Goal: Transaction & Acquisition: Download file/media

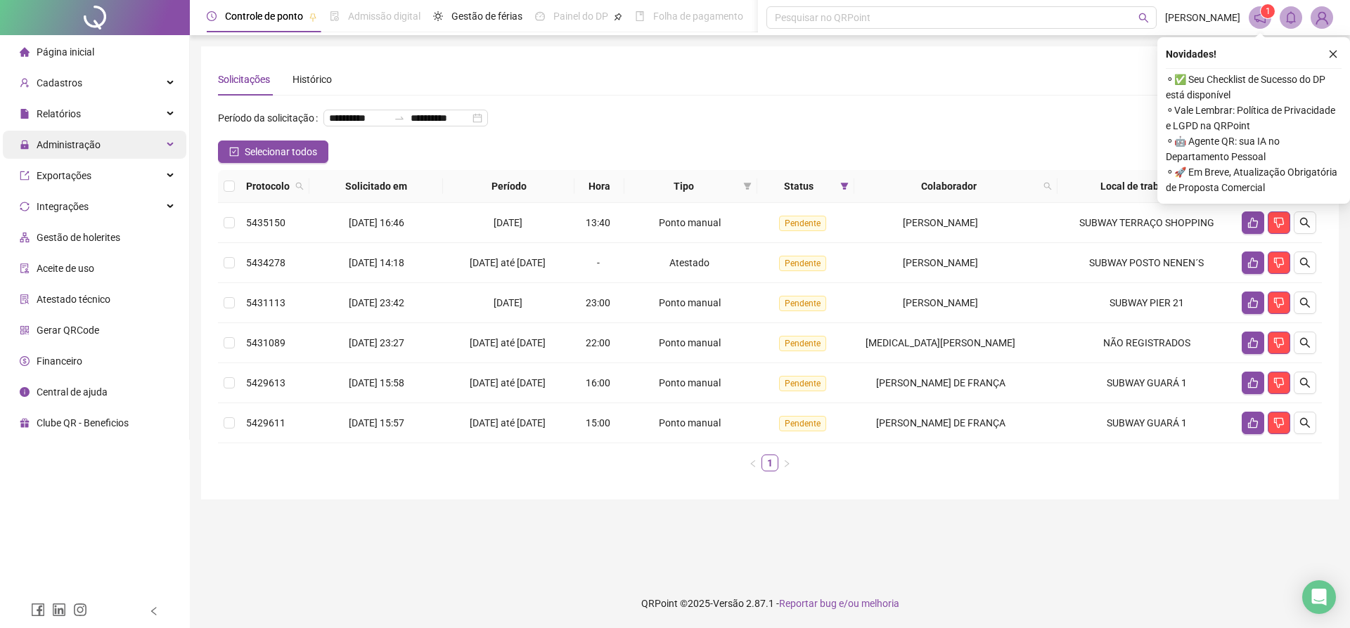
click at [172, 139] on div "Administração" at bounding box center [94, 145] width 183 height 28
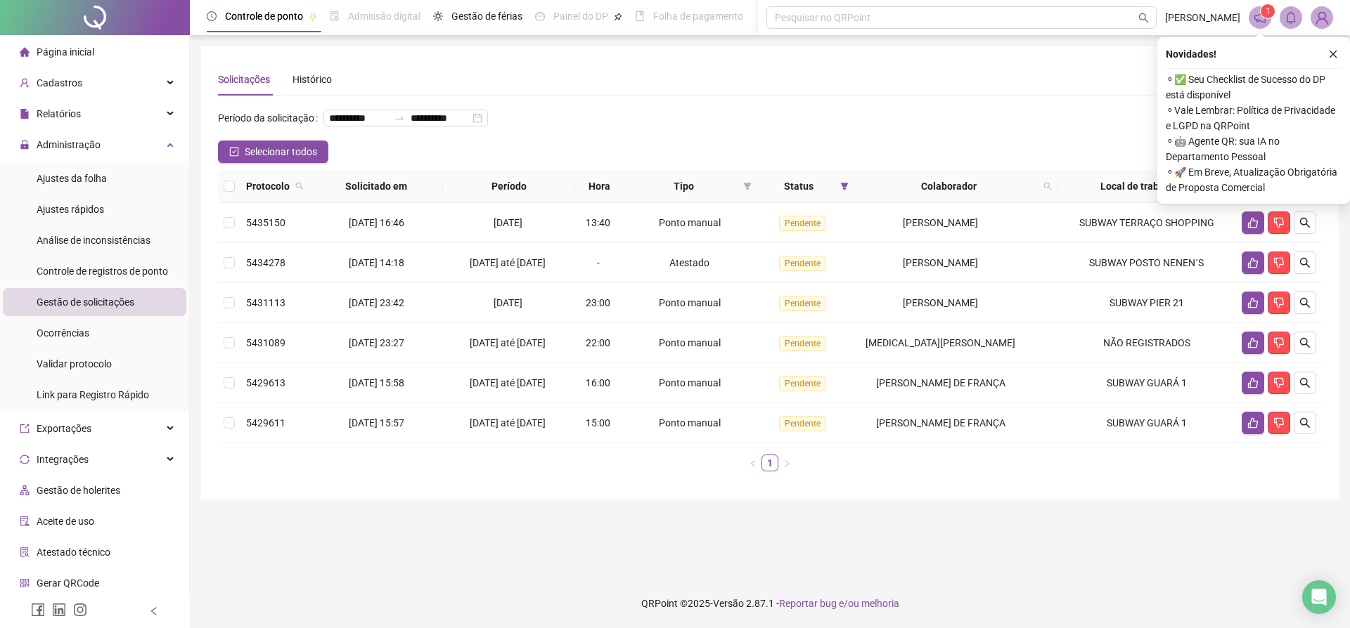
click at [103, 301] on span "Gestão de solicitações" at bounding box center [86, 302] width 98 height 11
click at [1302, 228] on icon "search" at bounding box center [1304, 222] width 11 height 11
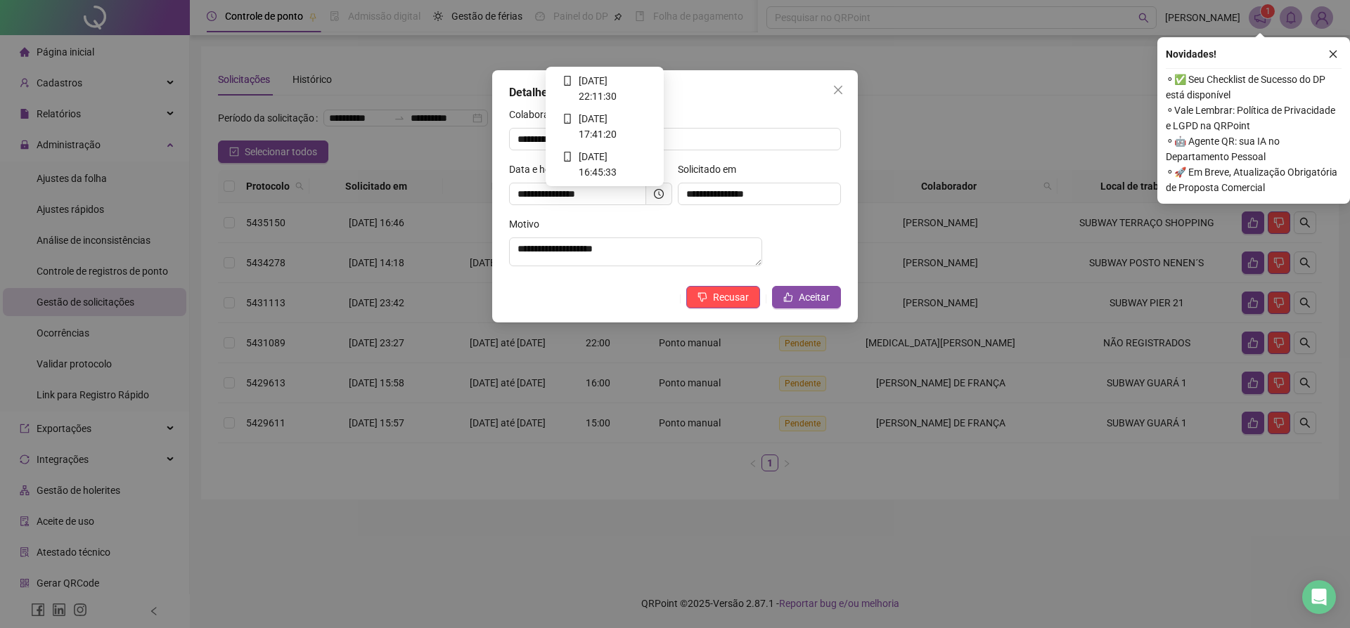
click at [654, 199] on icon "clock-circle" at bounding box center [659, 194] width 10 height 10
click at [819, 302] on span "Aceitar" at bounding box center [814, 297] width 31 height 15
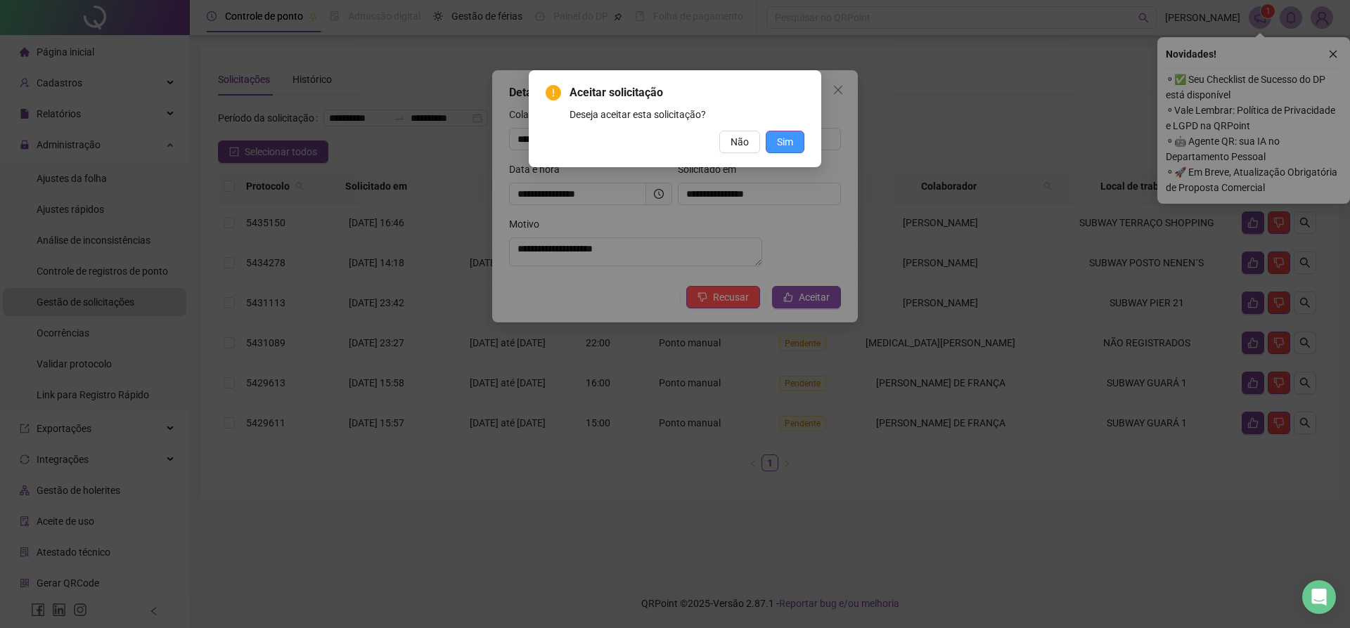
click at [780, 147] on span "Sim" at bounding box center [785, 141] width 16 height 15
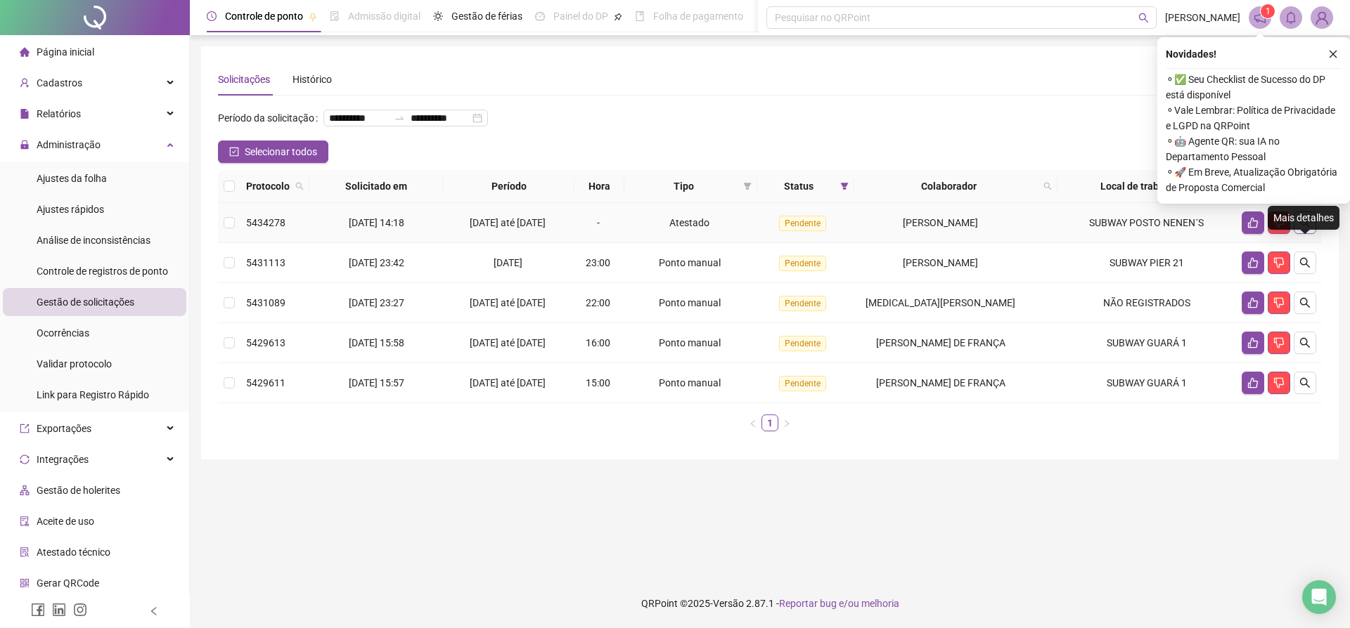
click at [1304, 228] on icon "search" at bounding box center [1304, 222] width 11 height 11
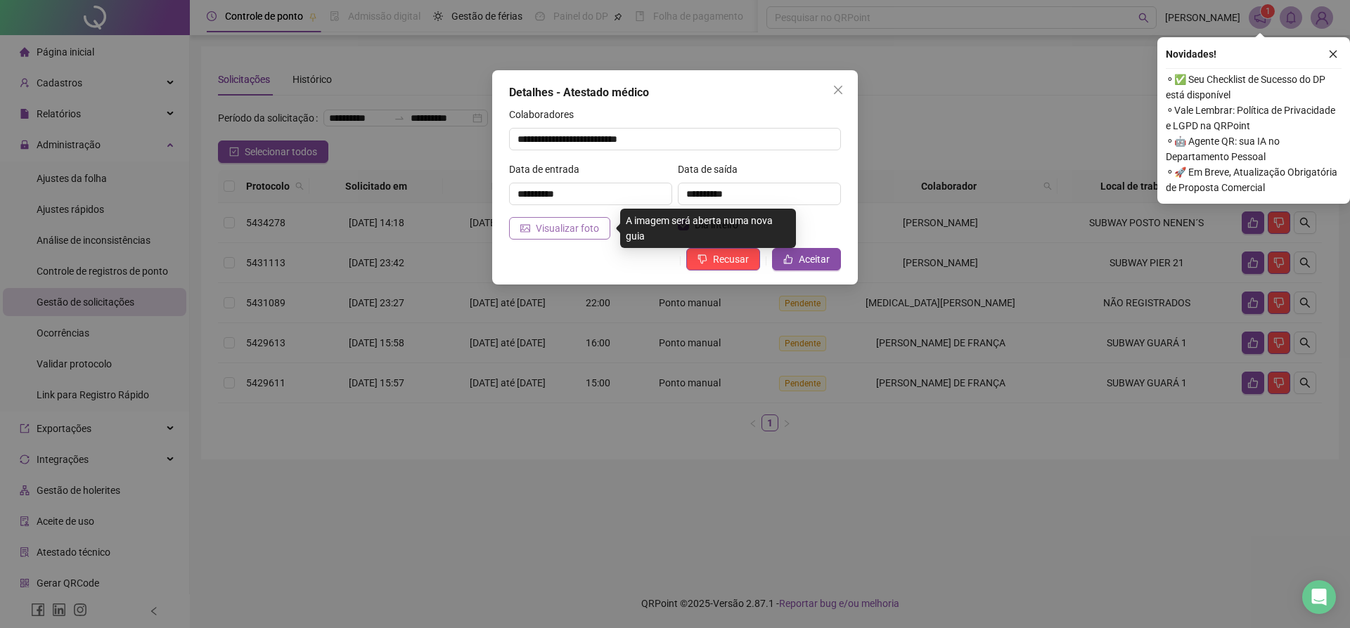
click at [597, 226] on span "Visualizar foto" at bounding box center [567, 228] width 63 height 15
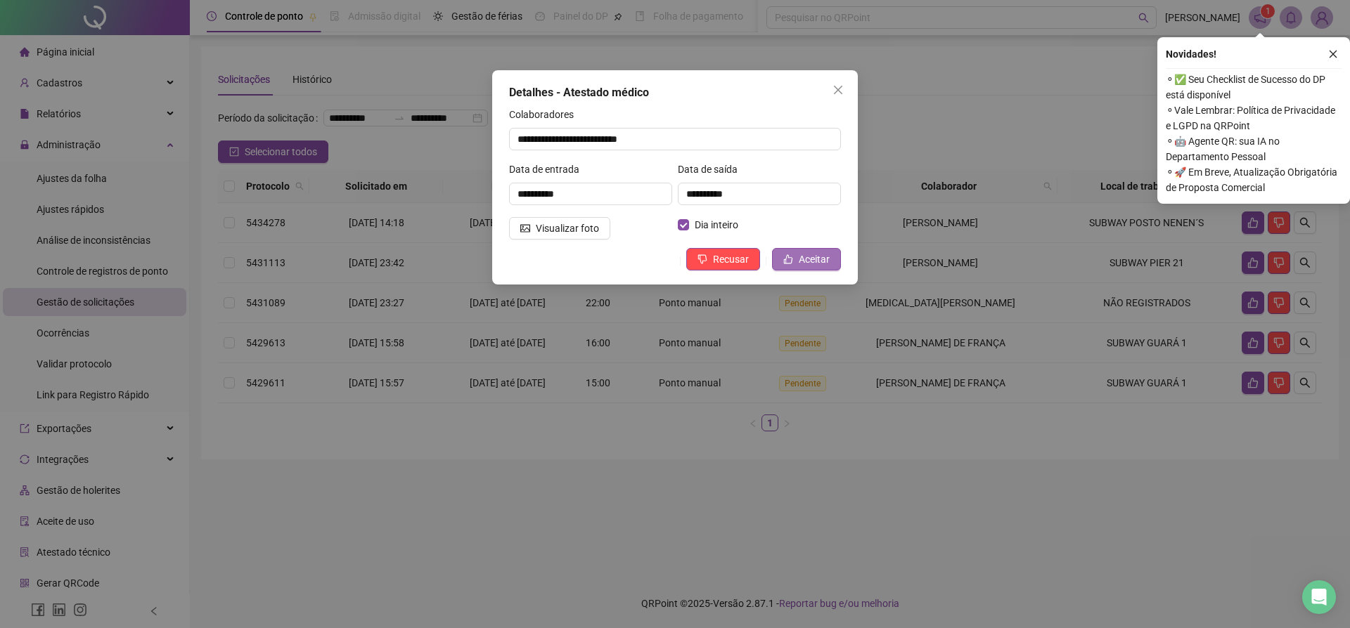
click at [806, 257] on span "Aceitar" at bounding box center [814, 259] width 31 height 15
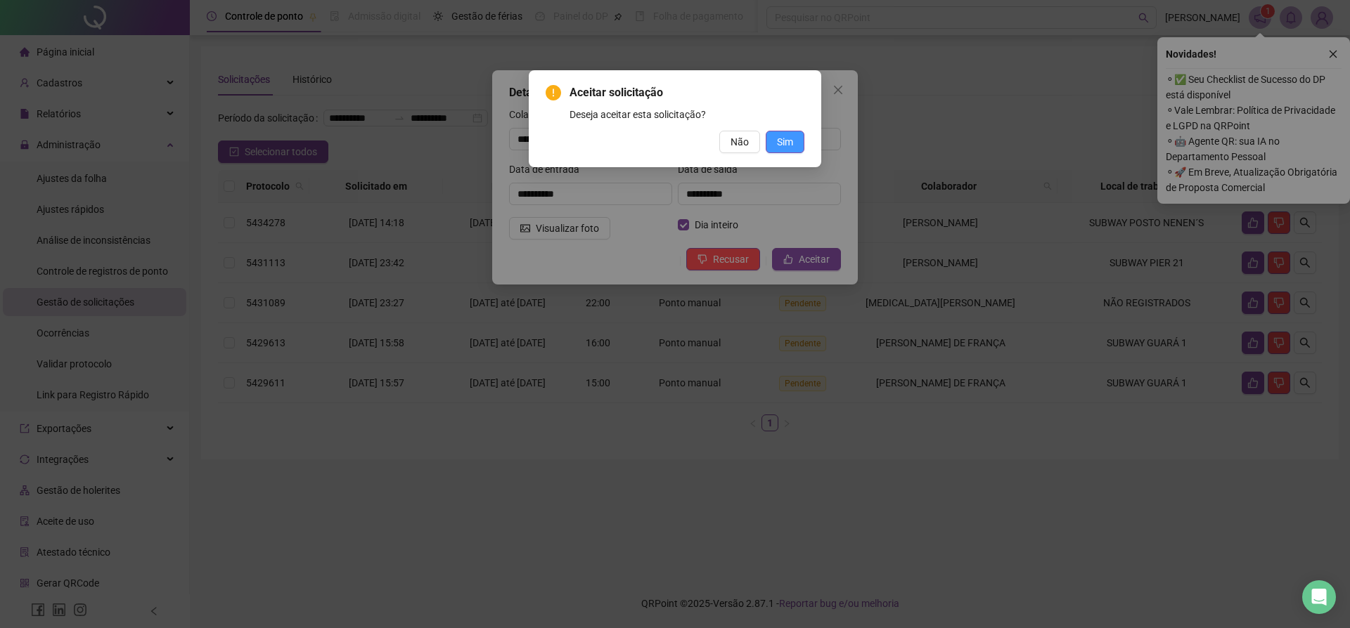
click at [785, 135] on span "Sim" at bounding box center [785, 141] width 16 height 15
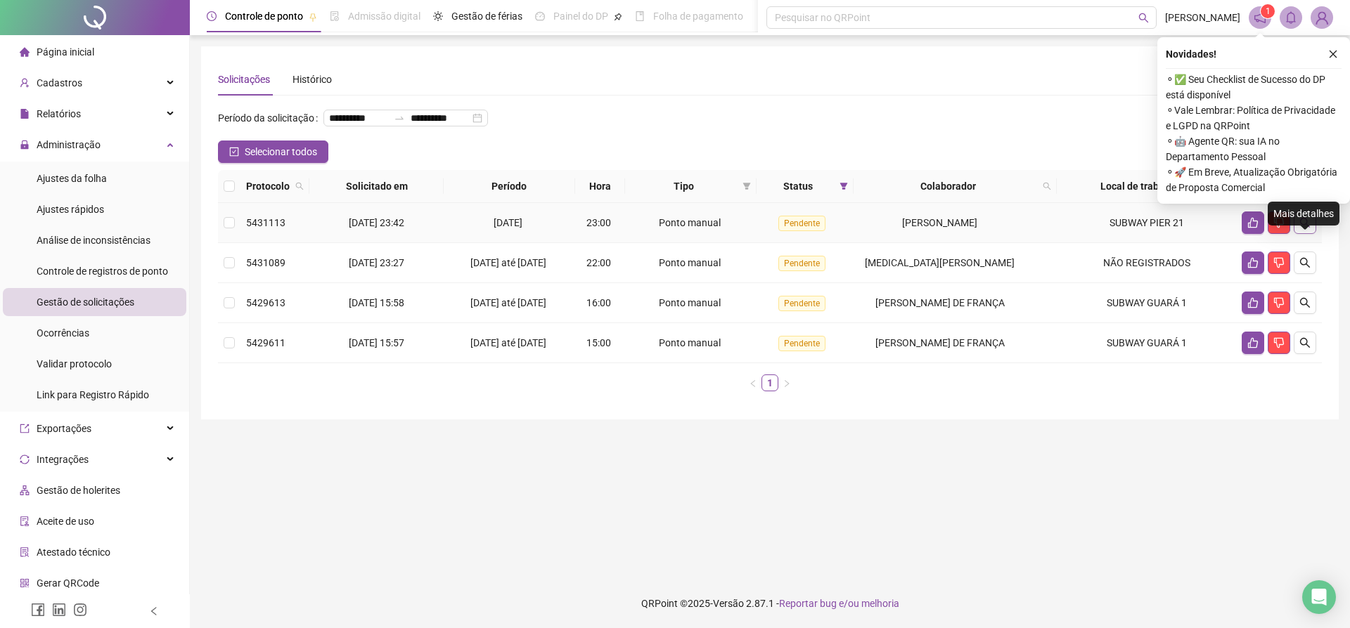
click at [1308, 228] on icon "search" at bounding box center [1304, 222] width 11 height 11
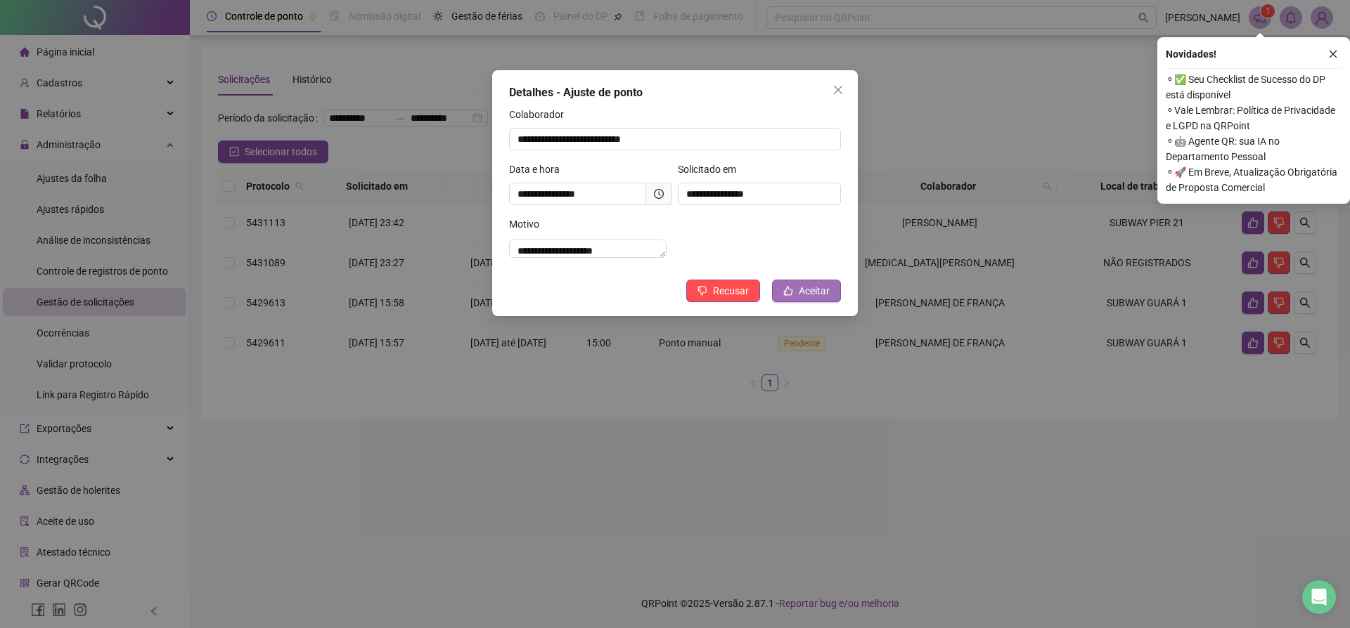
click at [815, 299] on span "Aceitar" at bounding box center [814, 290] width 31 height 15
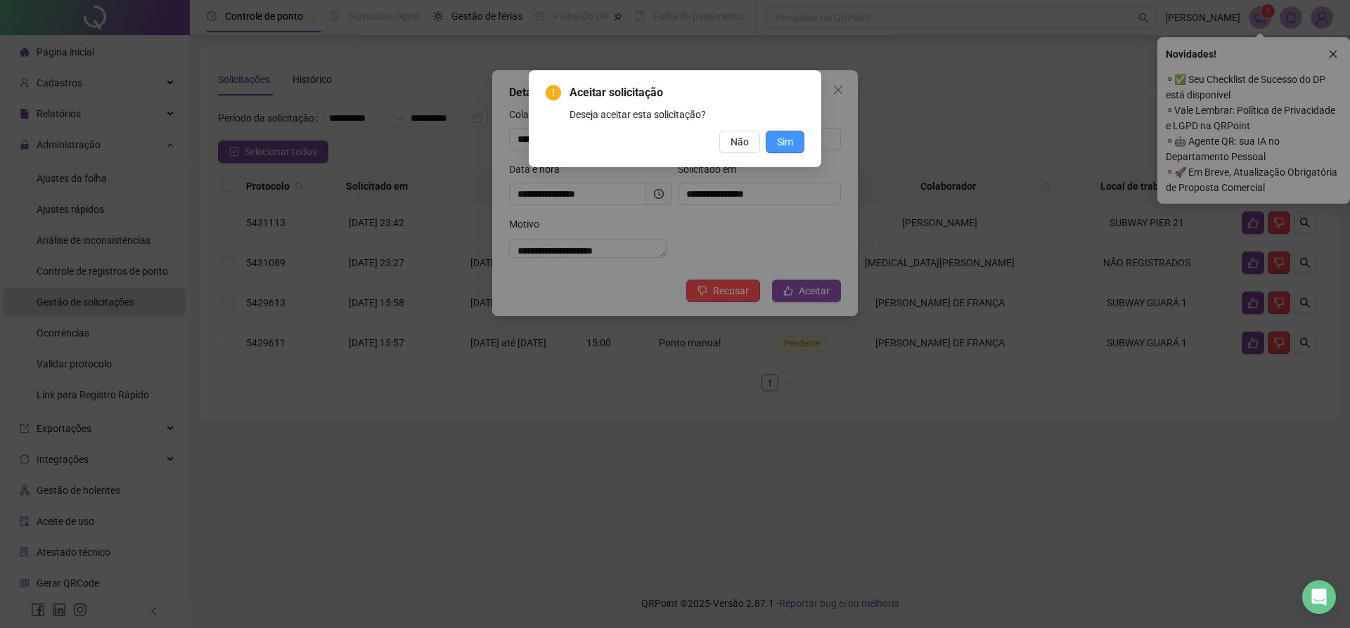
click at [788, 146] on span "Sim" at bounding box center [785, 141] width 16 height 15
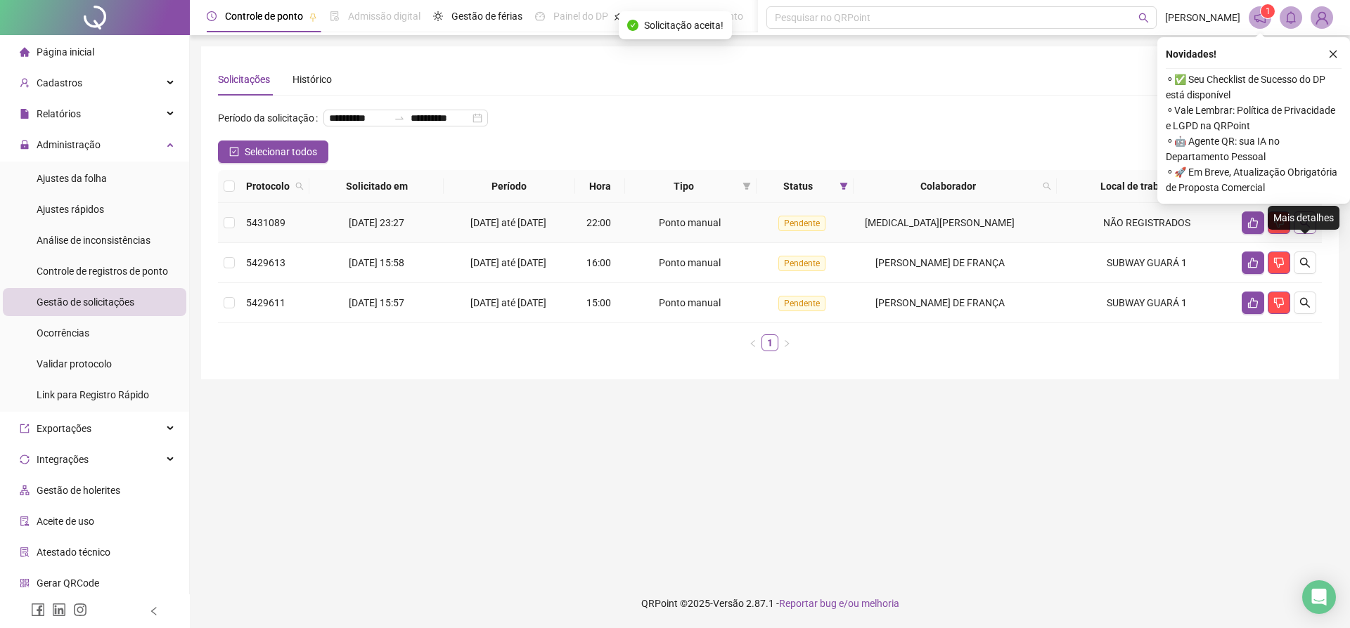
click at [1306, 228] on icon "search" at bounding box center [1305, 223] width 10 height 10
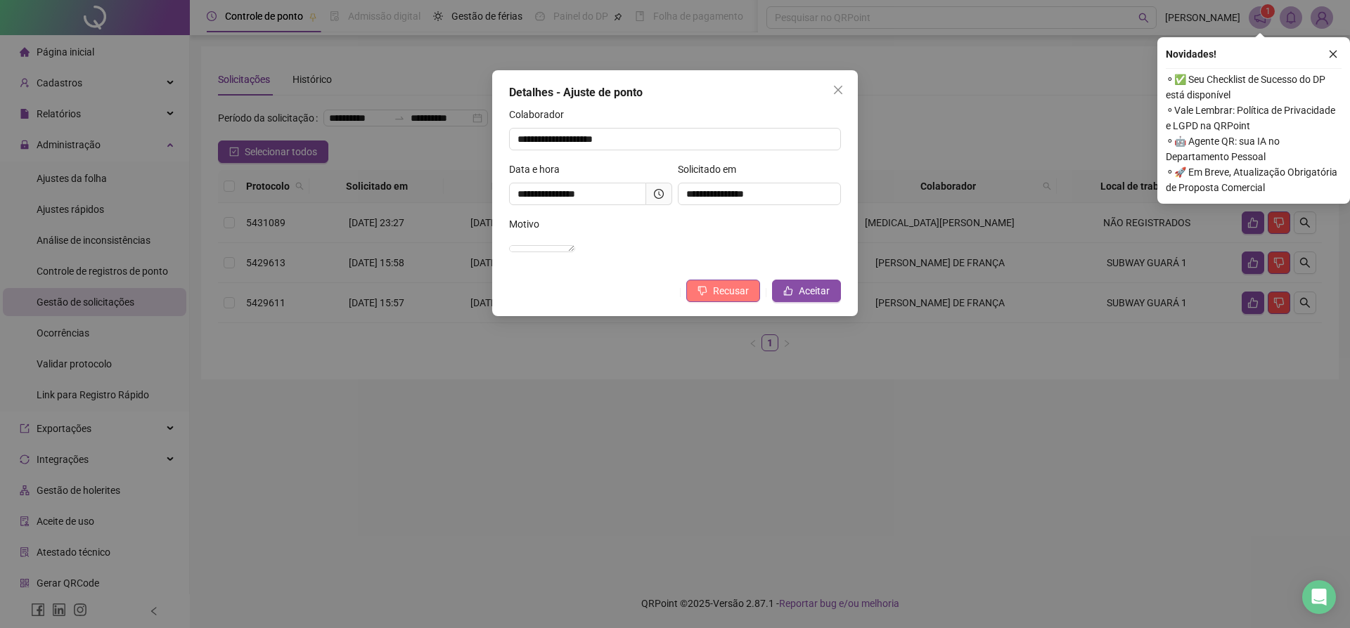
click at [718, 299] on span "Recusar" at bounding box center [731, 290] width 36 height 15
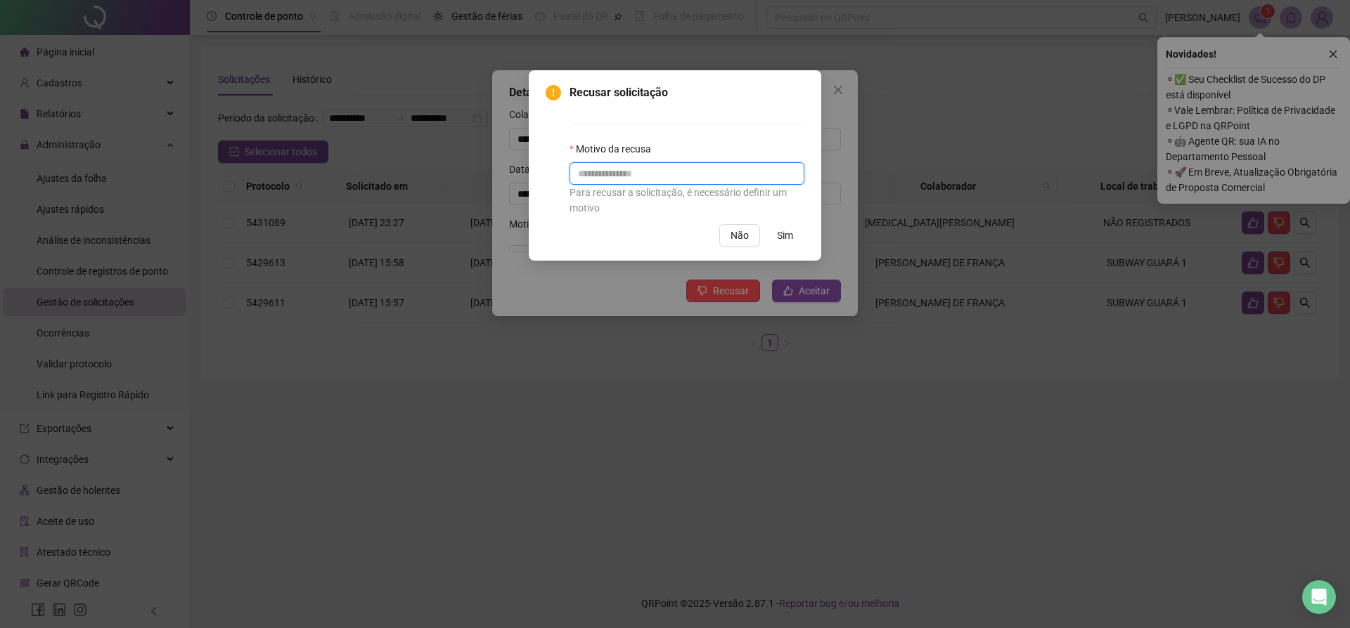
click at [678, 174] on input "text" at bounding box center [686, 173] width 235 height 22
type input "**********"
click at [779, 236] on span "Sim" at bounding box center [785, 235] width 16 height 15
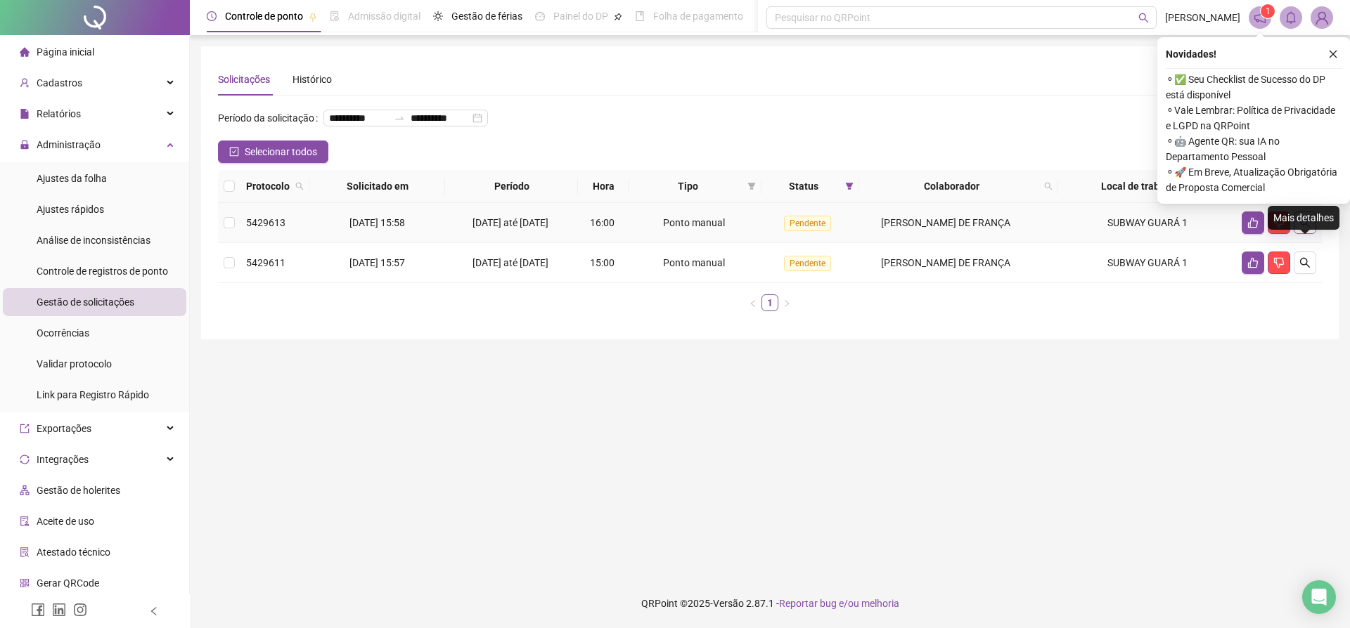
click at [1305, 228] on icon "search" at bounding box center [1304, 222] width 11 height 11
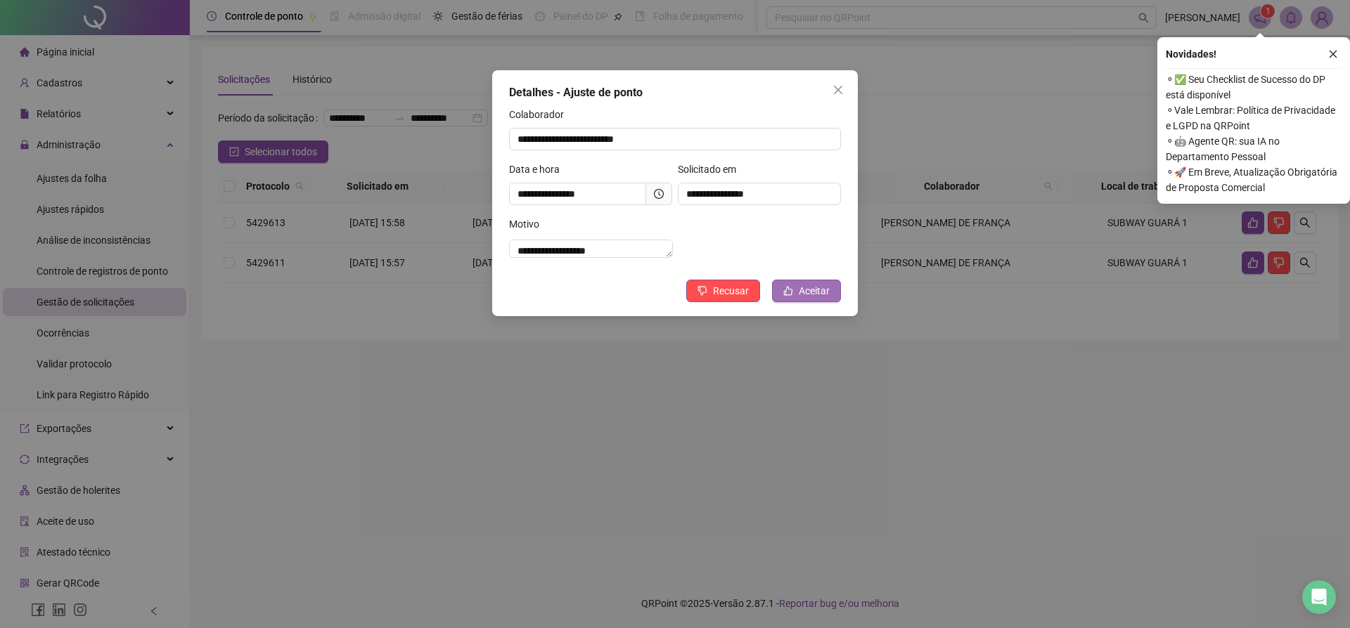
click at [817, 299] on span "Aceitar" at bounding box center [814, 290] width 31 height 15
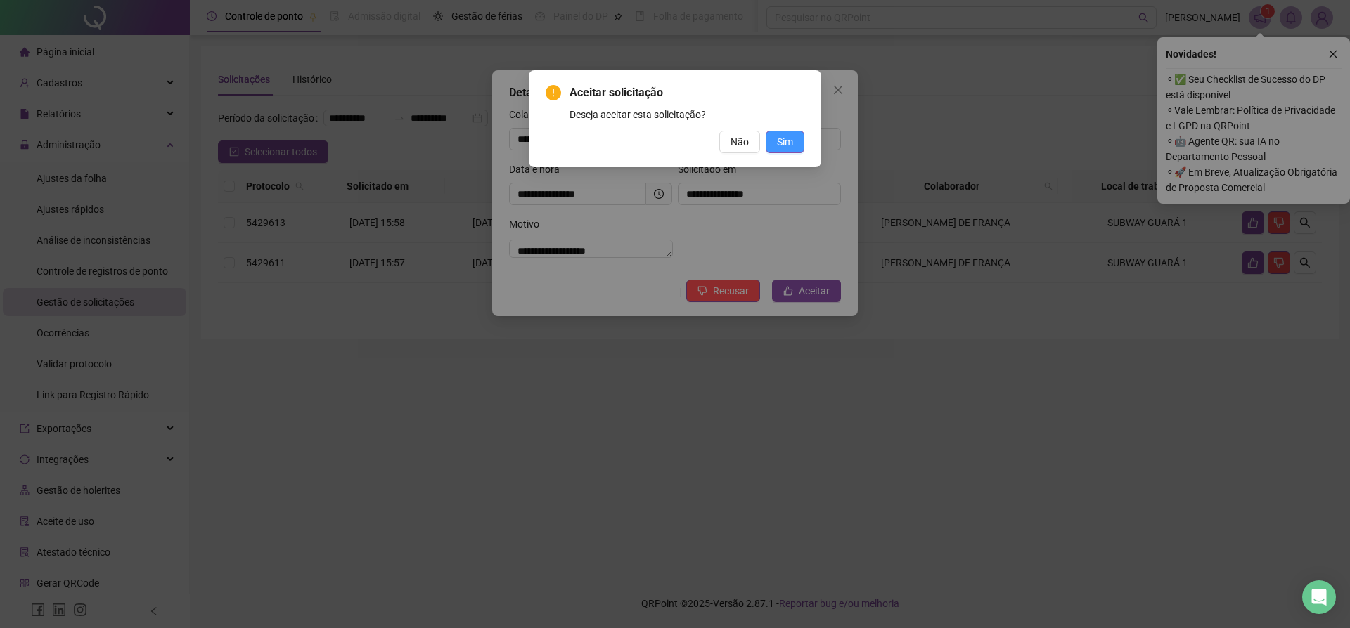
click at [784, 137] on span "Sim" at bounding box center [785, 141] width 16 height 15
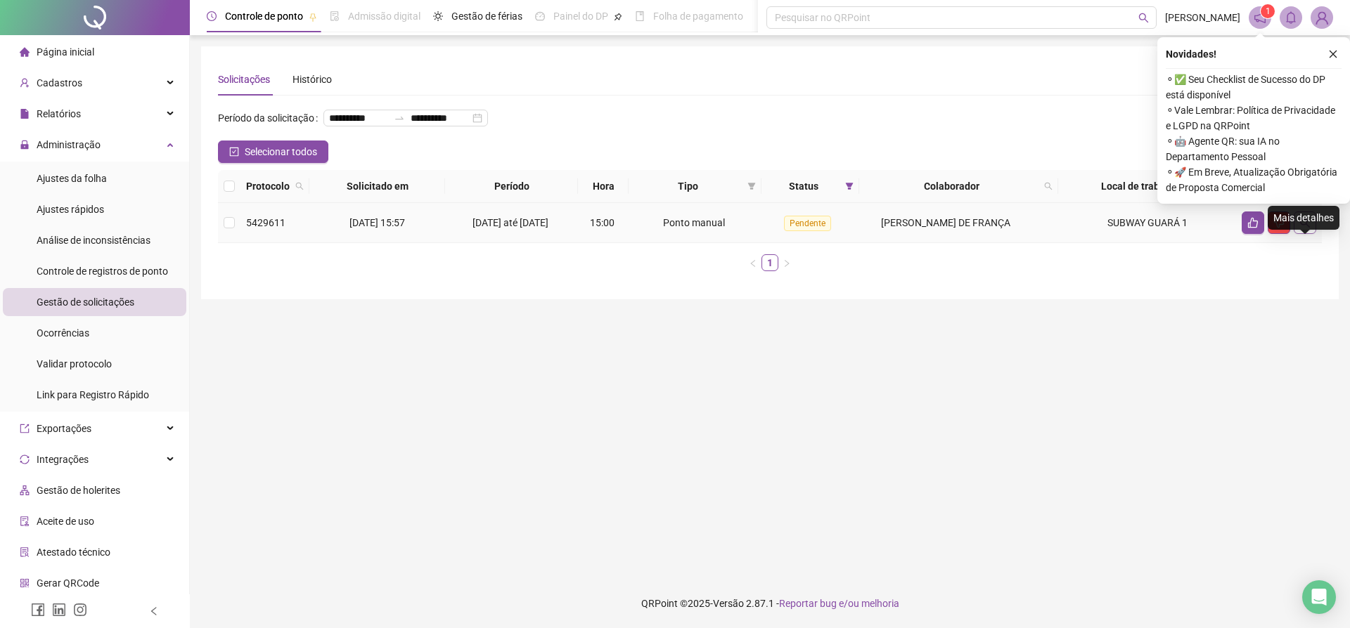
click at [1302, 228] on icon "search" at bounding box center [1304, 222] width 11 height 11
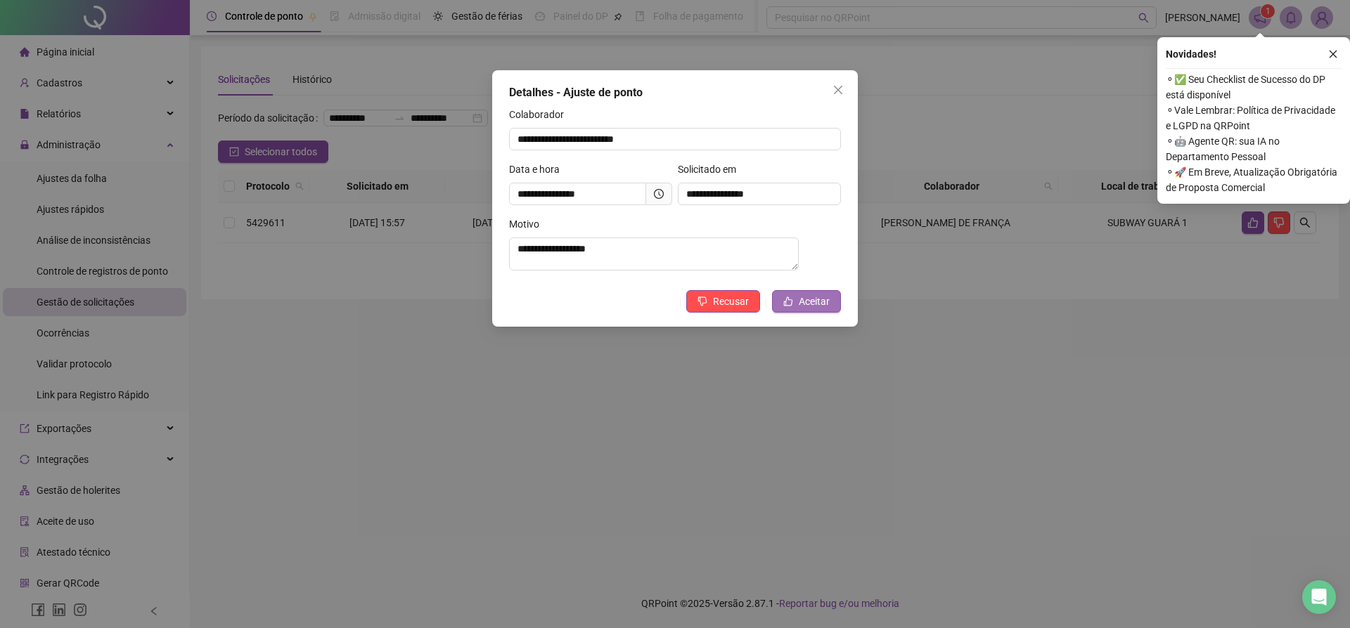
click at [804, 308] on span "Aceitar" at bounding box center [814, 301] width 31 height 15
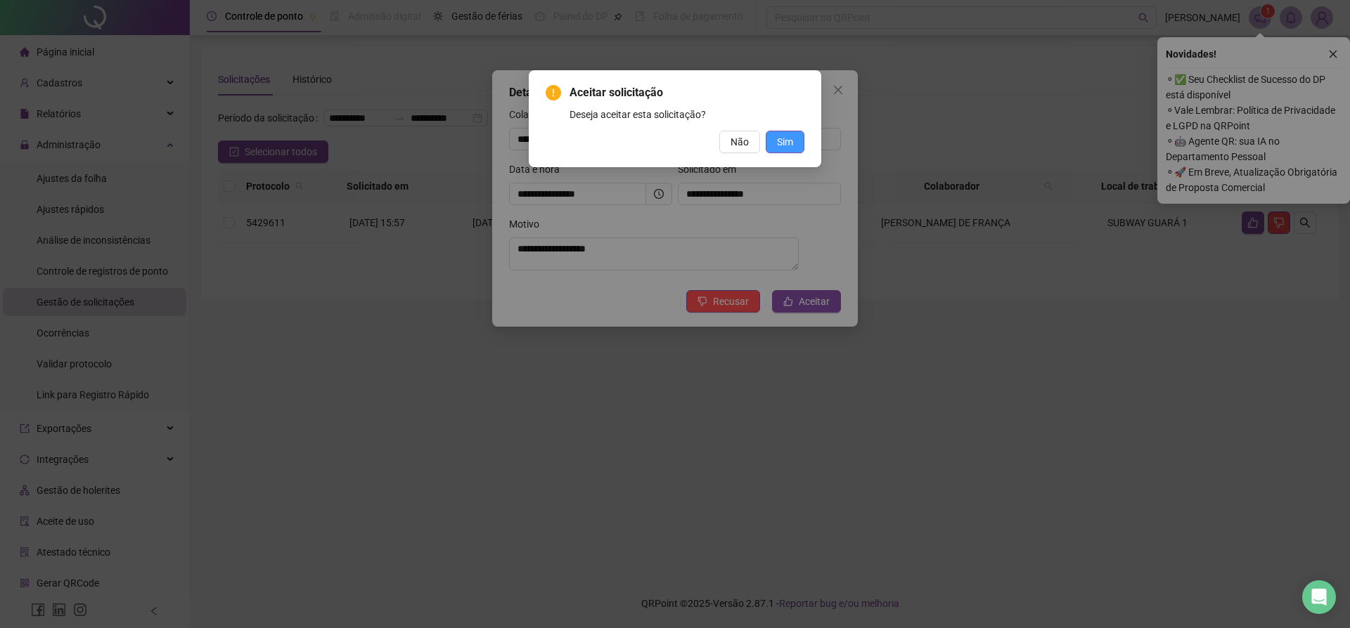
click at [779, 144] on span "Sim" at bounding box center [785, 141] width 16 height 15
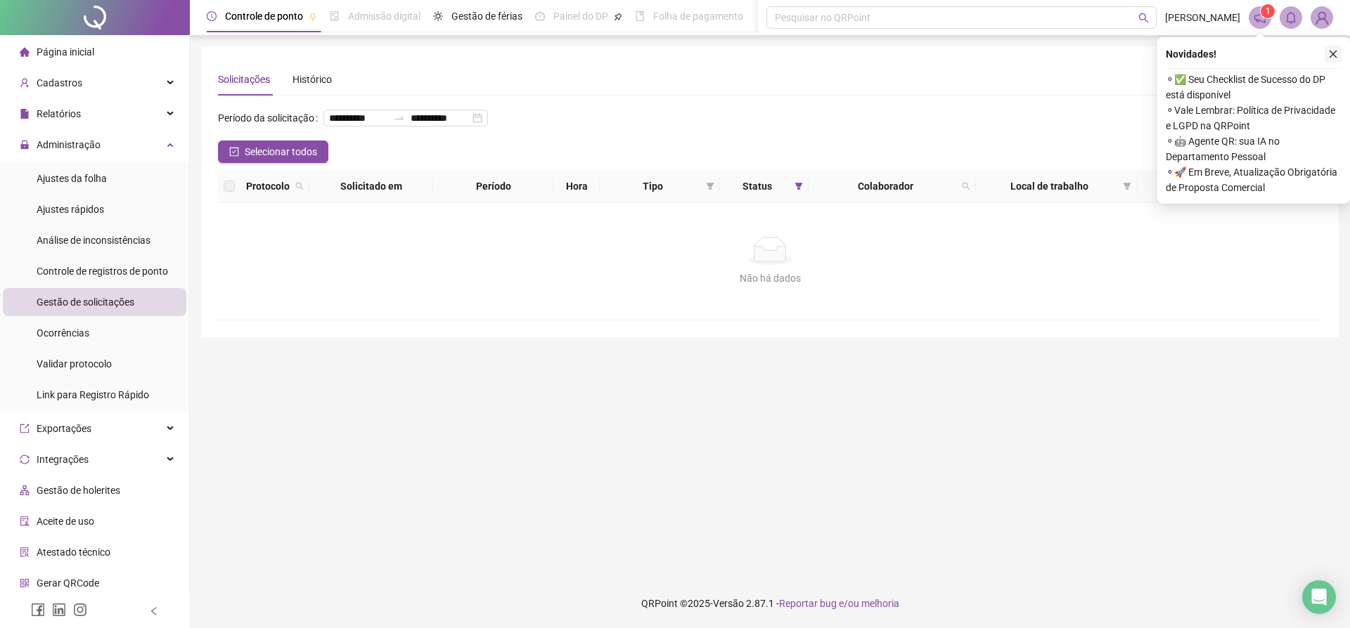
click at [1330, 53] on icon "close" at bounding box center [1333, 54] width 10 height 10
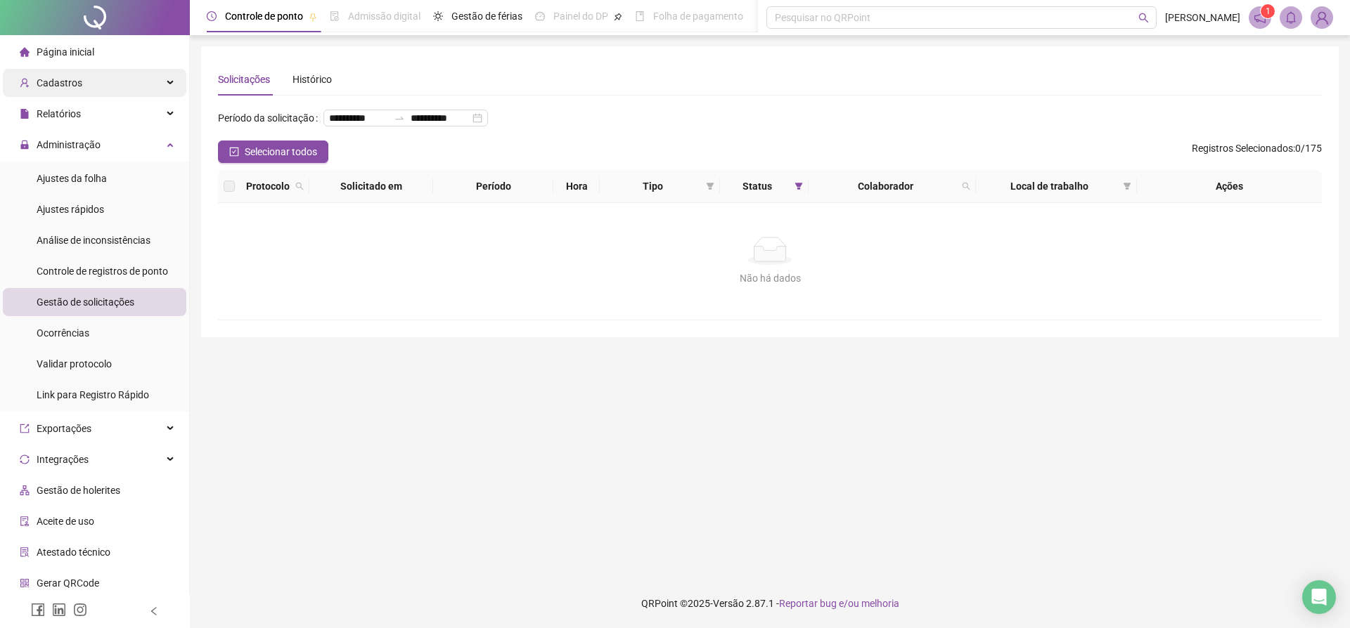
click at [69, 88] on span "Cadastros" at bounding box center [60, 82] width 46 height 11
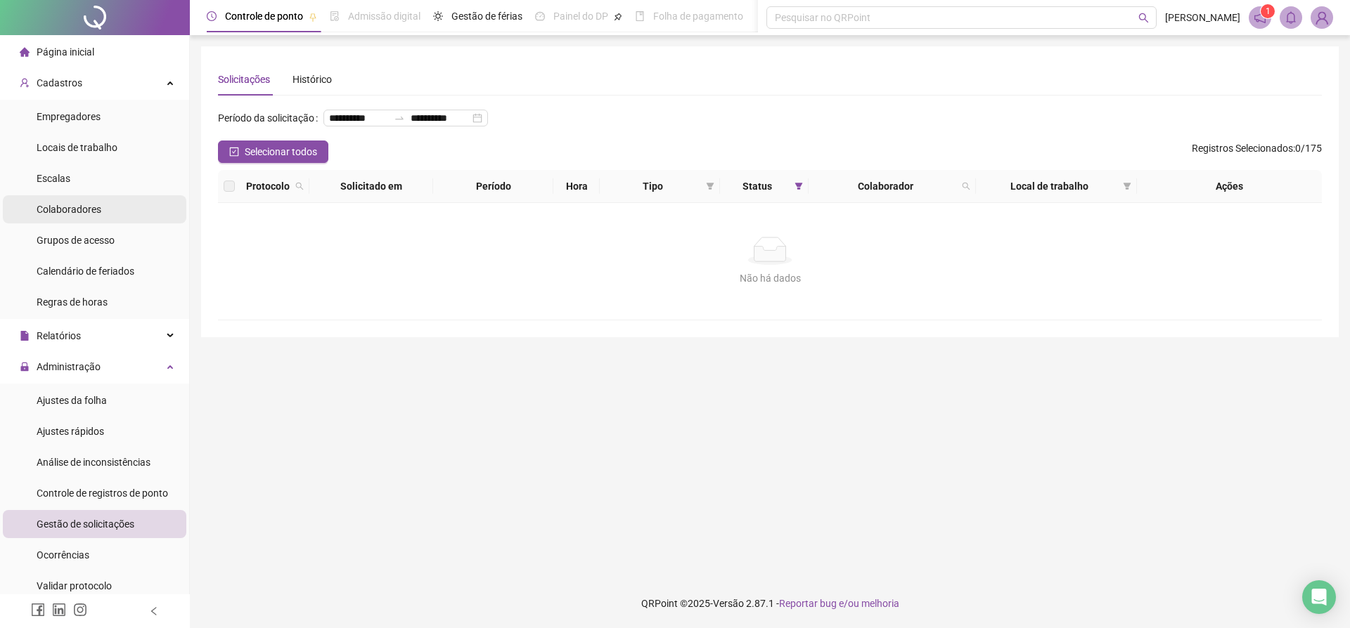
scroll to position [3, 0]
click at [101, 212] on span "Colaboradores" at bounding box center [69, 206] width 65 height 11
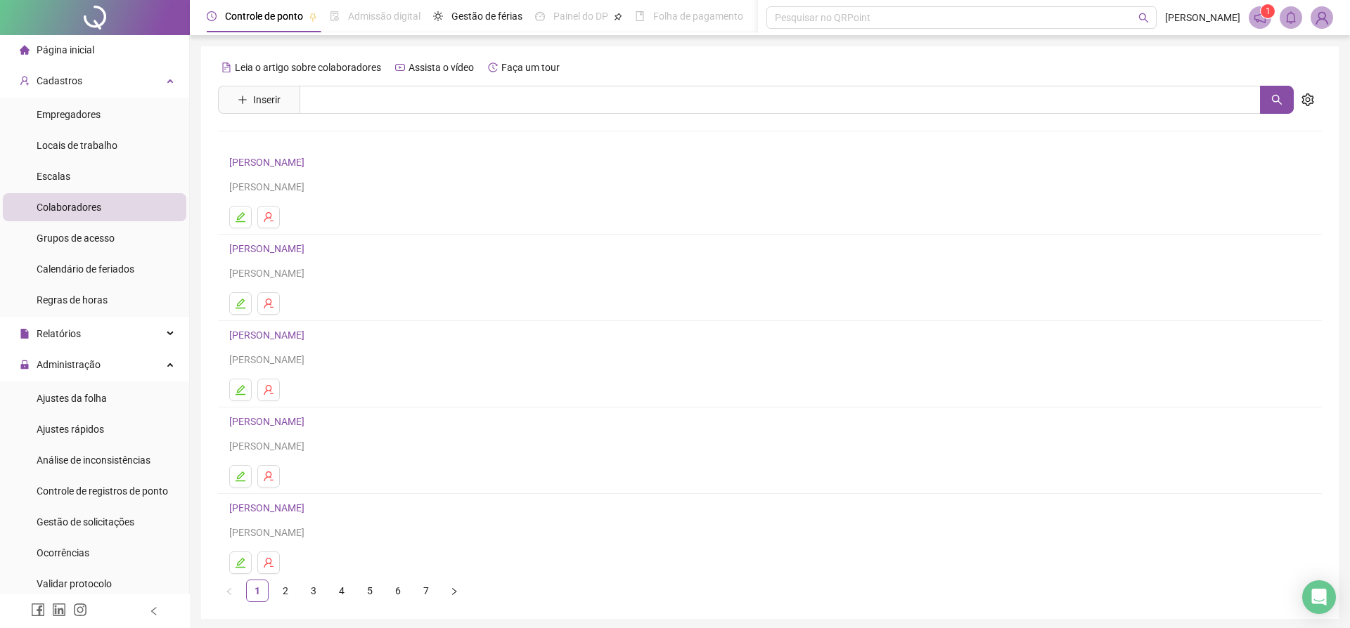
scroll to position [51, 0]
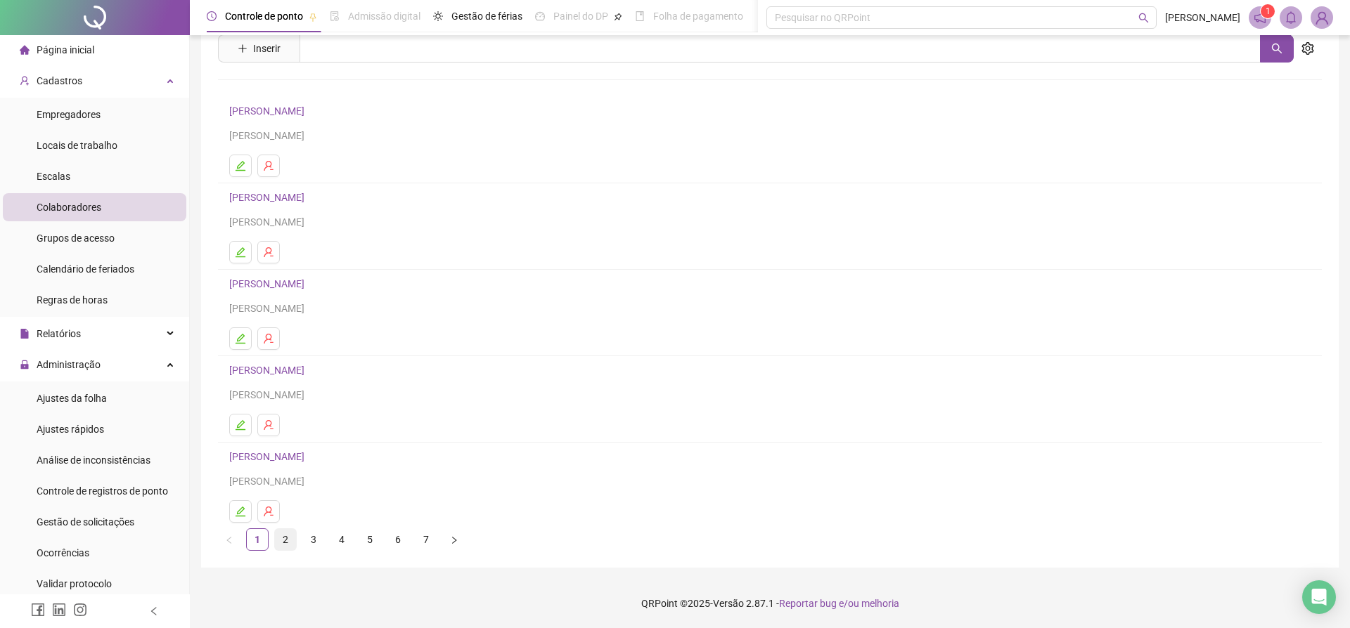
click at [287, 540] on link "2" at bounding box center [285, 539] width 21 height 21
click at [311, 538] on link "3" at bounding box center [313, 539] width 21 height 21
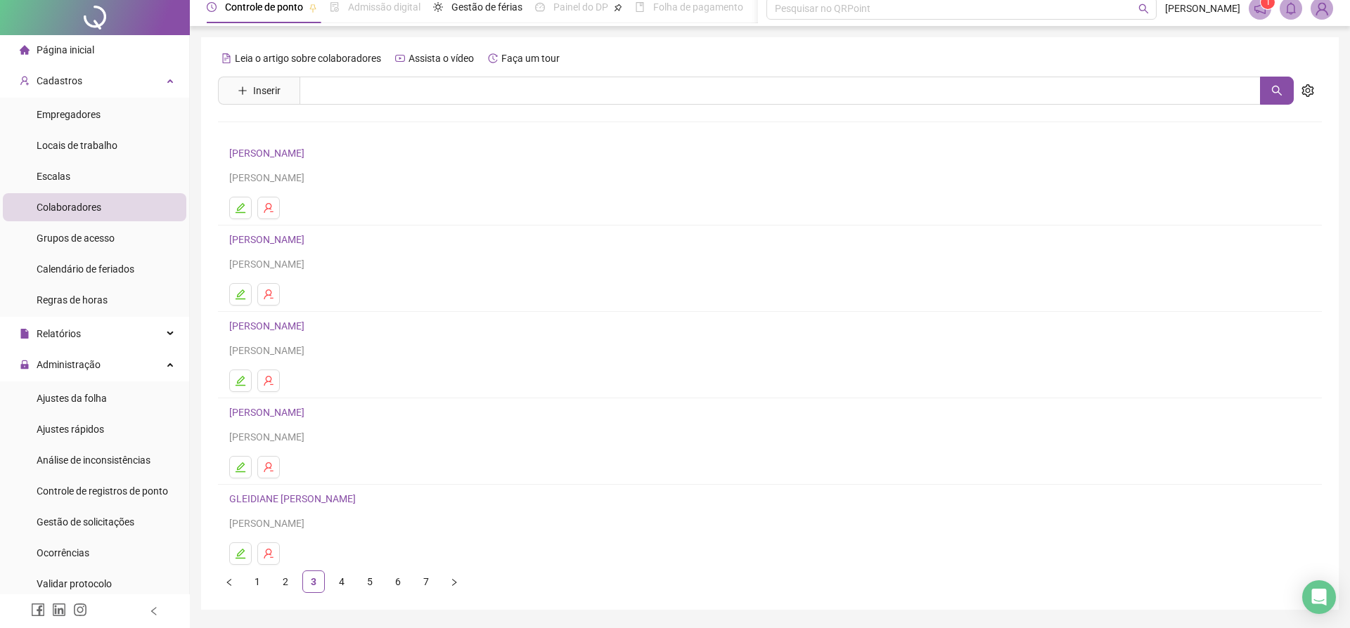
click at [278, 248] on div "[PERSON_NAME] COSTA [PERSON_NAME]" at bounding box center [769, 251] width 1081 height 41
click at [280, 240] on link "[PERSON_NAME]" at bounding box center [268, 240] width 79 height 11
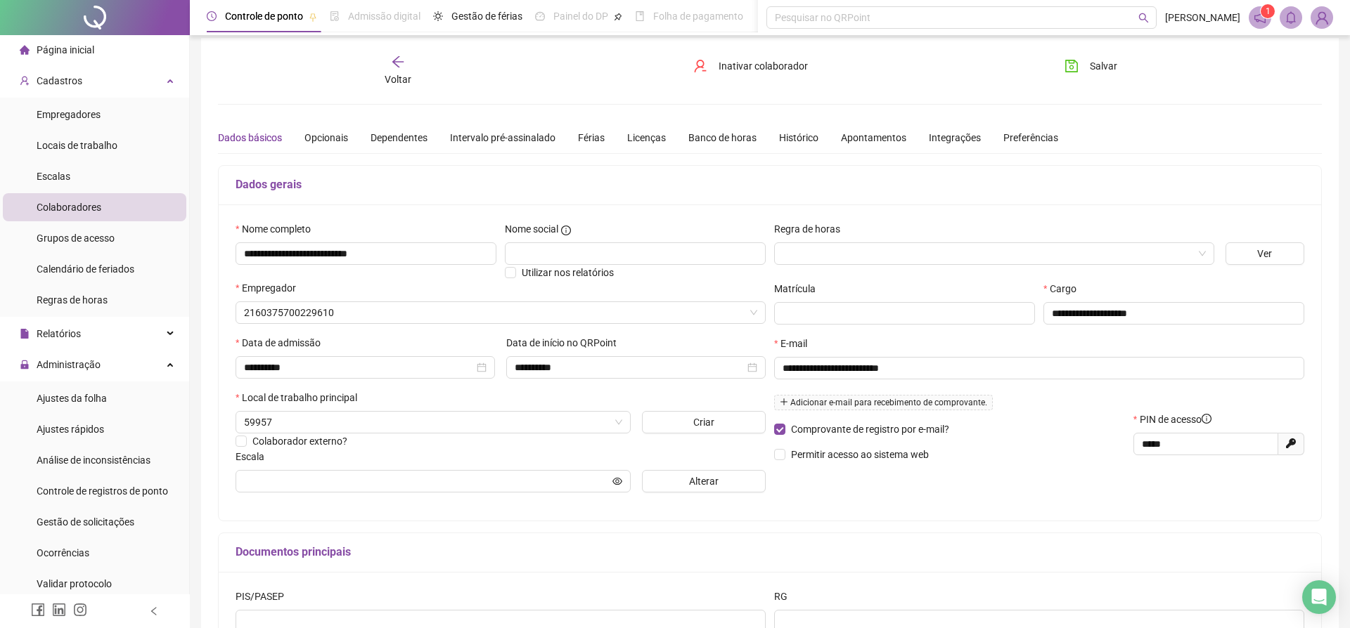
type input "**********"
click at [695, 486] on span "Alterar" at bounding box center [704, 481] width 30 height 15
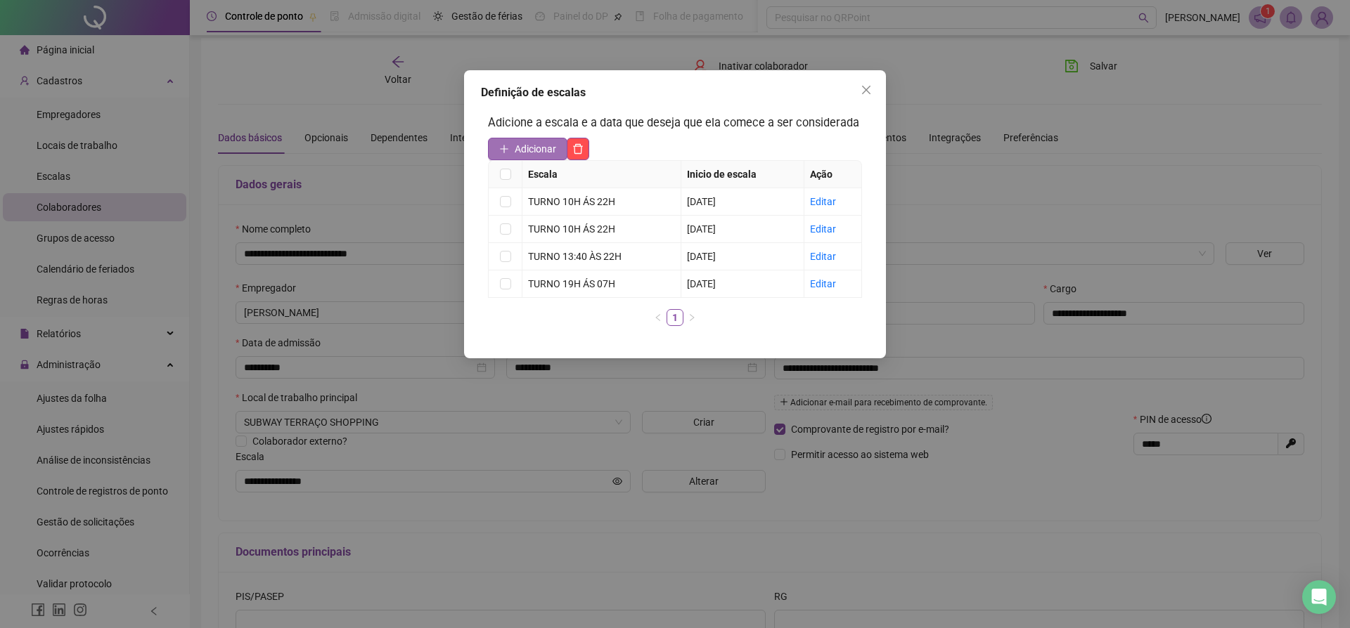
click at [511, 160] on button "Adicionar" at bounding box center [527, 149] width 79 height 22
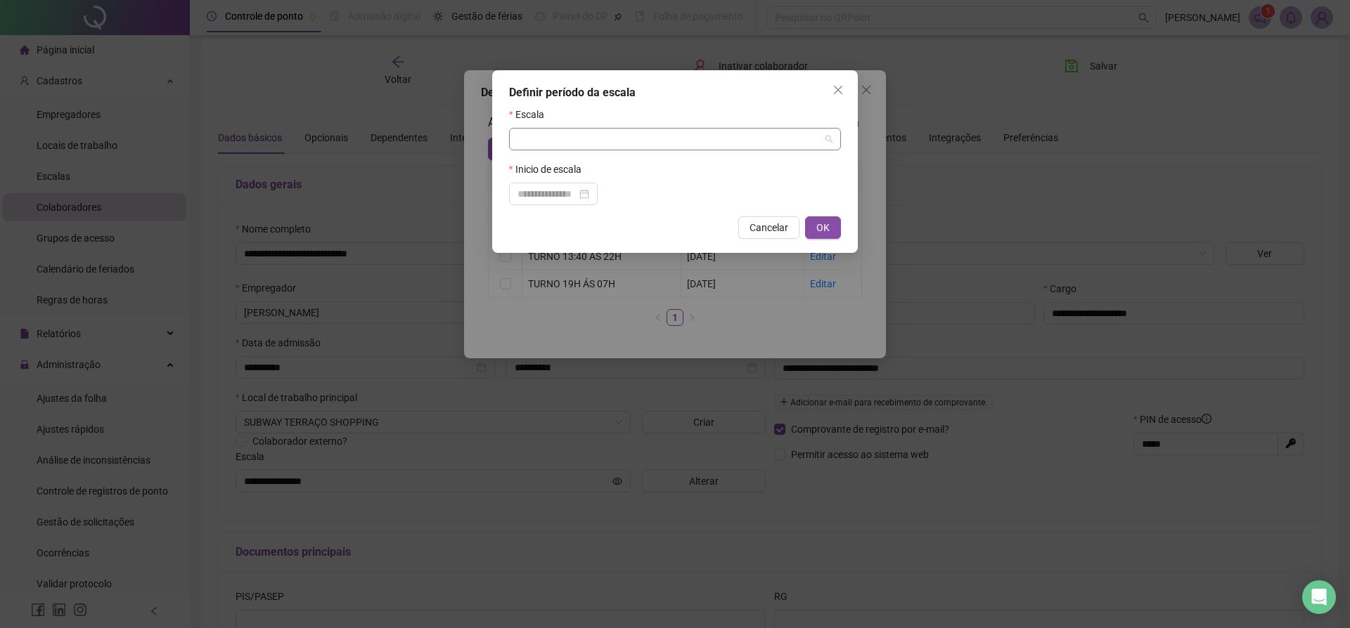
click at [520, 144] on input "search" at bounding box center [670, 139] width 307 height 21
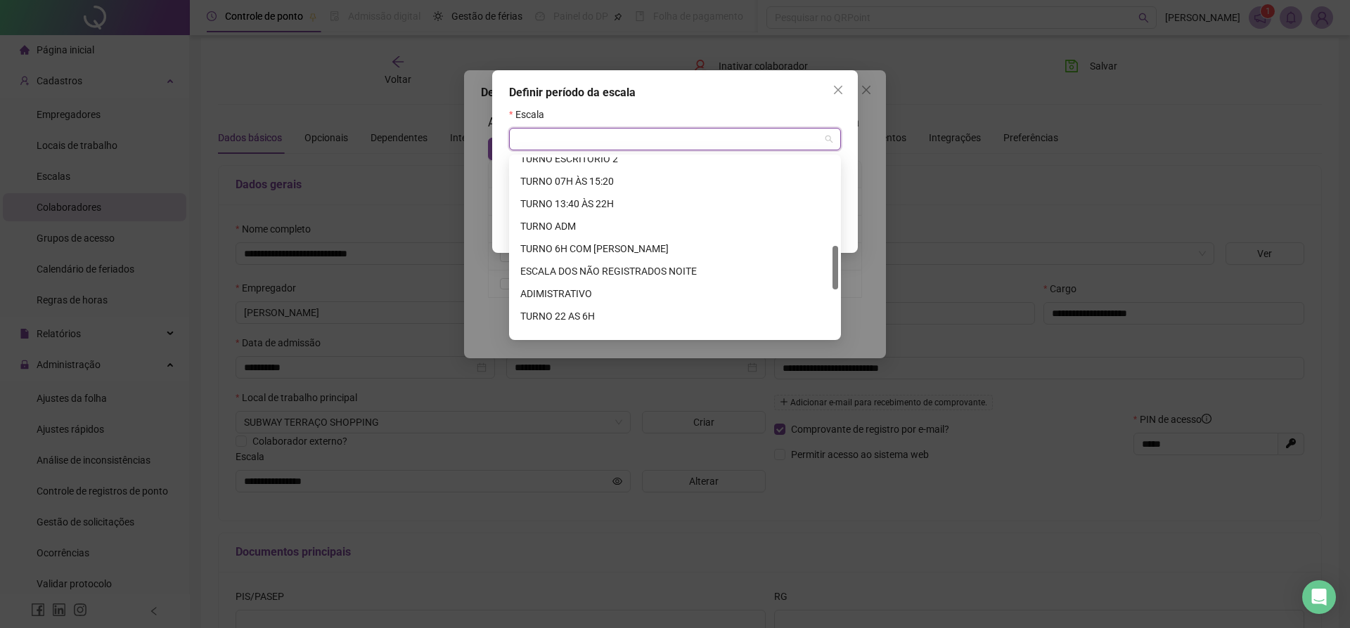
scroll to position [344, 0]
click at [565, 273] on div "TURNO 13:40 ÀS 22H" at bounding box center [674, 273] width 309 height 15
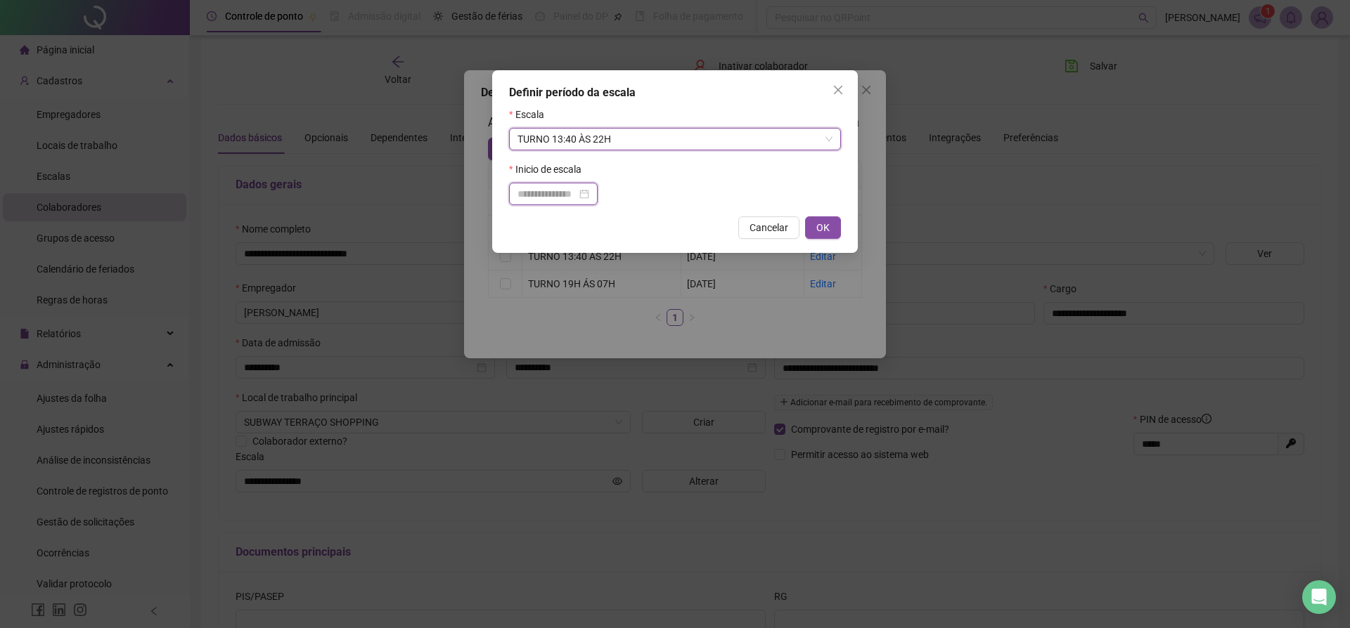
click at [525, 197] on input at bounding box center [546, 193] width 59 height 15
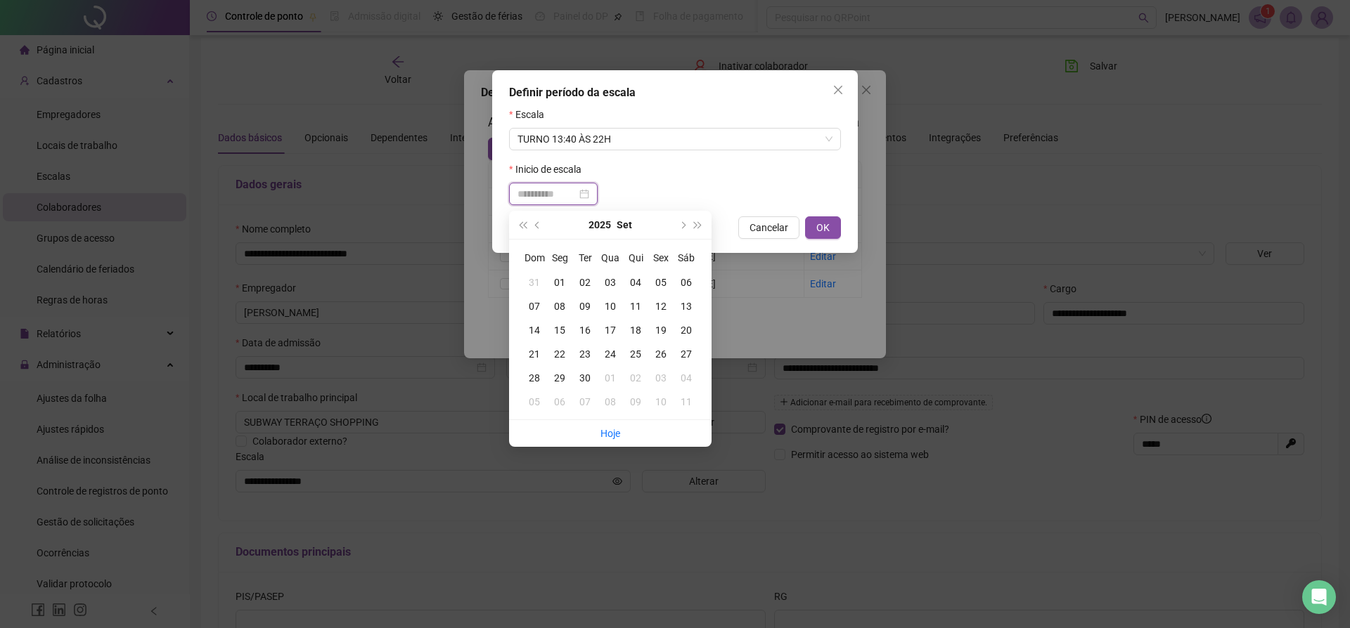
type input "**********"
click at [660, 330] on td "19" at bounding box center [660, 330] width 25 height 24
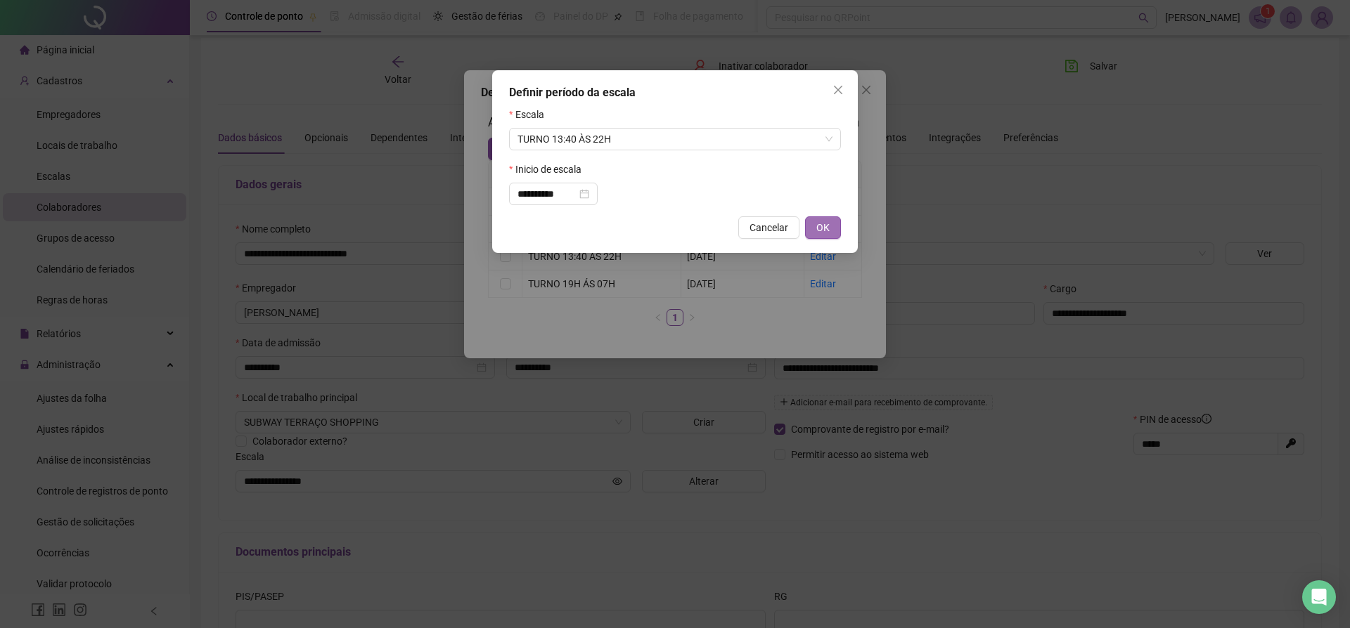
click at [818, 231] on span "OK" at bounding box center [822, 227] width 13 height 15
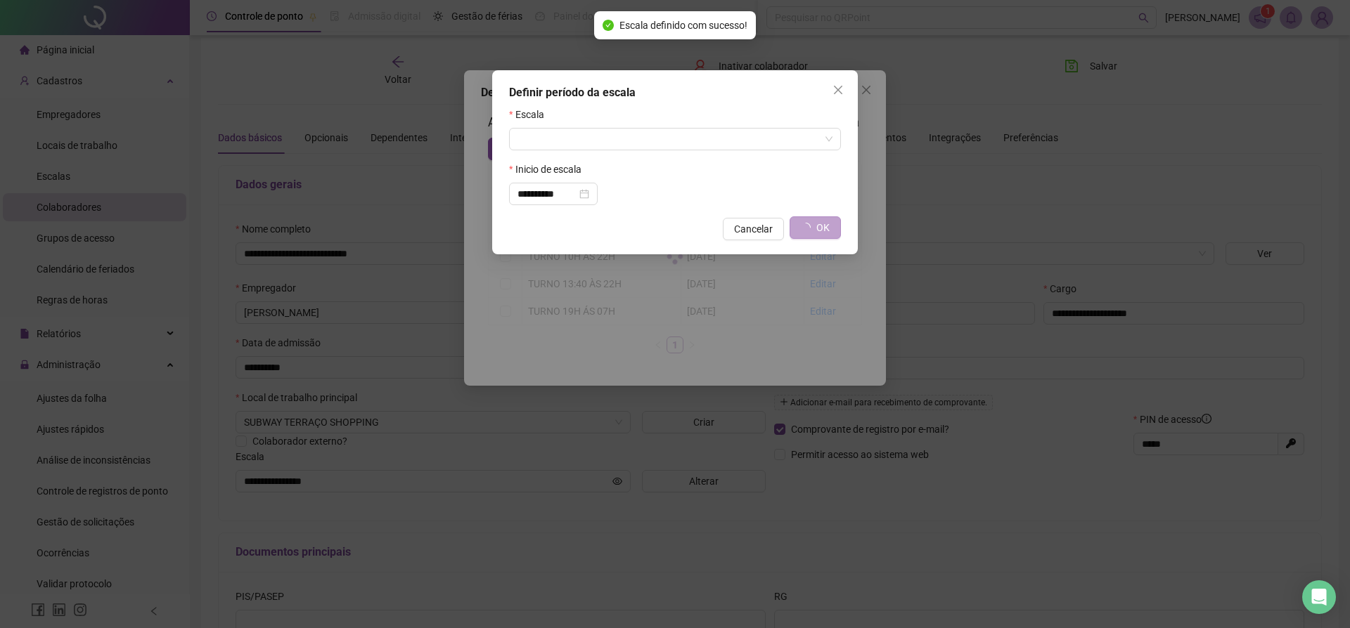
type input "**********"
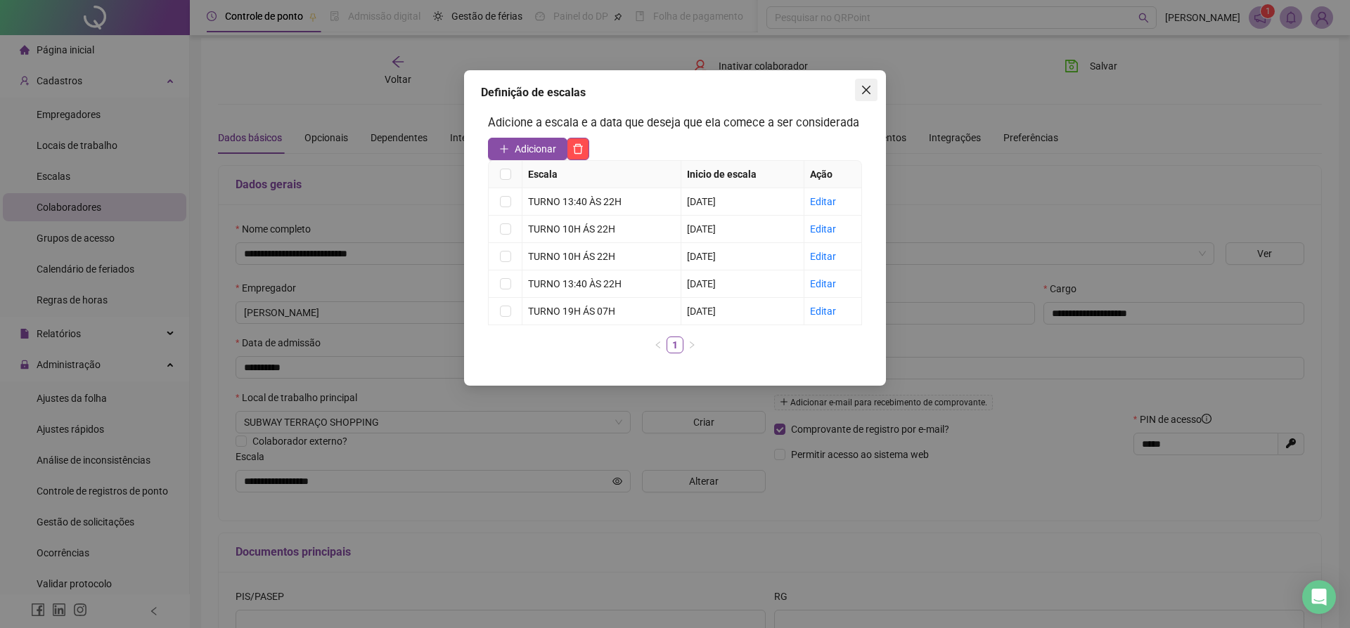
click at [863, 89] on icon "close" at bounding box center [865, 89] width 11 height 11
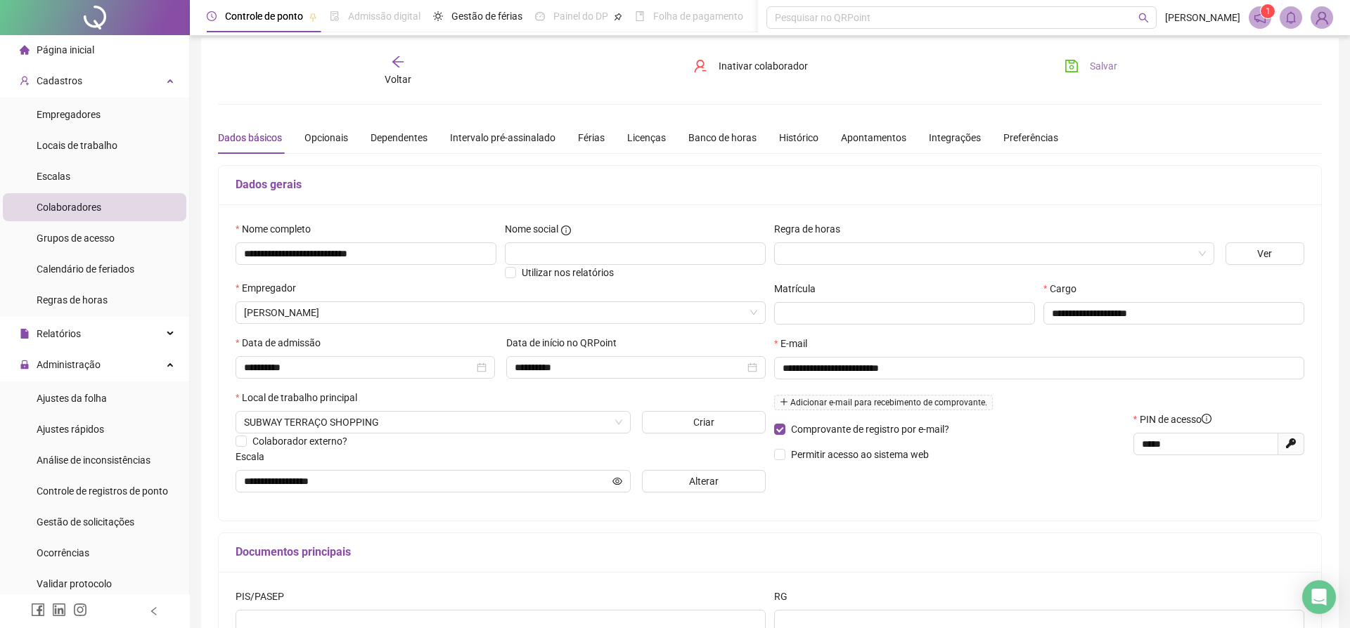
click at [1103, 63] on span "Salvar" at bounding box center [1103, 65] width 27 height 15
click at [396, 63] on icon "arrow-left" at bounding box center [398, 62] width 14 height 14
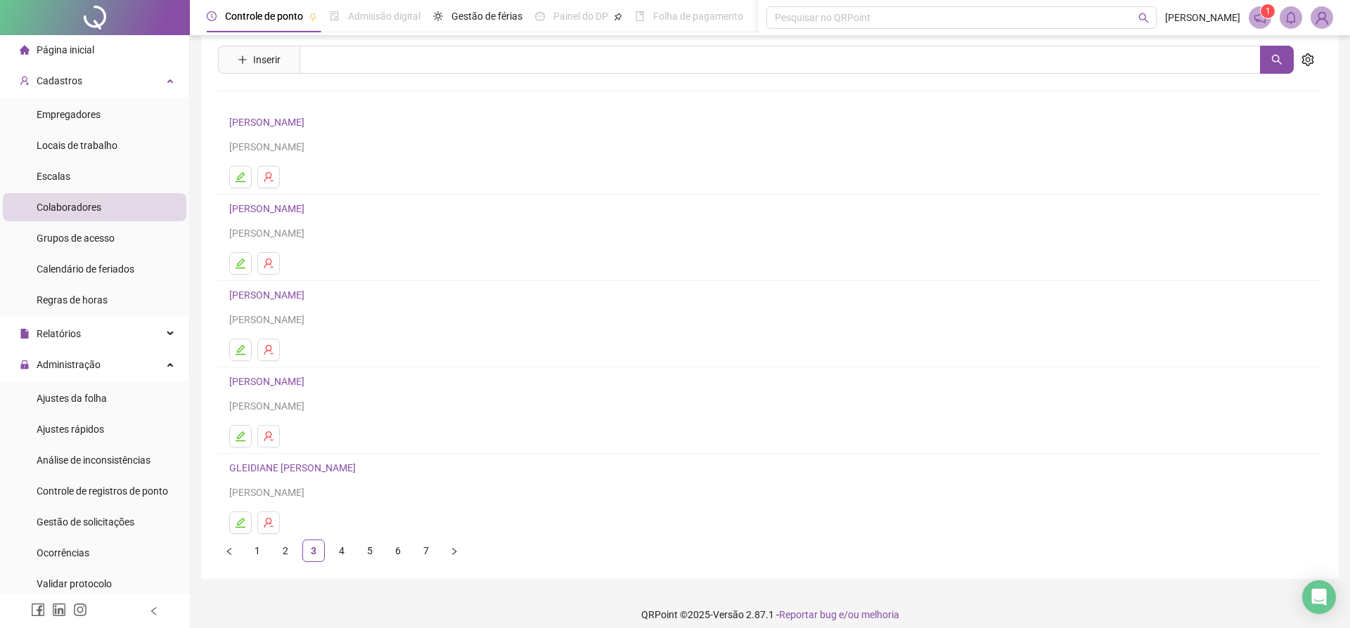
scroll to position [47, 0]
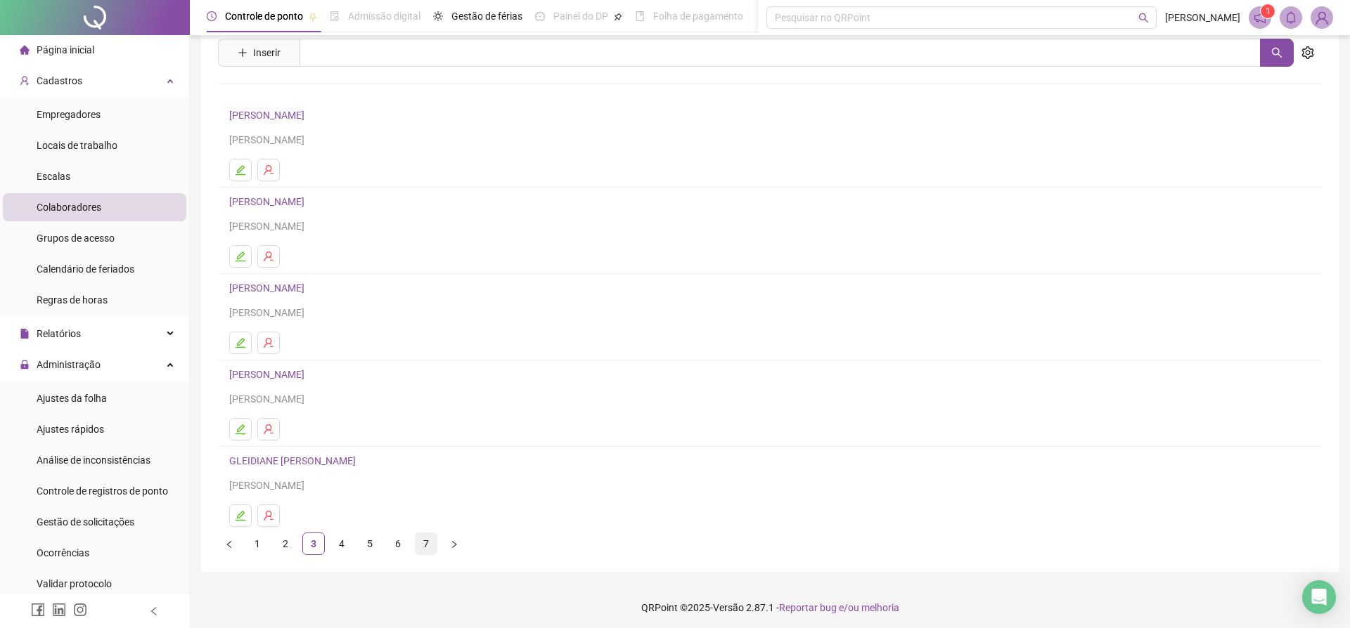
click at [427, 543] on link "7" at bounding box center [425, 544] width 21 height 21
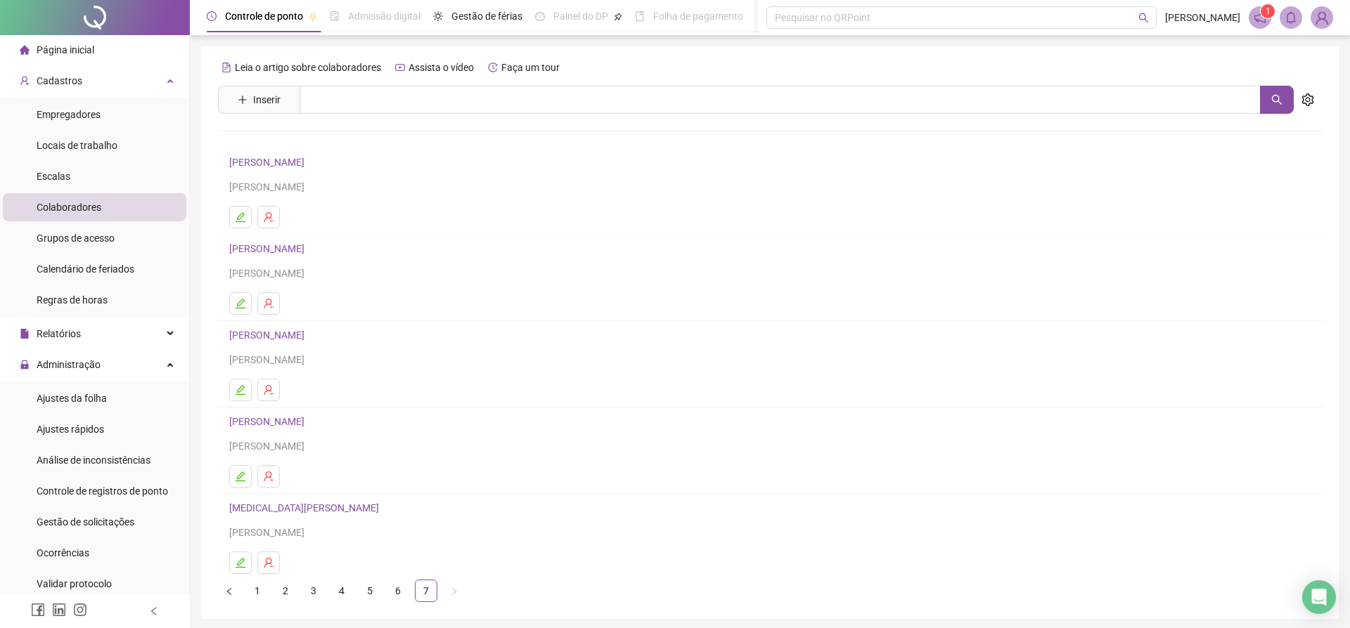
click at [283, 505] on link "[MEDICAL_DATA][PERSON_NAME]" at bounding box center [306, 508] width 154 height 11
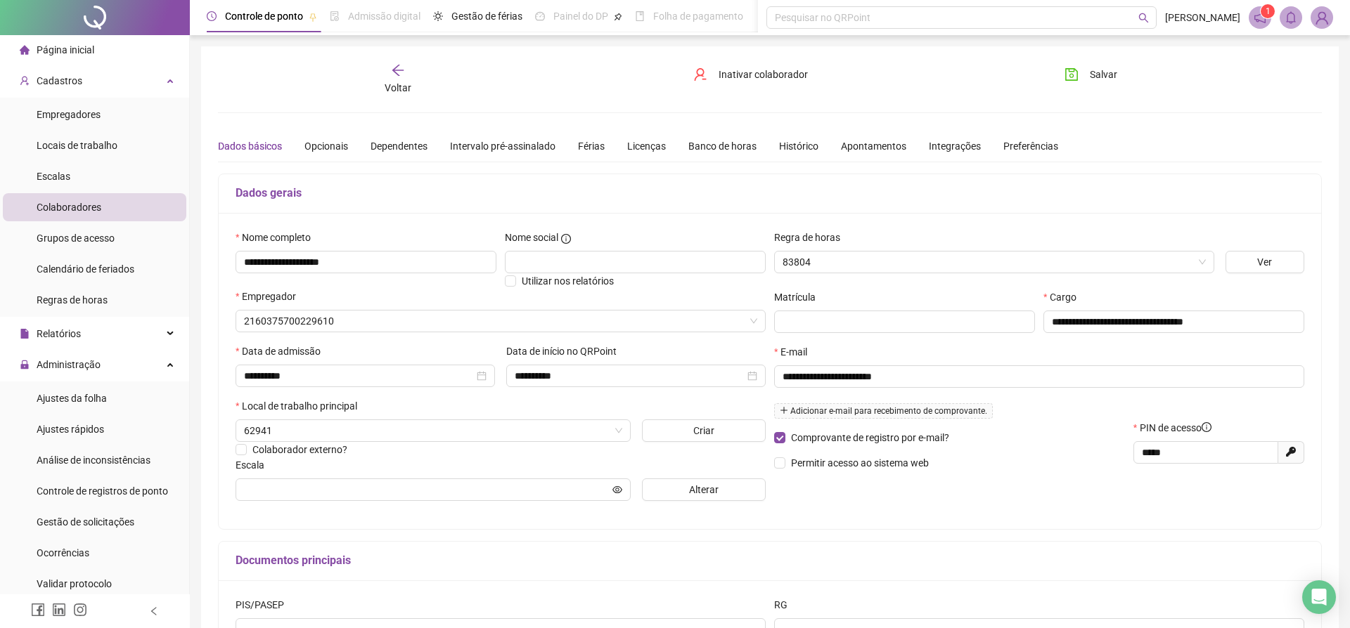
type input "**********"
click at [718, 496] on span "Alterar" at bounding box center [704, 489] width 30 height 15
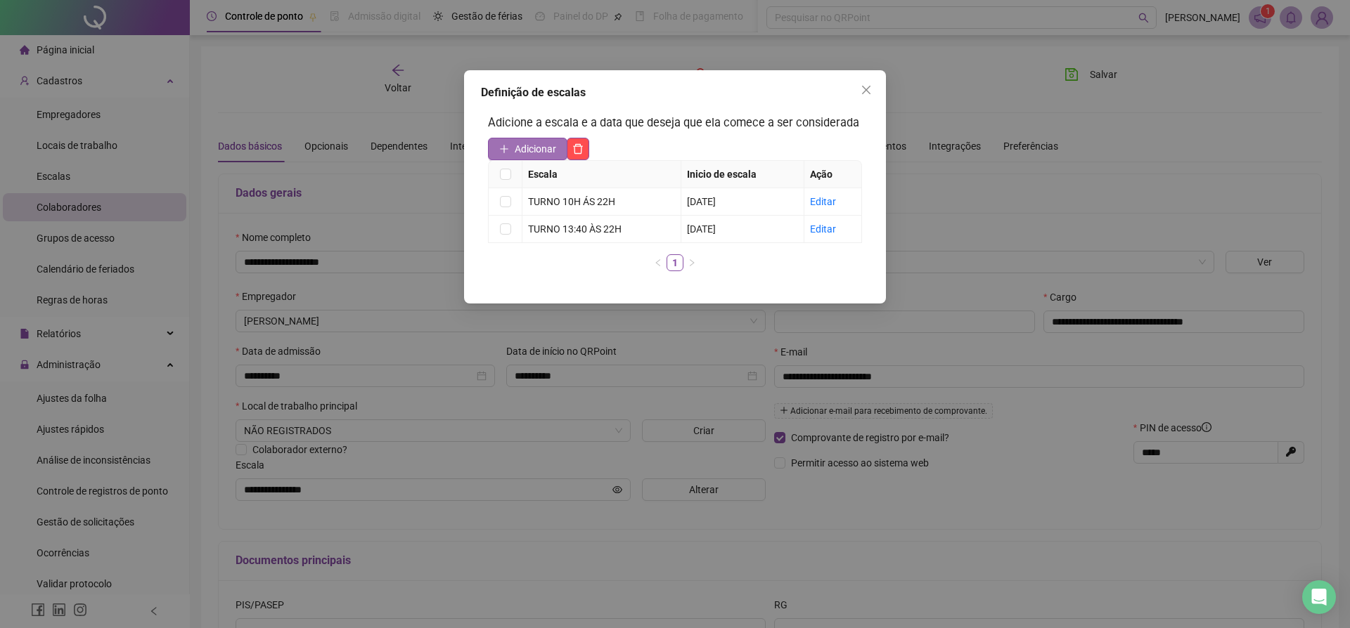
click at [533, 157] on span "Adicionar" at bounding box center [535, 148] width 41 height 15
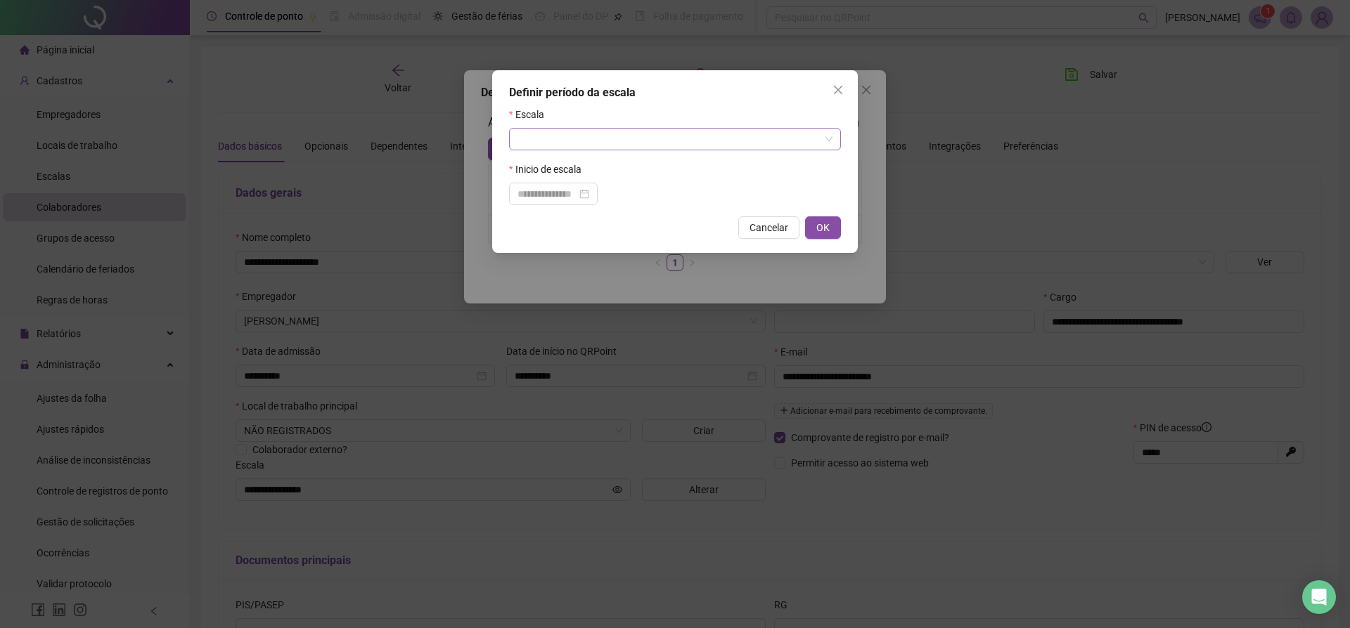
click at [522, 142] on input "search" at bounding box center [670, 139] width 307 height 21
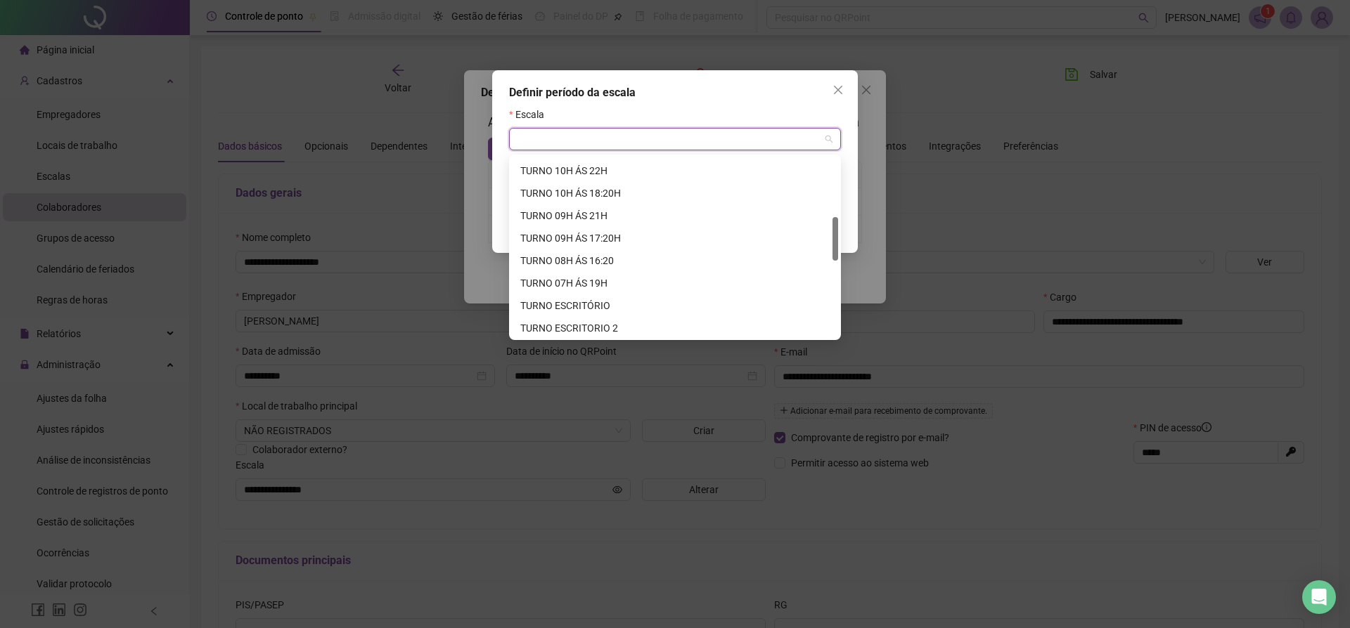
scroll to position [224, 0]
click at [550, 188] on div "TURNO 10H ÁS 22H" at bounding box center [674, 191] width 309 height 15
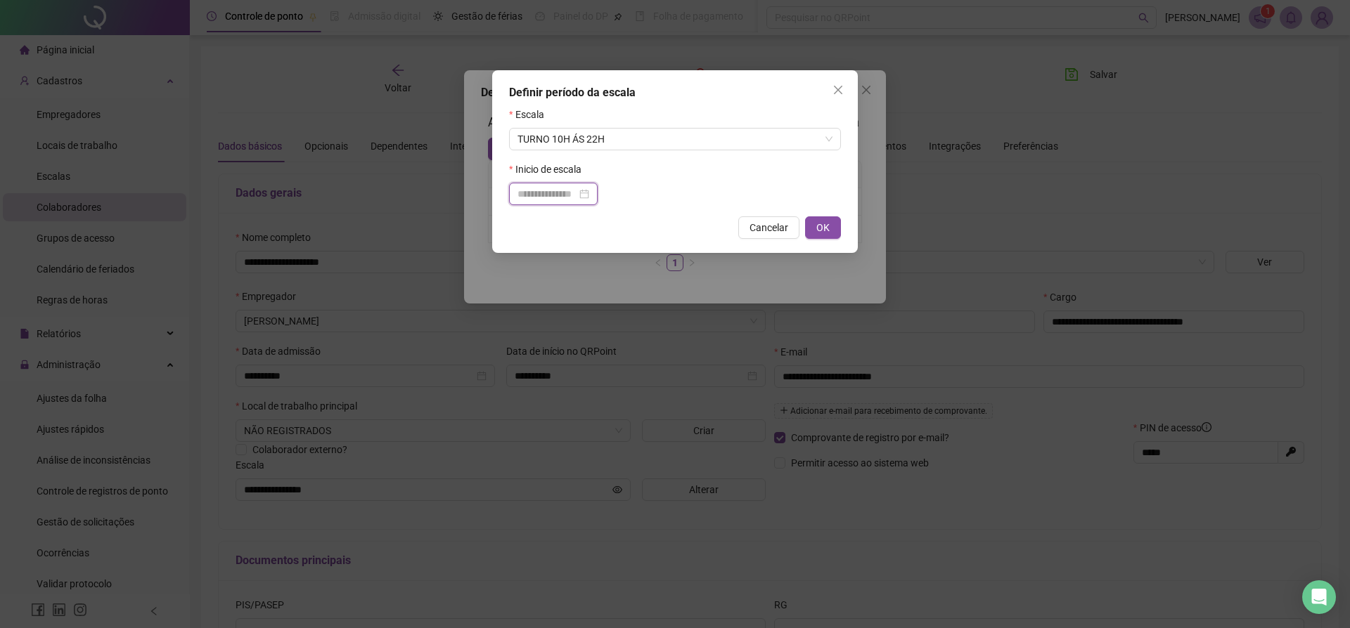
click at [558, 200] on input at bounding box center [546, 193] width 59 height 15
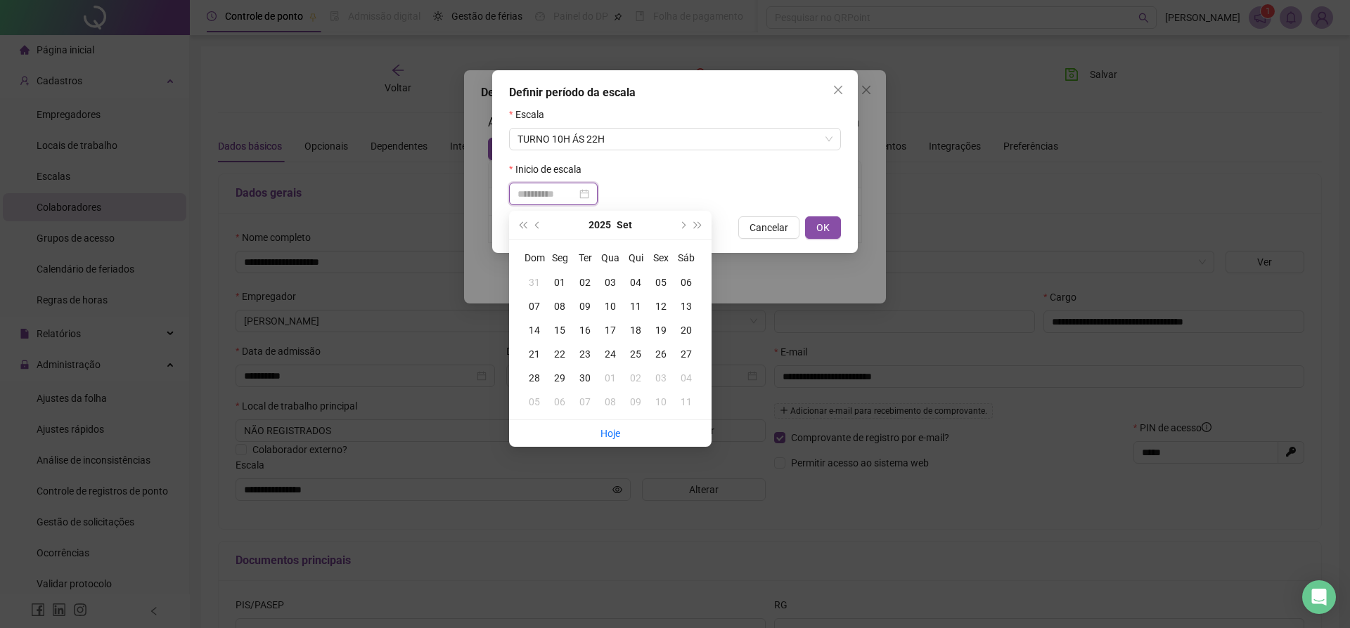
type input "**********"
click at [634, 325] on td "18" at bounding box center [635, 330] width 25 height 24
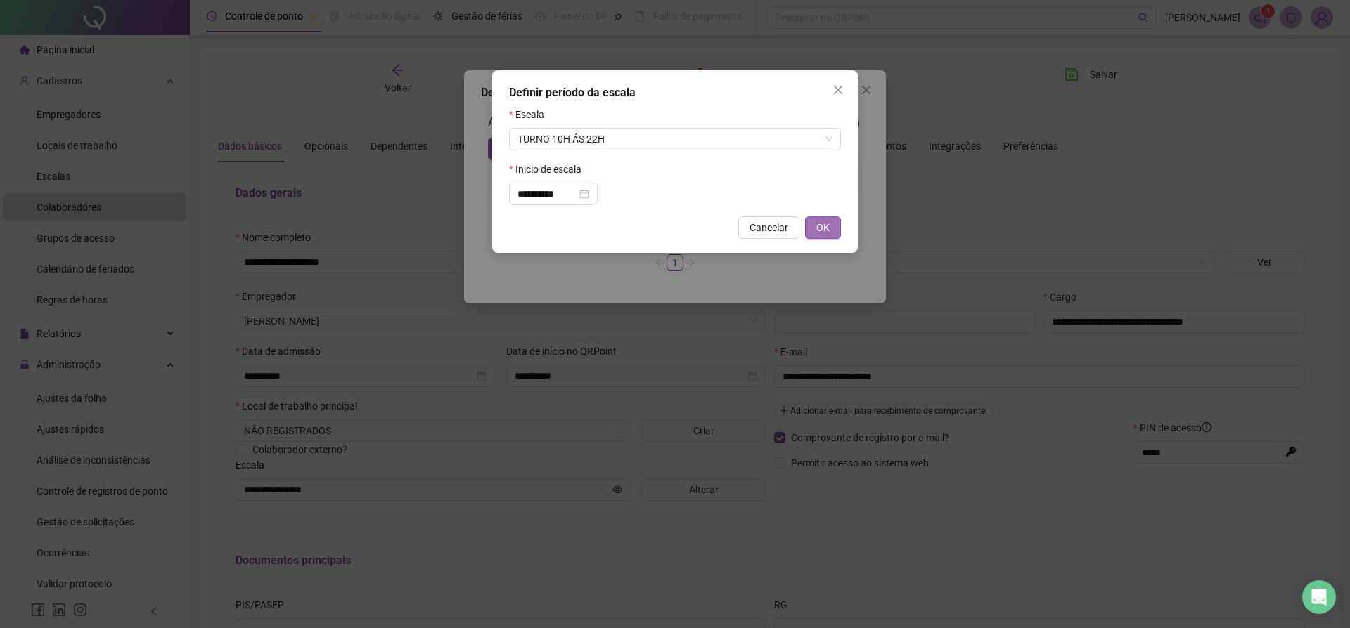
click at [826, 230] on span "OK" at bounding box center [822, 227] width 13 height 15
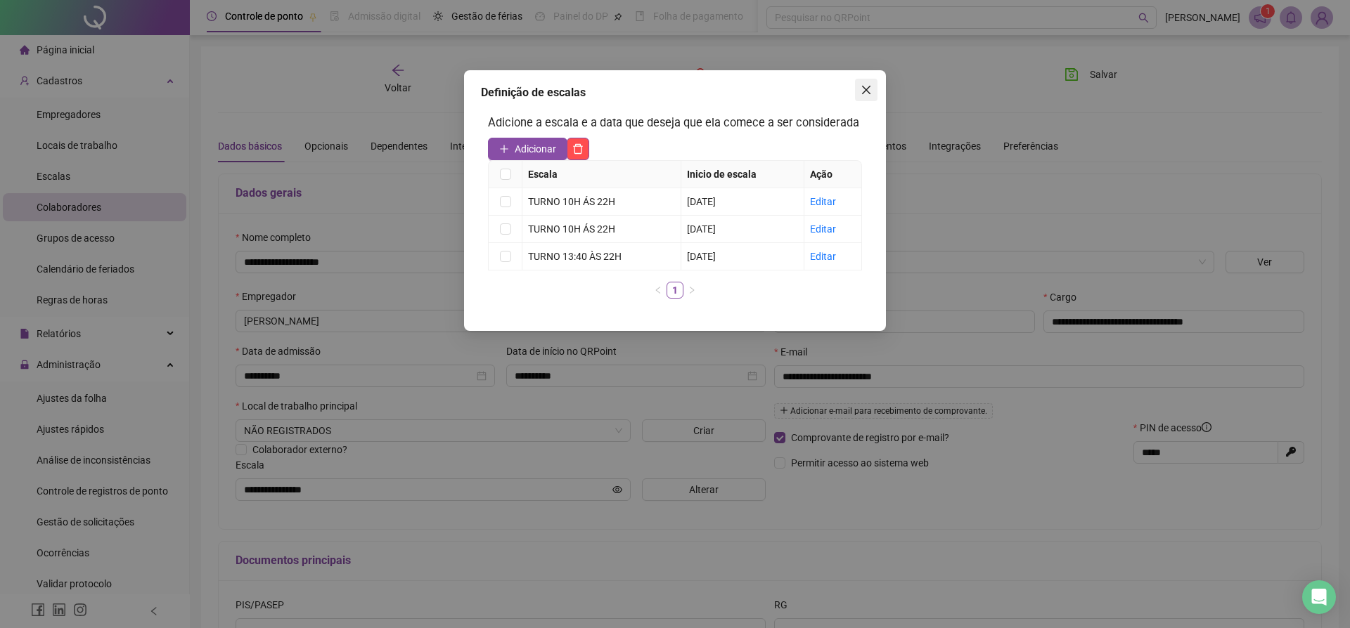
click at [865, 89] on icon "close" at bounding box center [866, 90] width 8 height 8
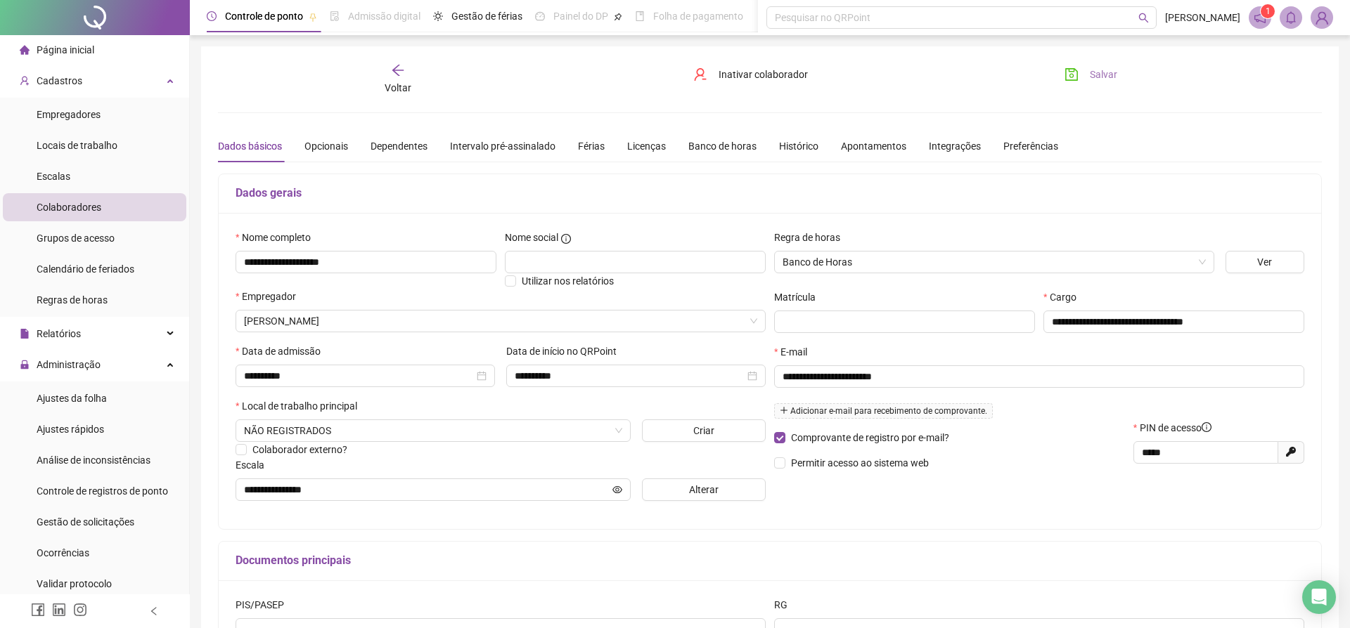
click at [1092, 71] on span "Salvar" at bounding box center [1103, 74] width 27 height 15
click at [399, 67] on icon "arrow-left" at bounding box center [398, 70] width 14 height 14
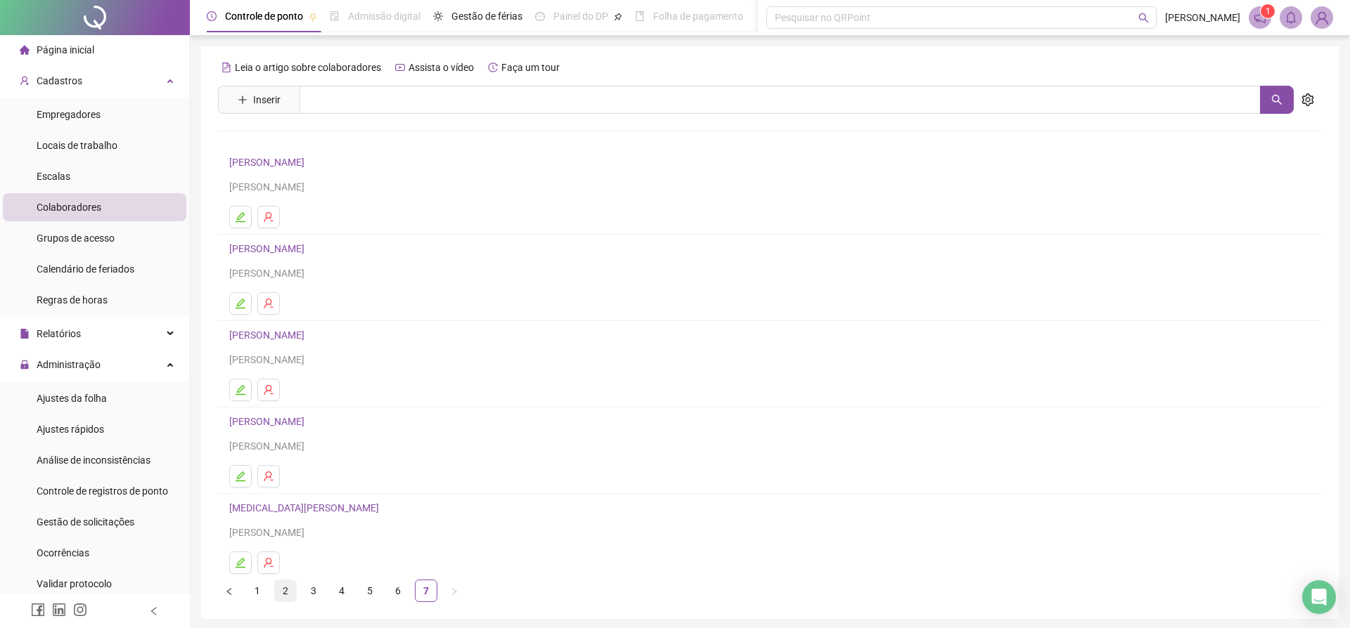
click at [281, 588] on link "2" at bounding box center [285, 591] width 21 height 21
click at [252, 590] on link "1" at bounding box center [257, 591] width 21 height 21
click at [292, 510] on link "[PERSON_NAME]" at bounding box center [268, 508] width 79 height 11
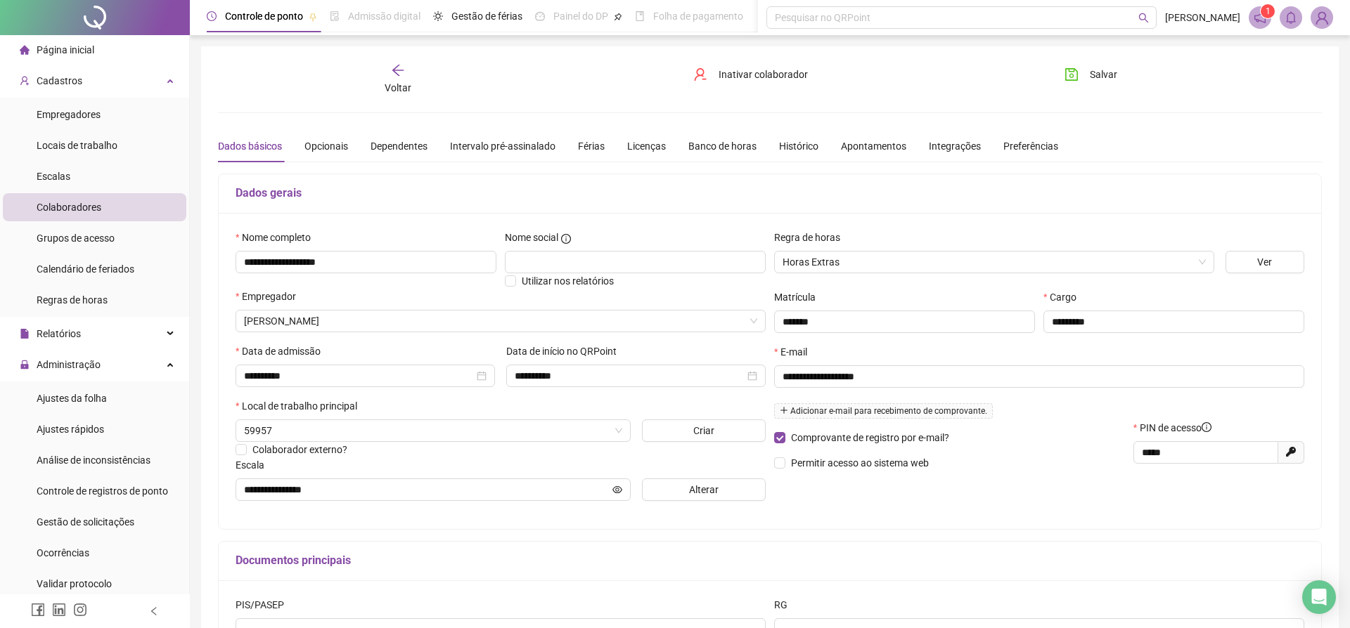
type input "**********"
click at [689, 494] on span "Alterar" at bounding box center [704, 489] width 30 height 15
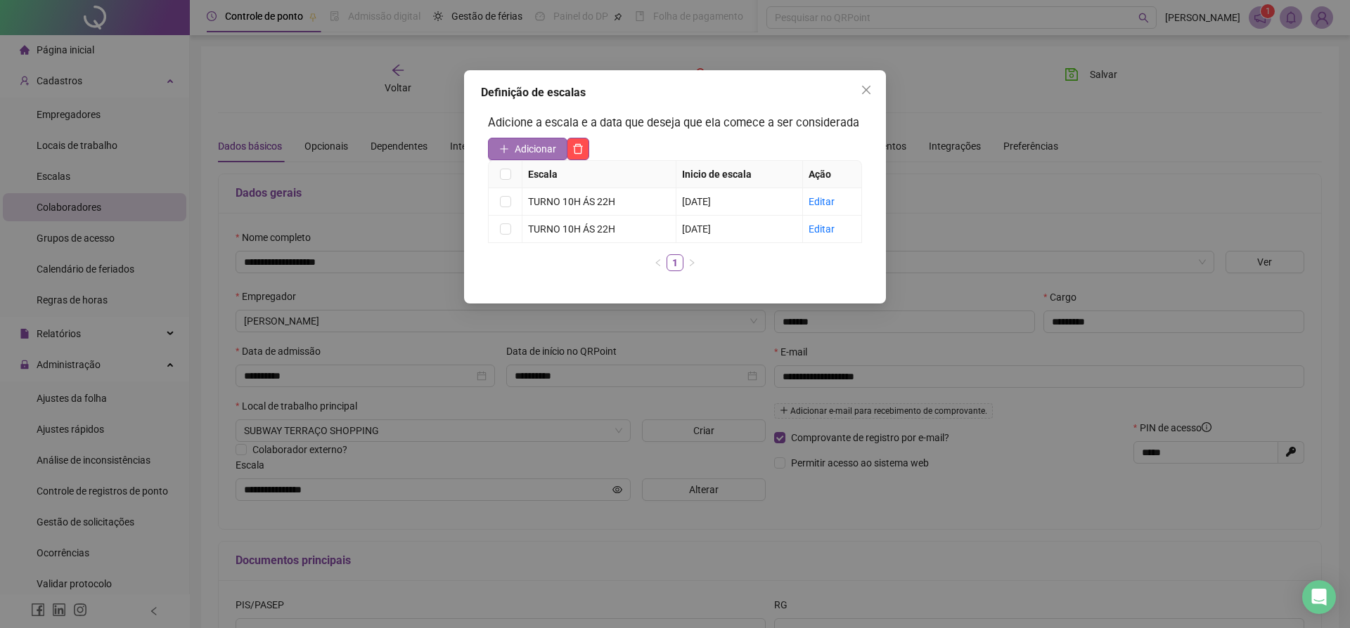
click at [515, 157] on span "Adicionar" at bounding box center [535, 148] width 41 height 15
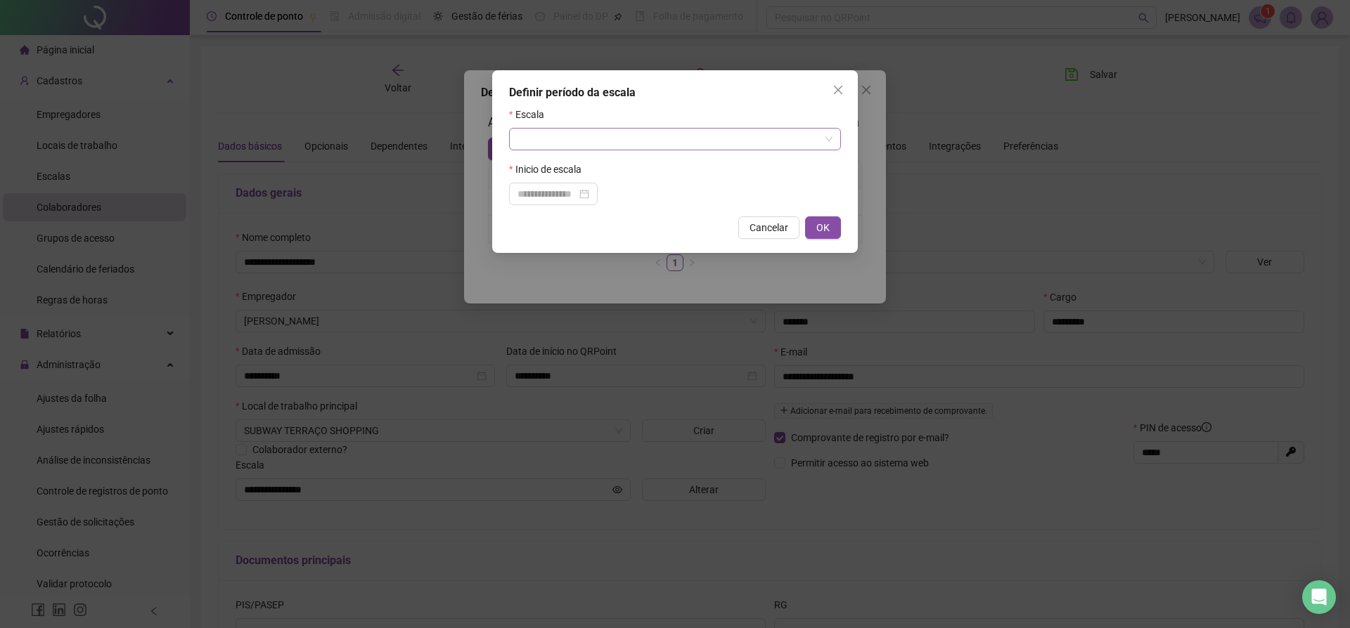
click at [529, 141] on input "search" at bounding box center [670, 139] width 307 height 21
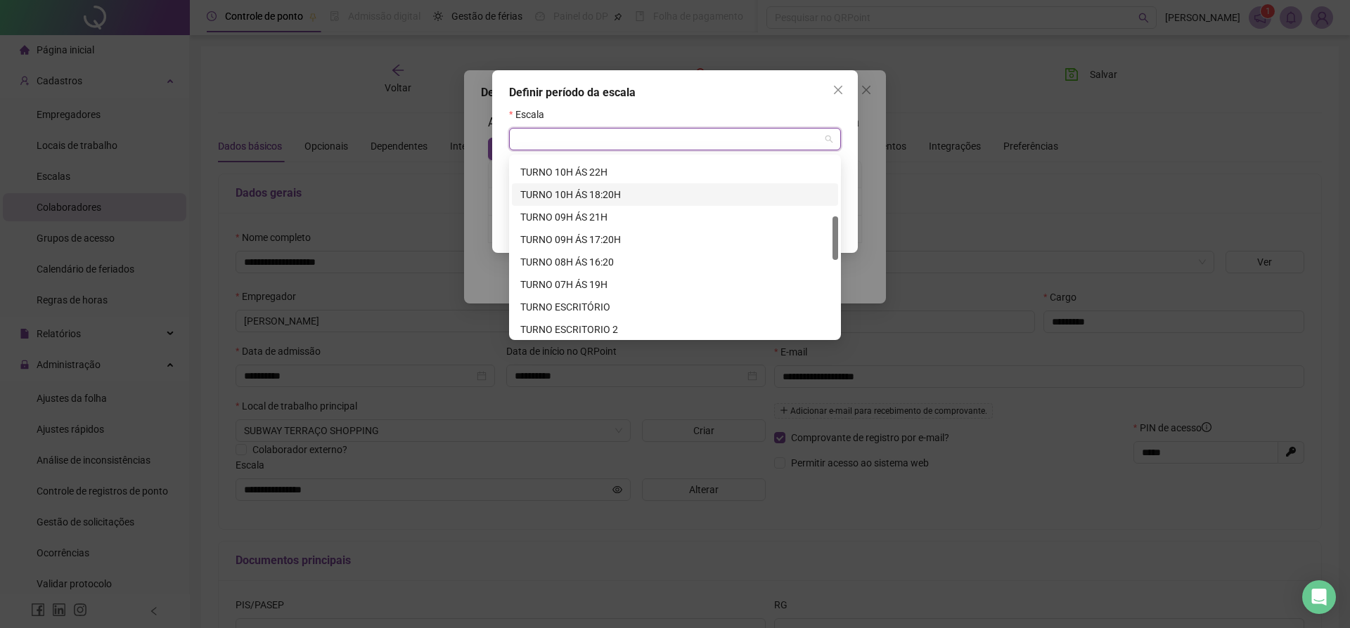
scroll to position [242, 0]
click at [533, 173] on div "TURNO 10H ÁS 22H" at bounding box center [674, 174] width 309 height 15
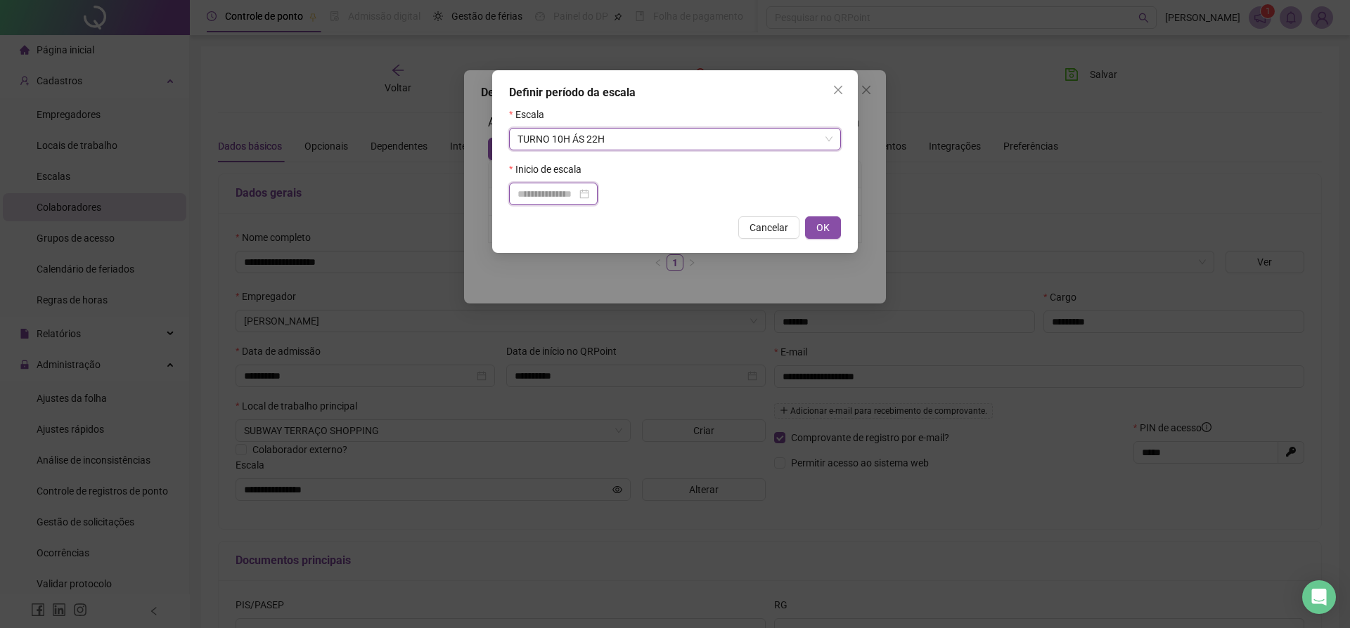
click at [538, 198] on input at bounding box center [546, 193] width 59 height 15
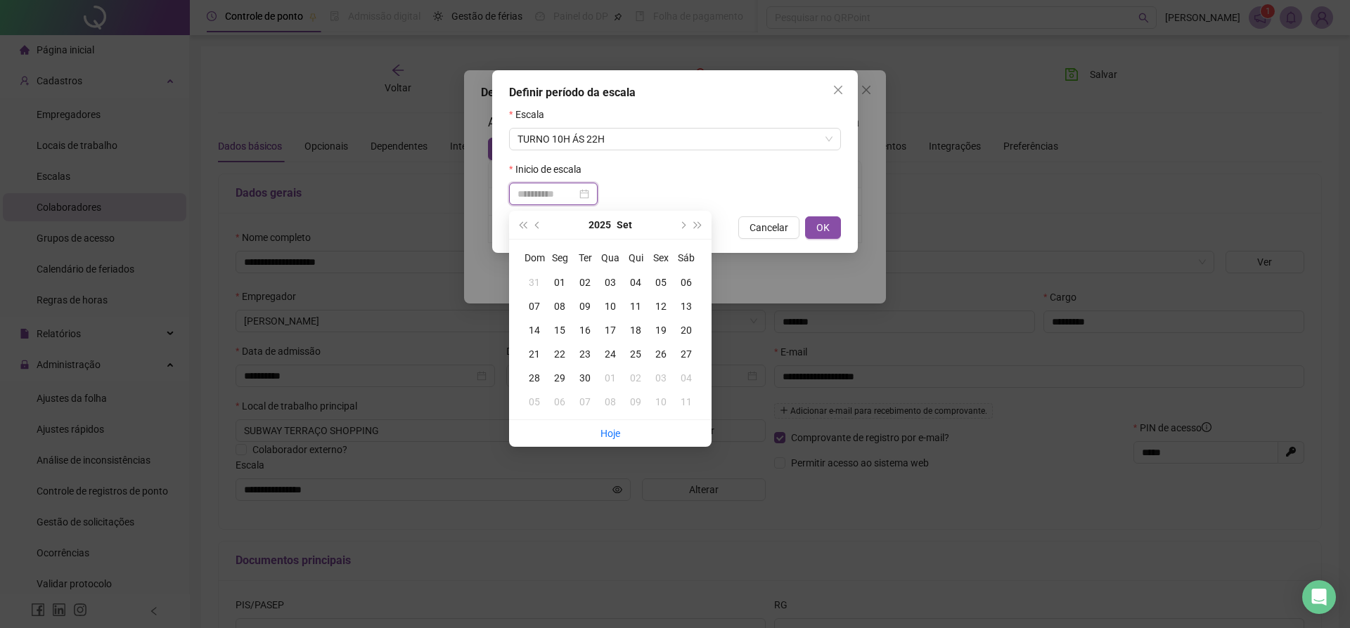
type input "**********"
click at [658, 333] on td "19" at bounding box center [660, 330] width 25 height 24
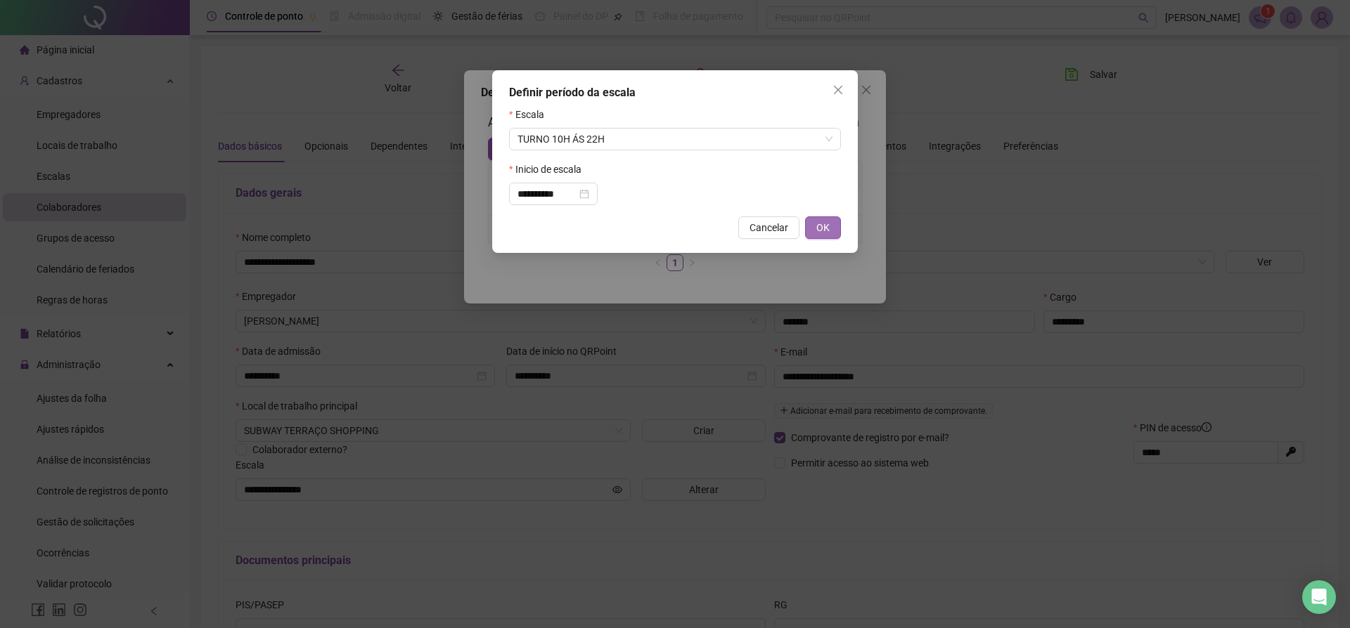
click at [822, 226] on span "OK" at bounding box center [822, 227] width 13 height 15
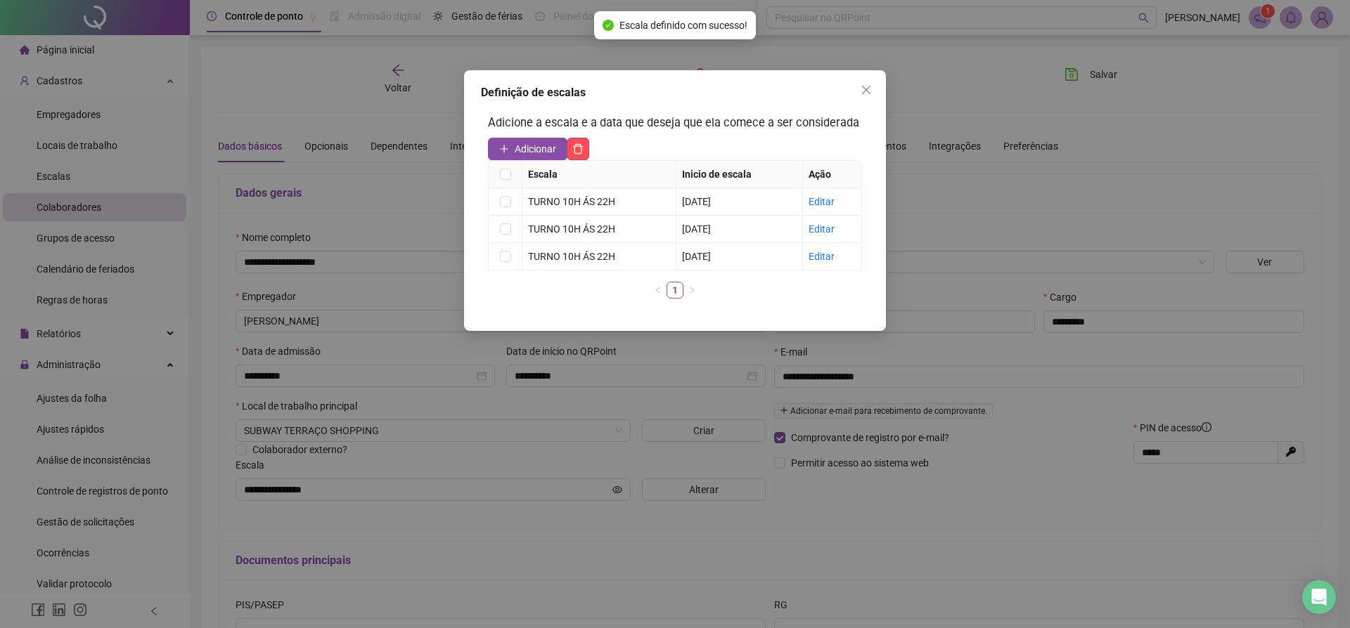
click at [1104, 76] on div "Definição de escalas Adicione a escala e a data que deseja que ela comece a ser…" at bounding box center [675, 314] width 1350 height 628
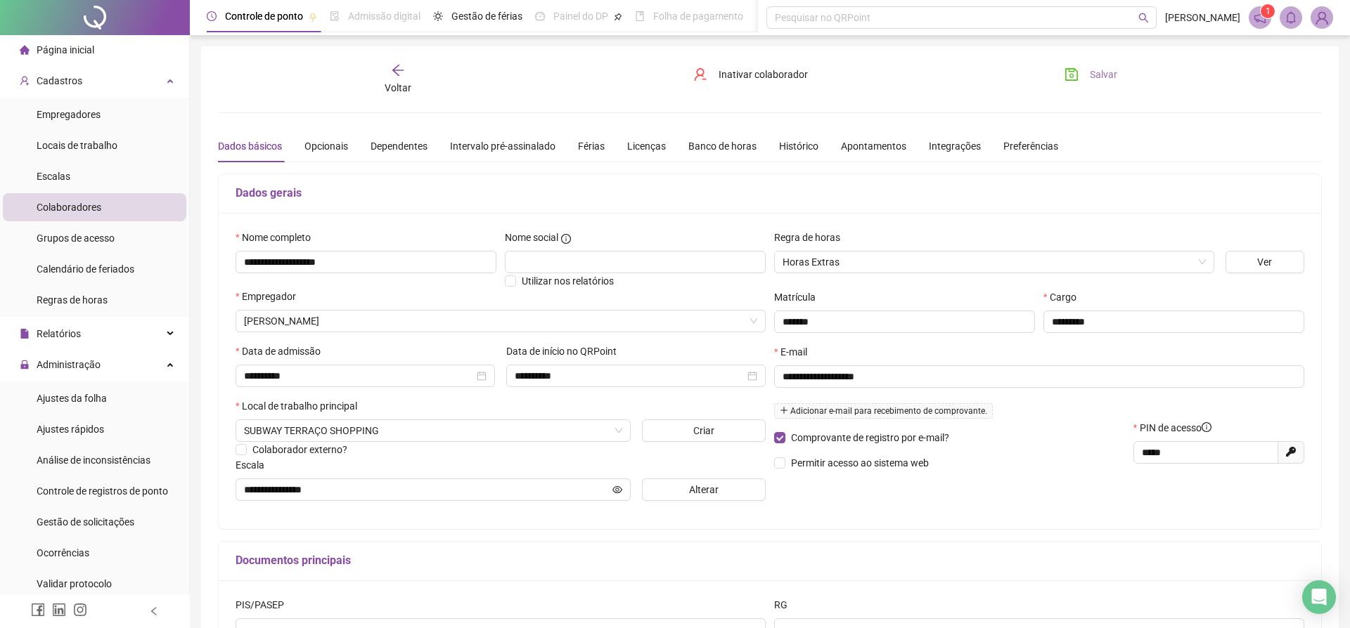
click at [1102, 75] on span "Salvar" at bounding box center [1103, 74] width 27 height 15
click at [401, 71] on icon "arrow-left" at bounding box center [398, 70] width 14 height 14
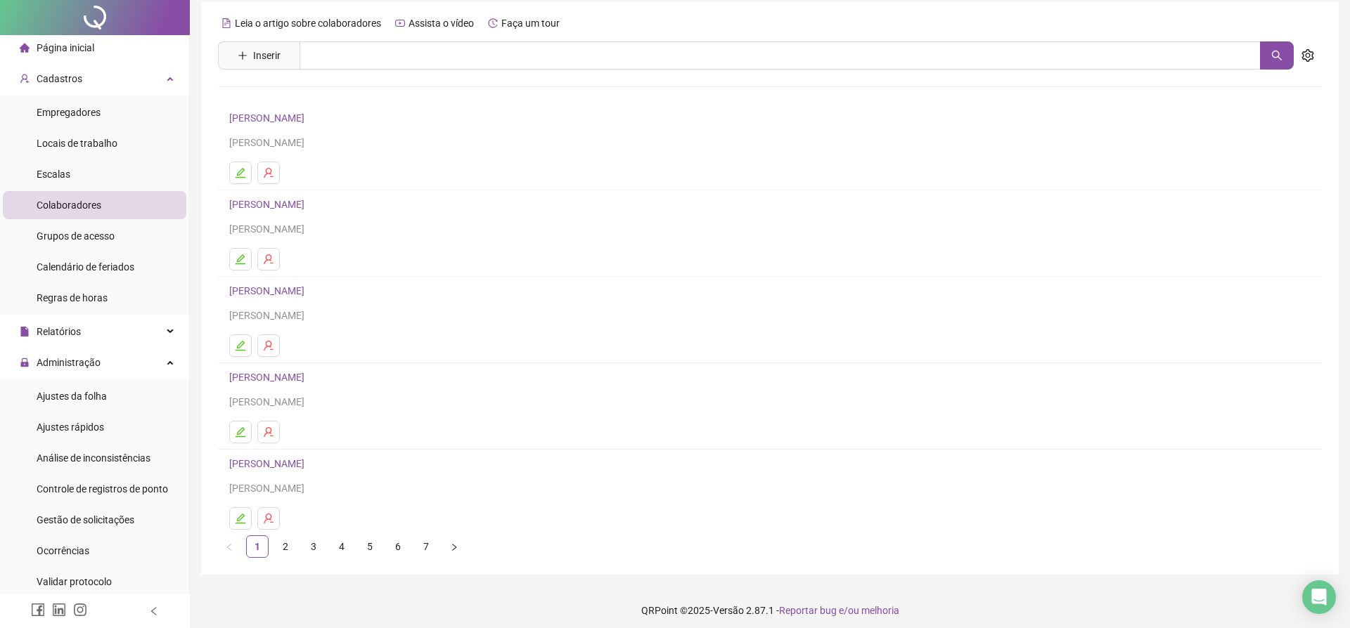
scroll to position [51, 0]
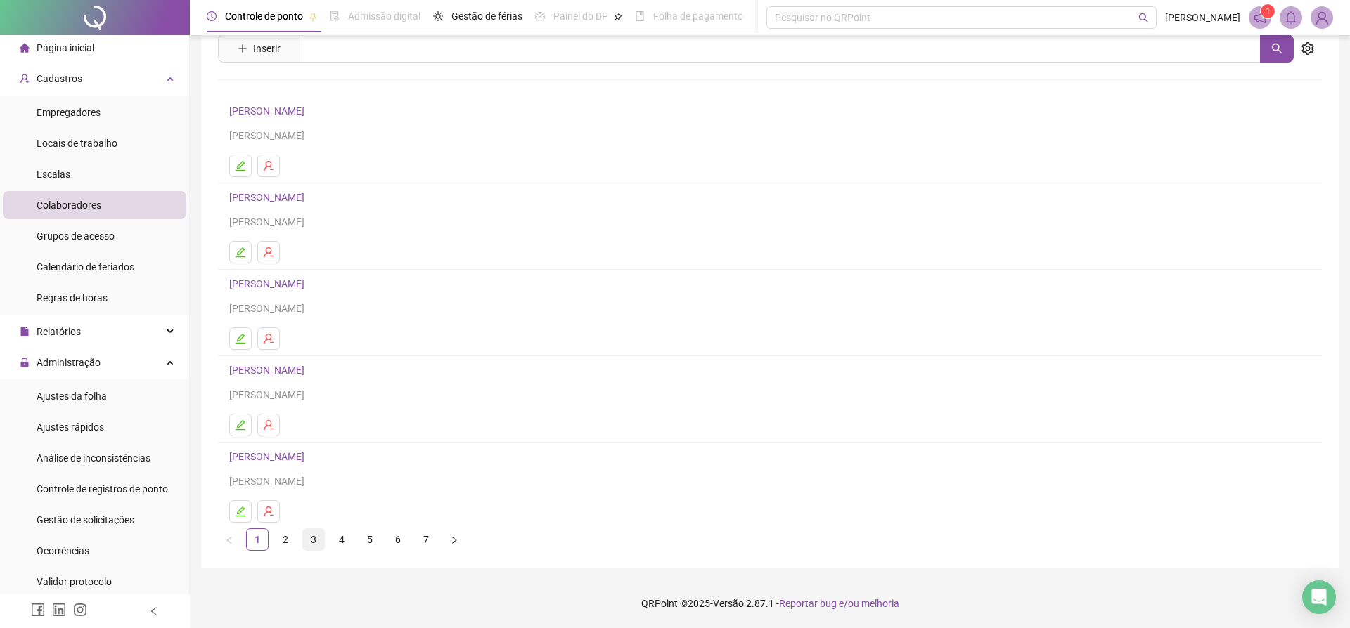
click at [312, 539] on link "3" at bounding box center [313, 539] width 21 height 21
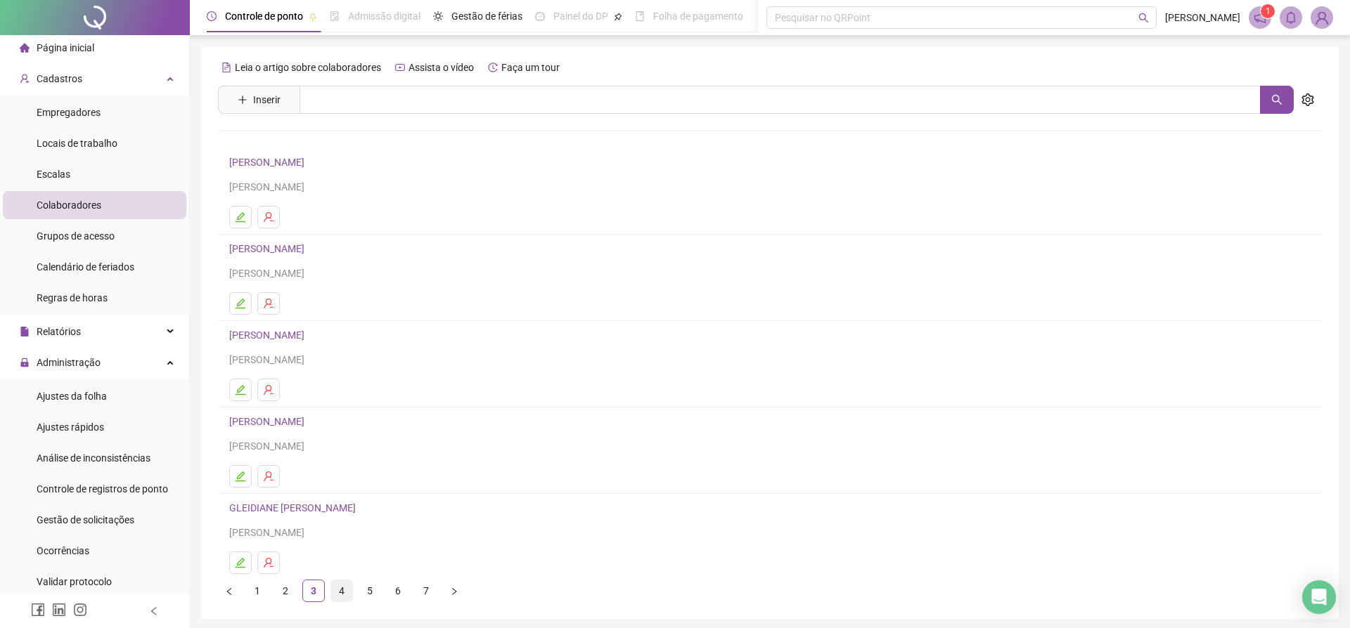
click at [337, 595] on link "4" at bounding box center [341, 591] width 21 height 21
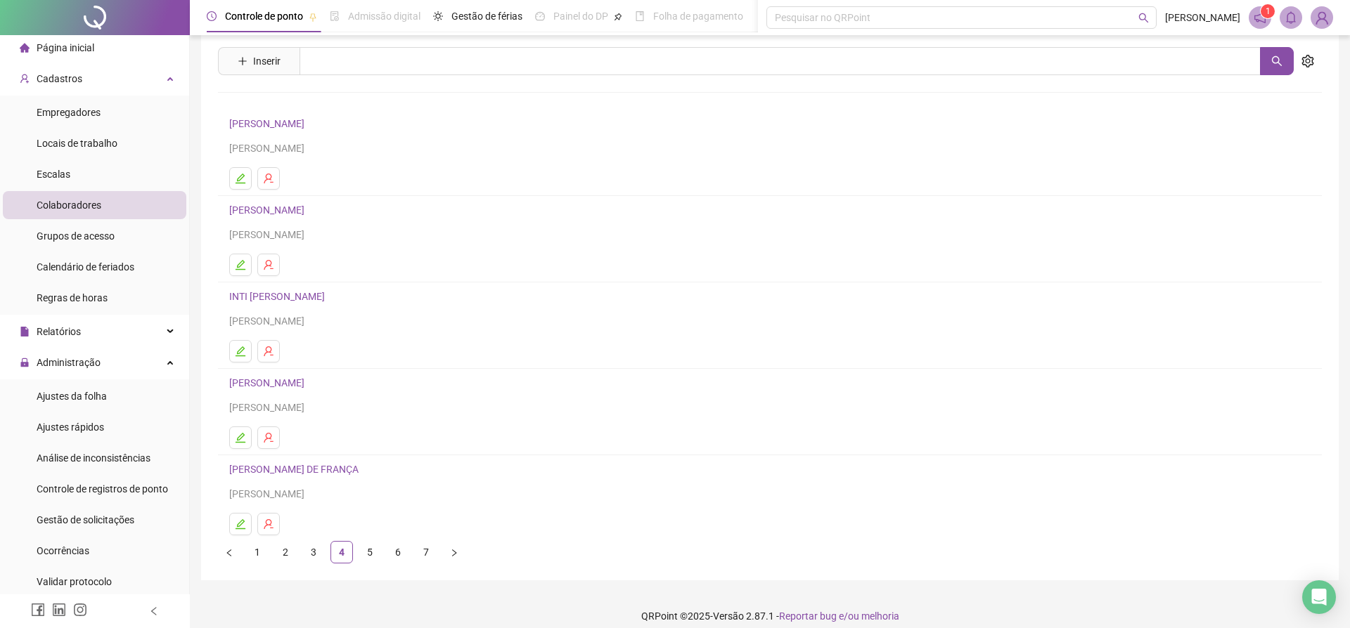
scroll to position [44, 0]
click at [366, 546] on link "5" at bounding box center [369, 547] width 21 height 21
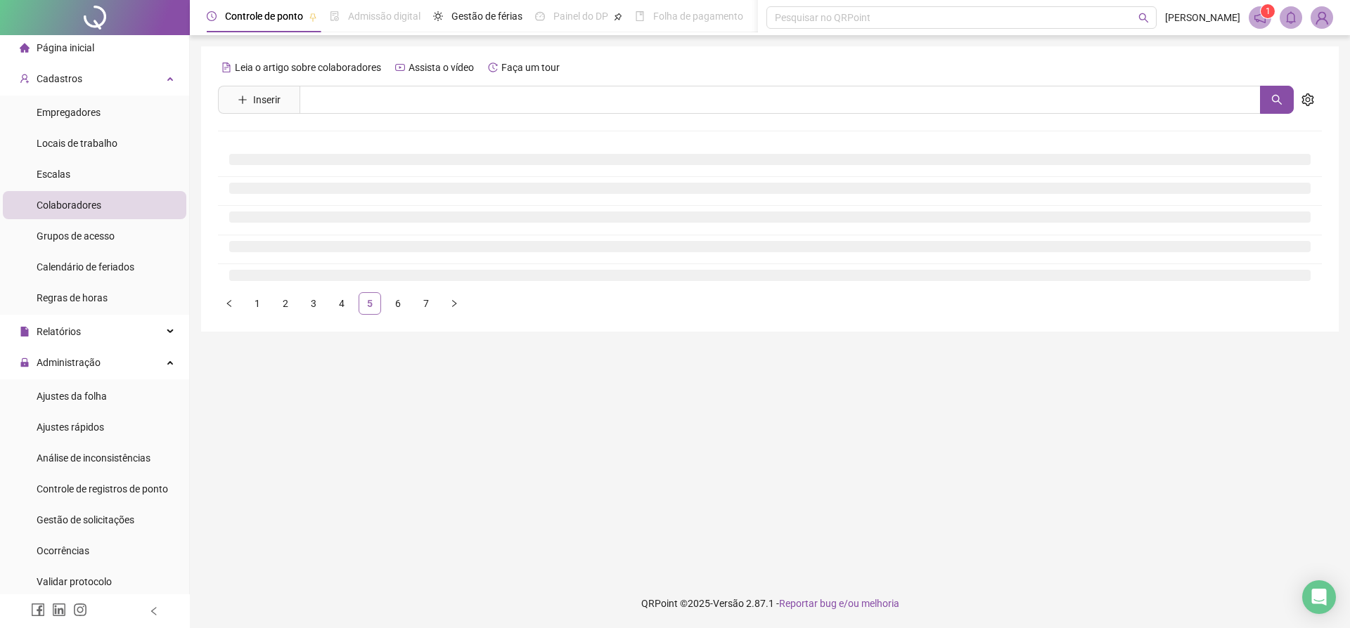
scroll to position [0, 0]
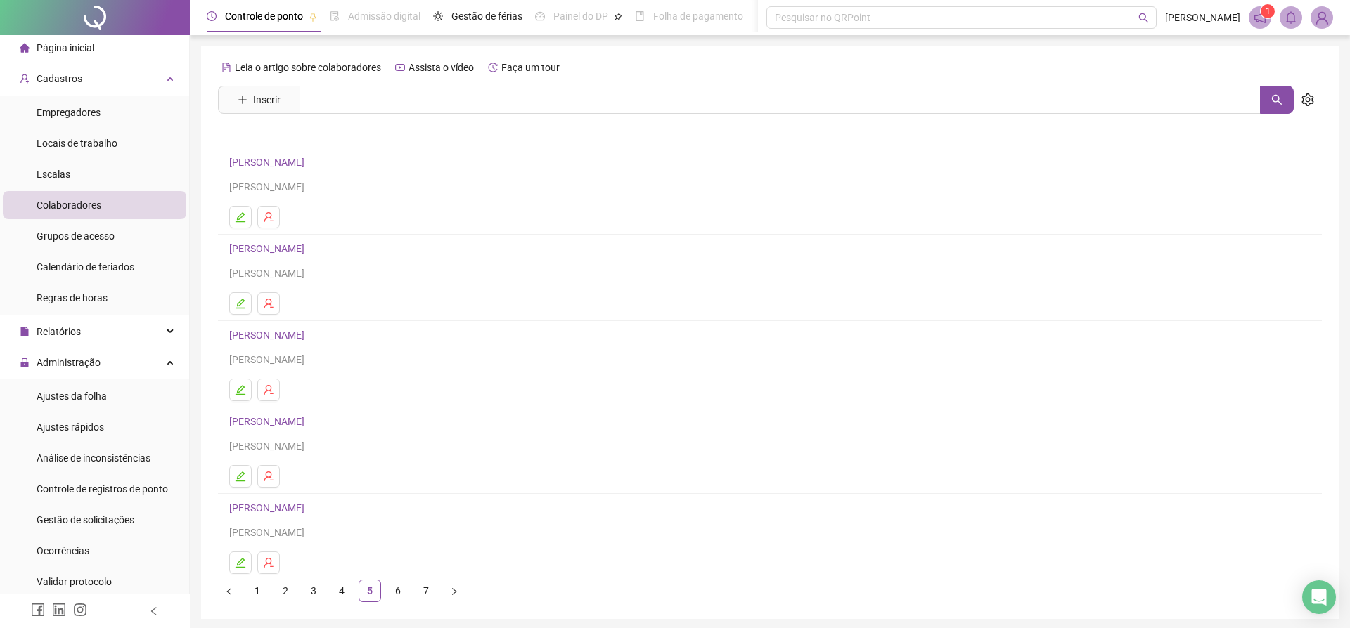
click at [280, 335] on link "[PERSON_NAME]" at bounding box center [268, 335] width 79 height 11
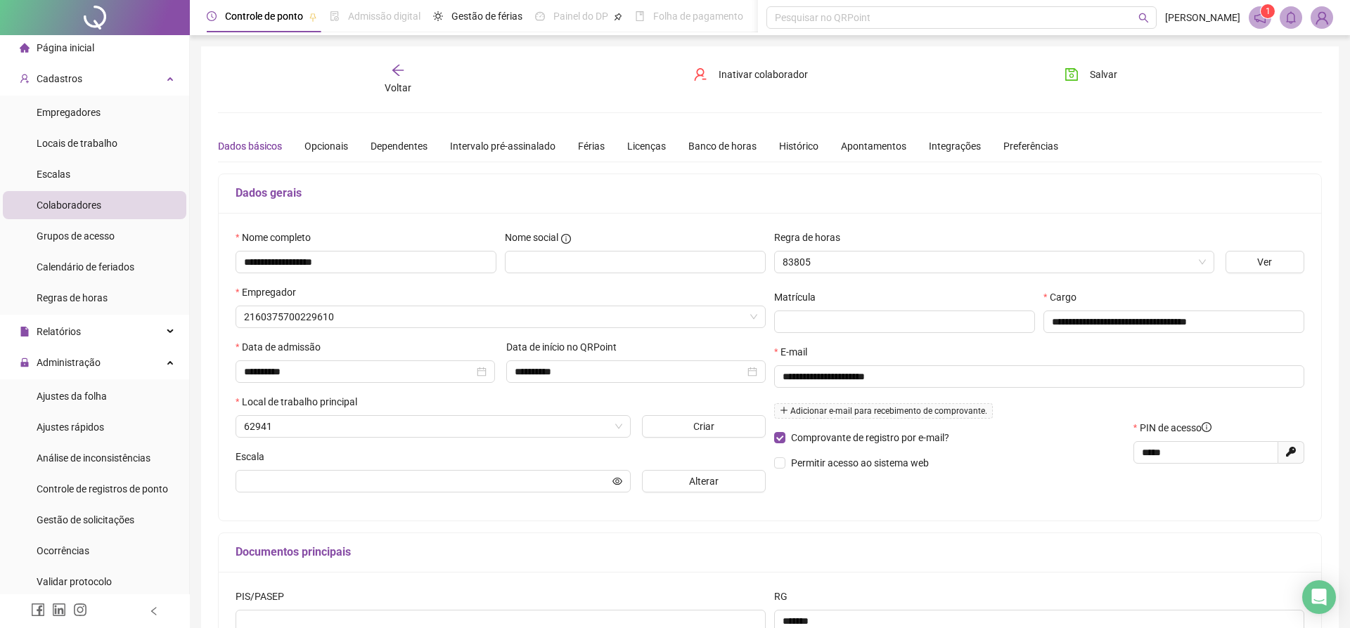
type input "**********"
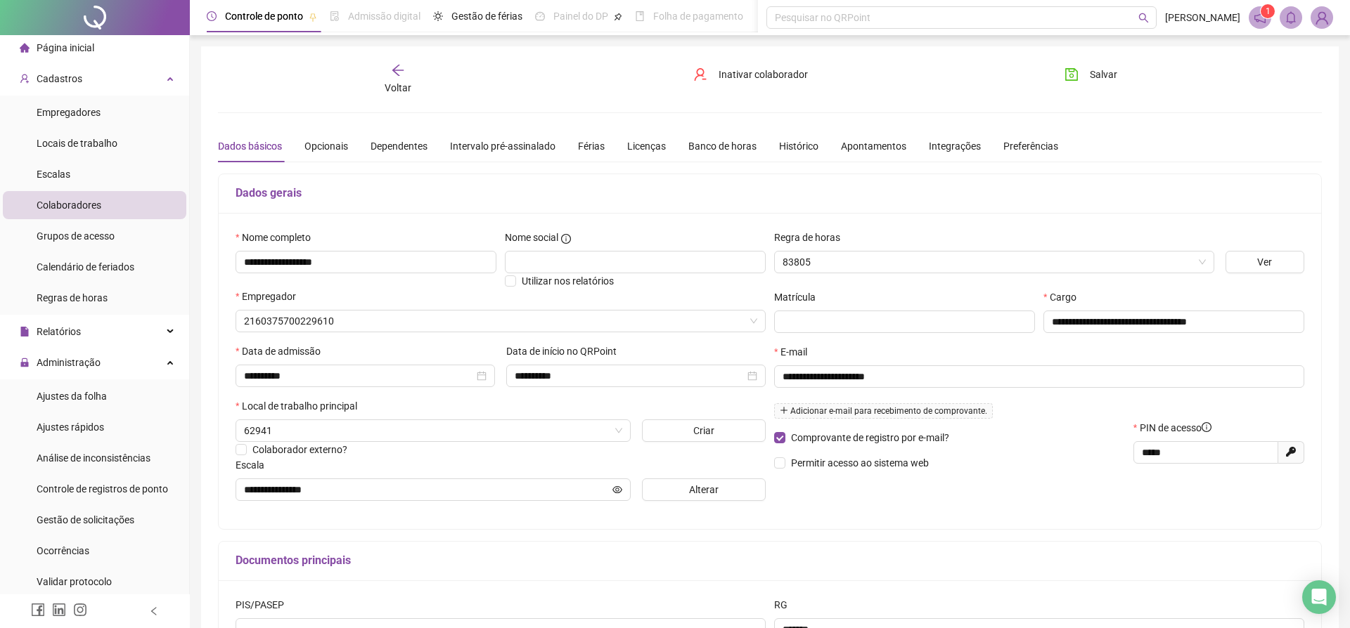
type input "**********"
click at [730, 71] on span "Inativar colaborador" at bounding box center [762, 74] width 89 height 15
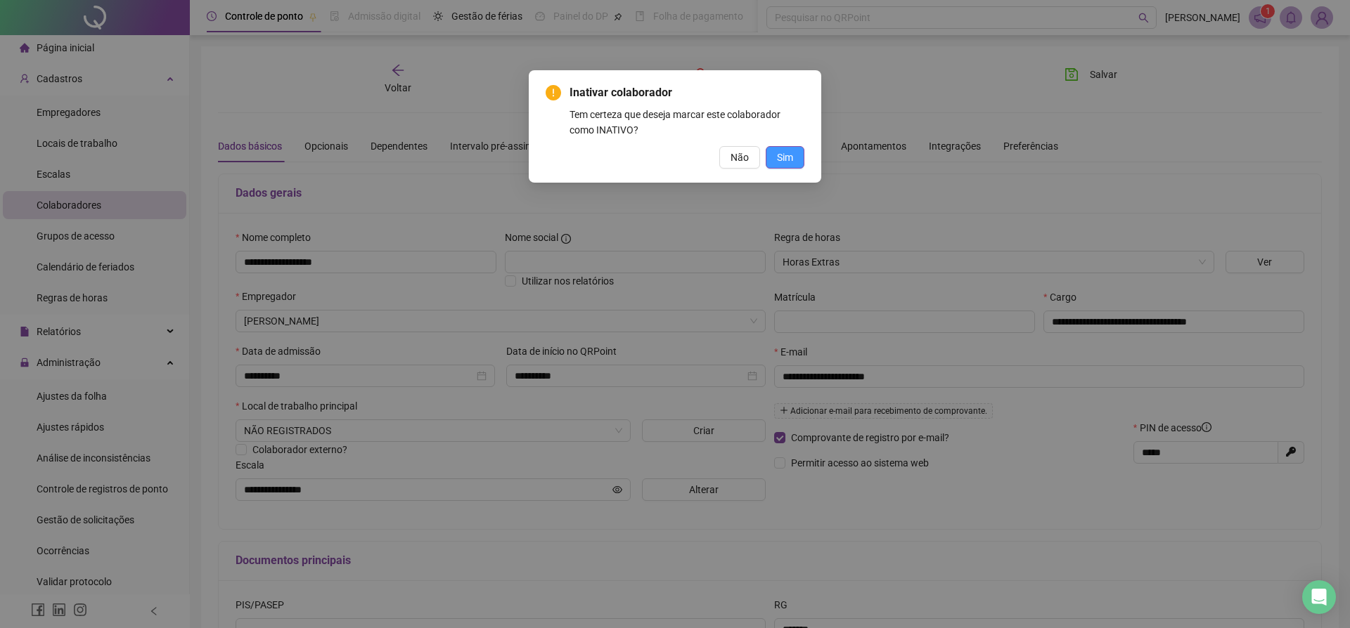
click at [780, 158] on span "Sim" at bounding box center [785, 157] width 16 height 15
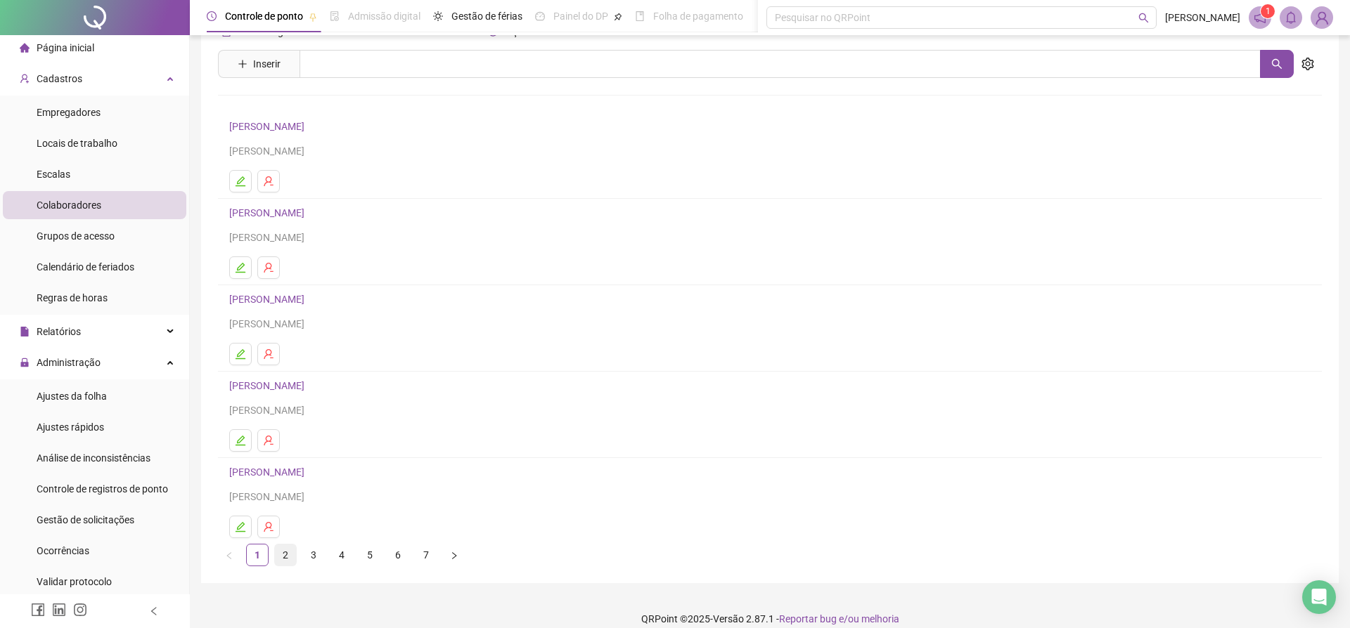
click at [285, 545] on link "2" at bounding box center [285, 555] width 21 height 21
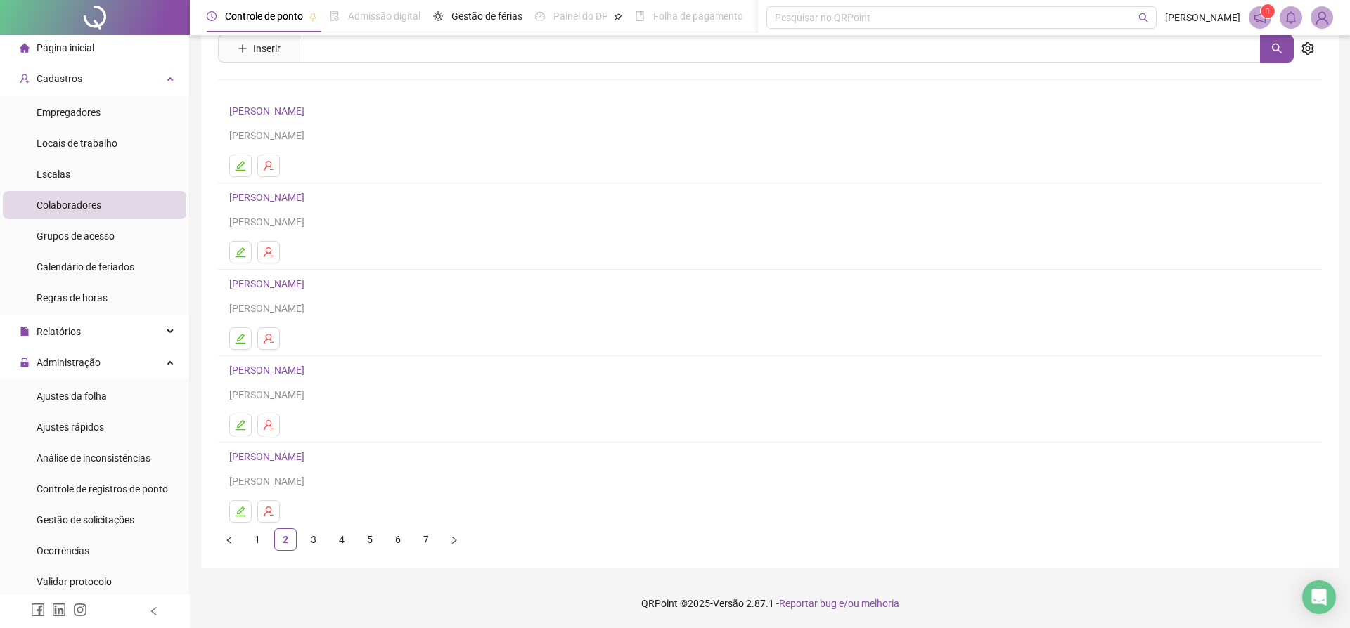
scroll to position [50, 0]
click at [311, 543] on link "3" at bounding box center [313, 541] width 21 height 21
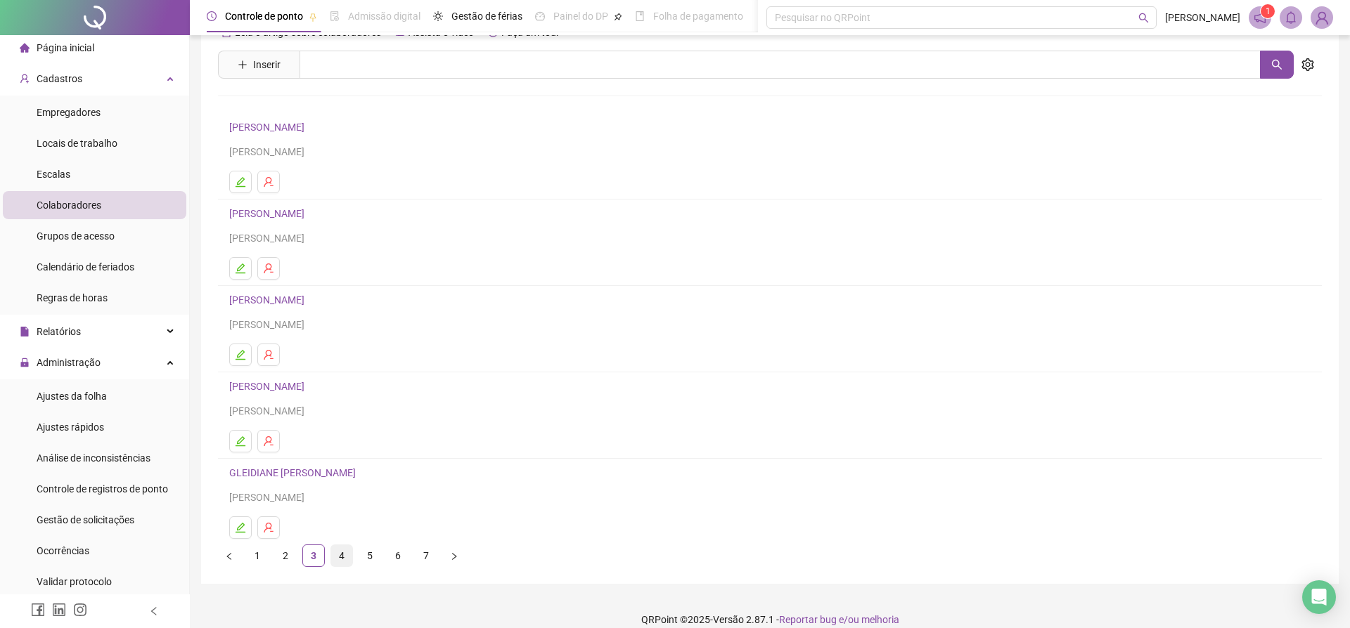
scroll to position [34, 0]
click at [342, 557] on link "4" at bounding box center [341, 556] width 21 height 21
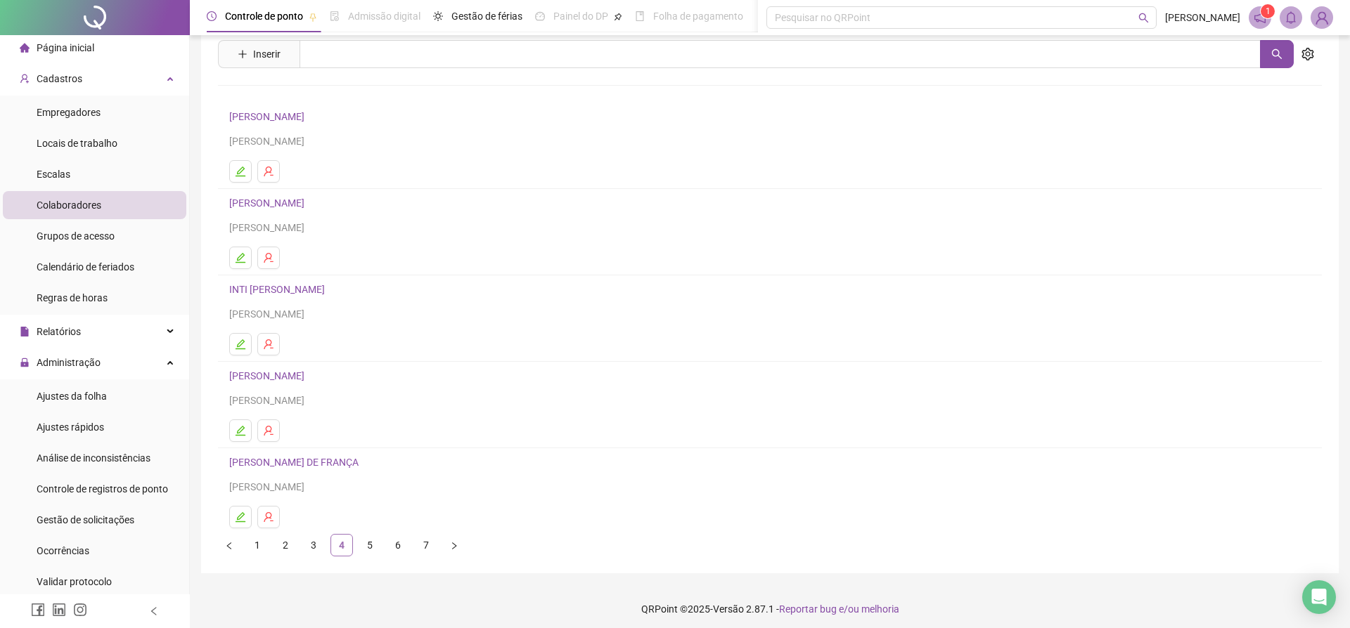
scroll to position [51, 0]
click at [371, 543] on link "5" at bounding box center [369, 539] width 21 height 21
click at [399, 539] on link "6" at bounding box center [397, 539] width 21 height 21
click at [423, 543] on link "7" at bounding box center [425, 539] width 21 height 21
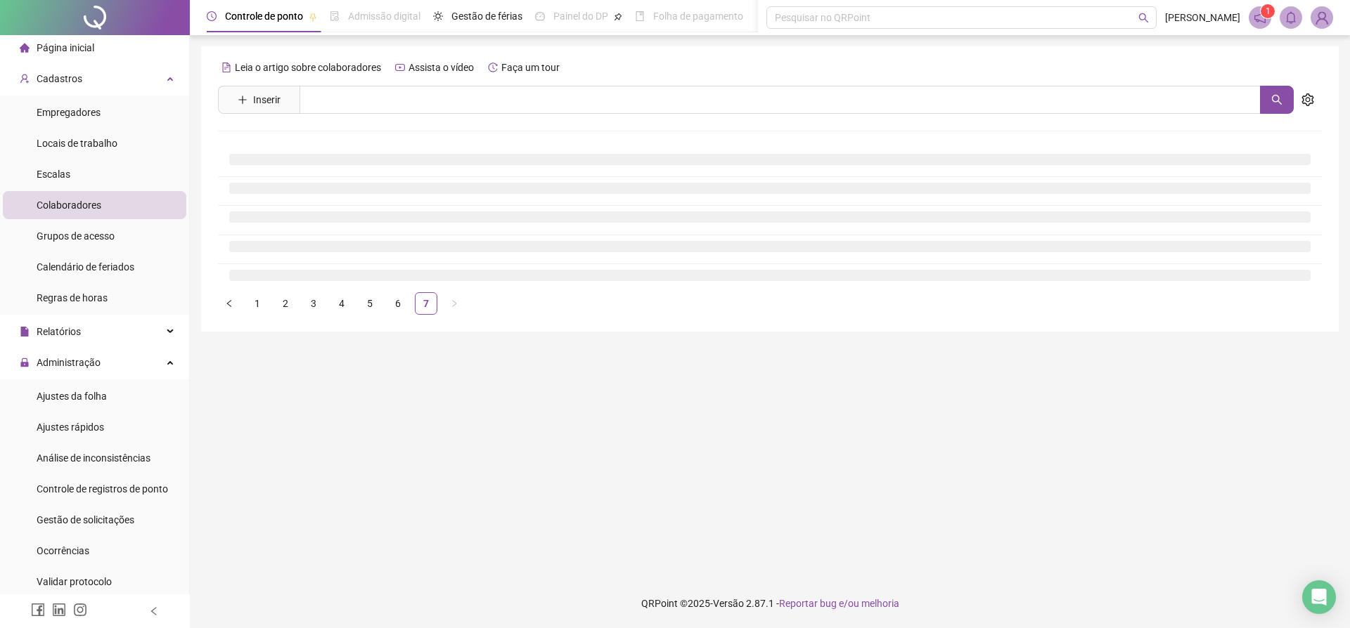
scroll to position [0, 0]
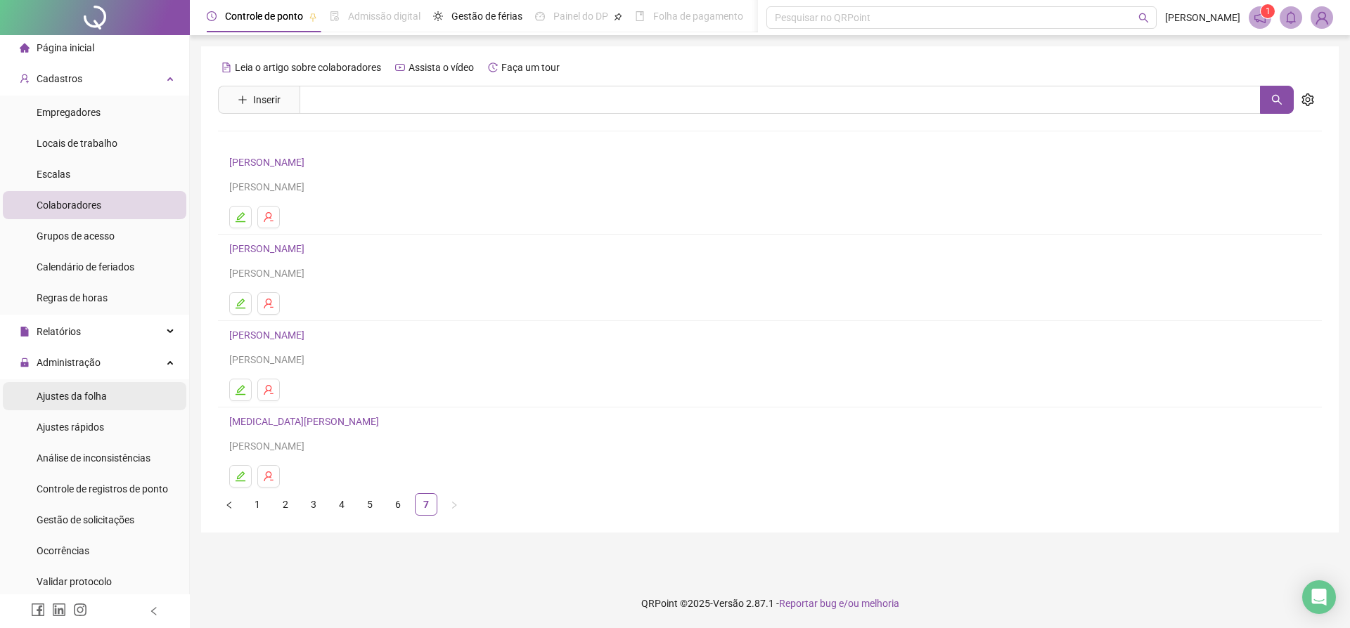
click at [77, 394] on span "Ajustes da folha" at bounding box center [72, 396] width 70 height 11
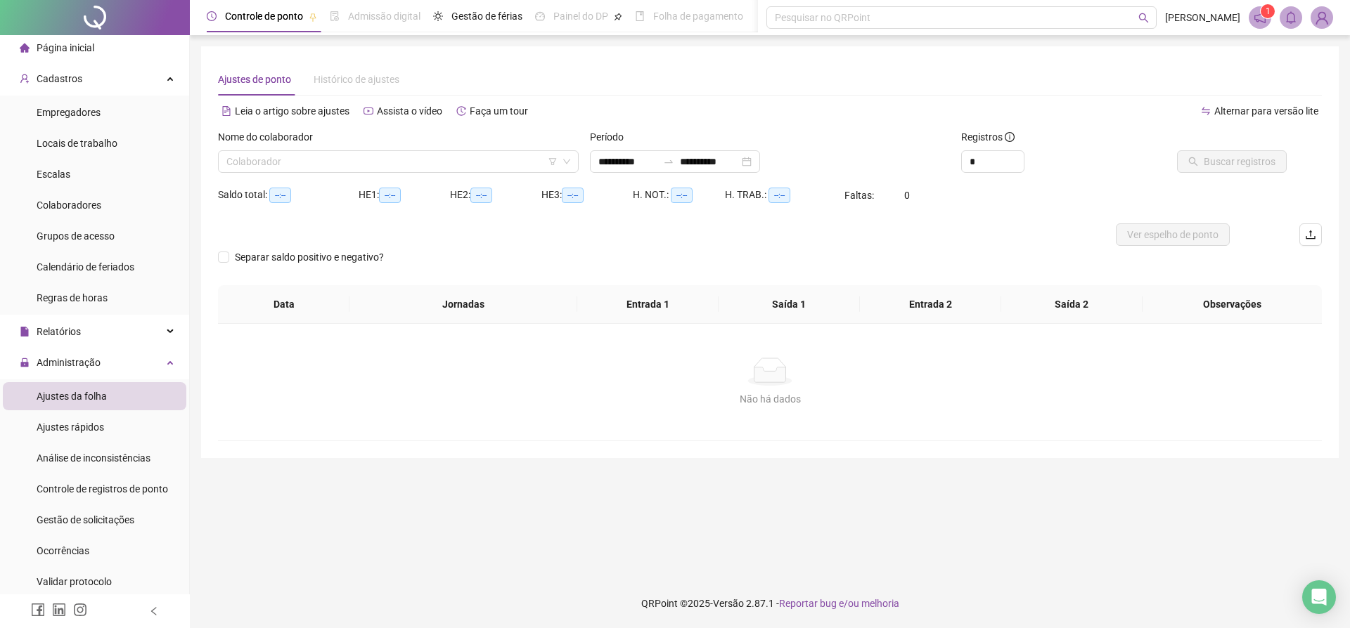
type input "**********"
click at [236, 165] on input "search" at bounding box center [393, 161] width 335 height 21
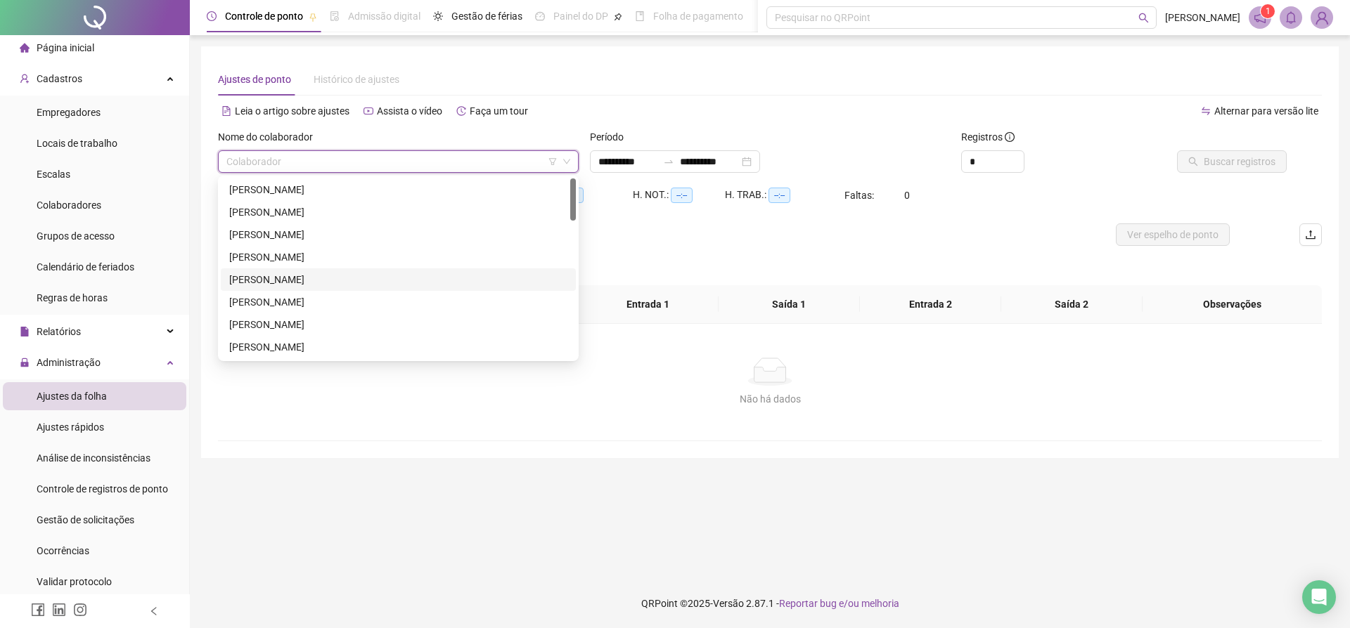
click at [258, 274] on div "[PERSON_NAME]" at bounding box center [398, 279] width 338 height 15
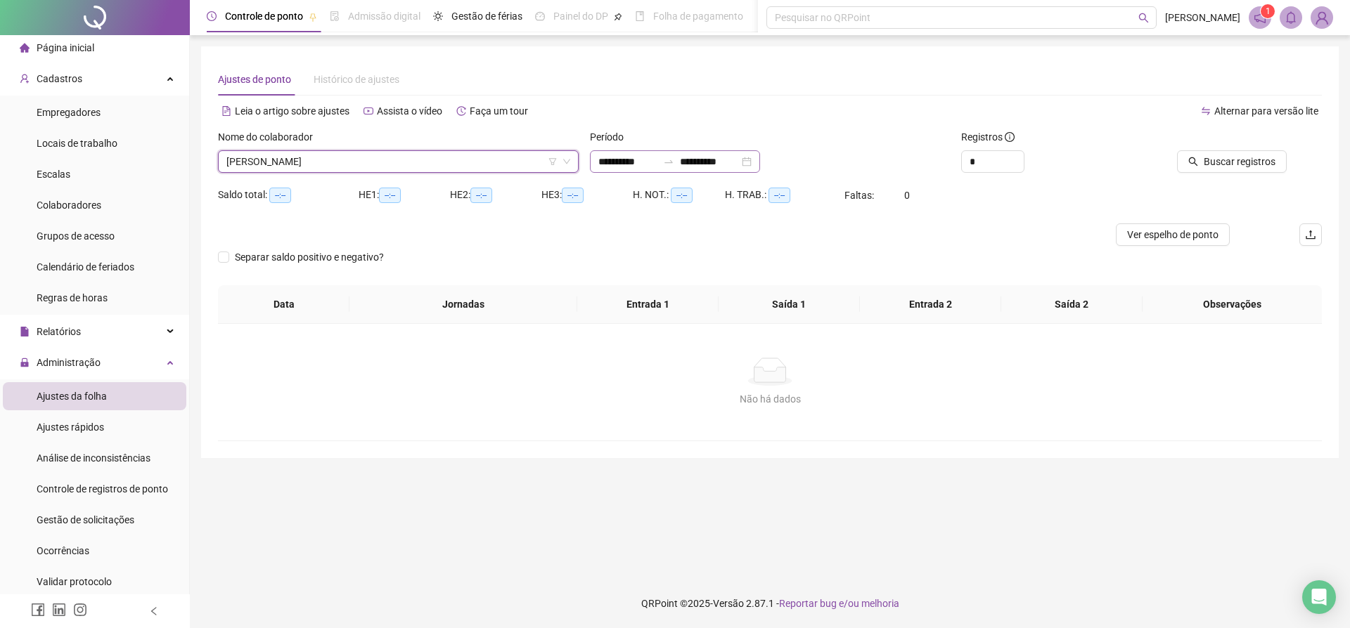
click at [760, 163] on div "**********" at bounding box center [675, 161] width 170 height 22
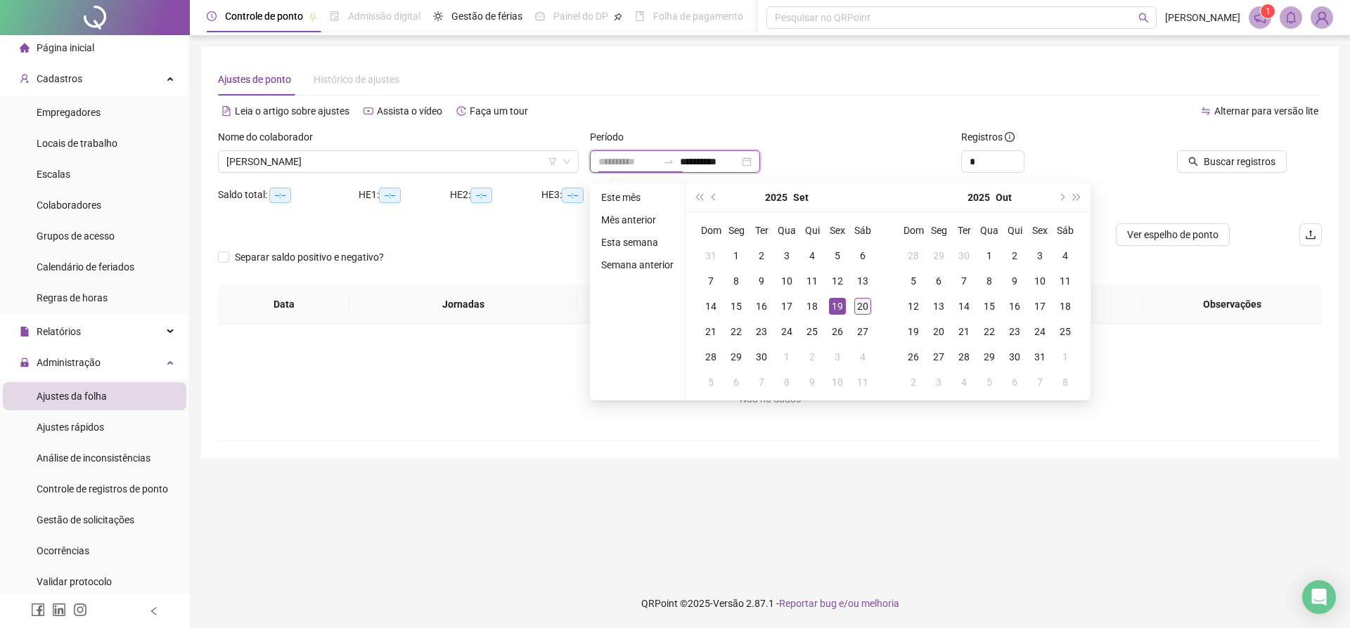
type input "**********"
click at [867, 304] on div "20" at bounding box center [862, 306] width 17 height 17
type input "**********"
click at [1251, 165] on span "Buscar registros" at bounding box center [1240, 161] width 72 height 15
type input "**********"
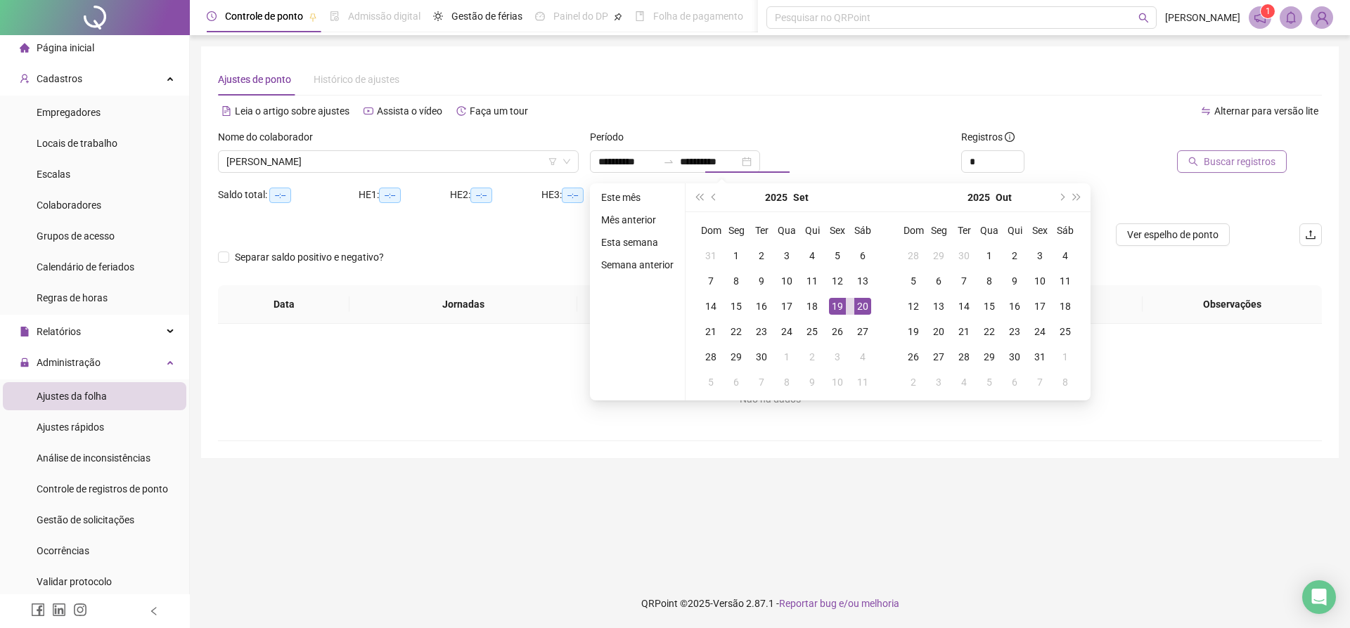
type input "**********"
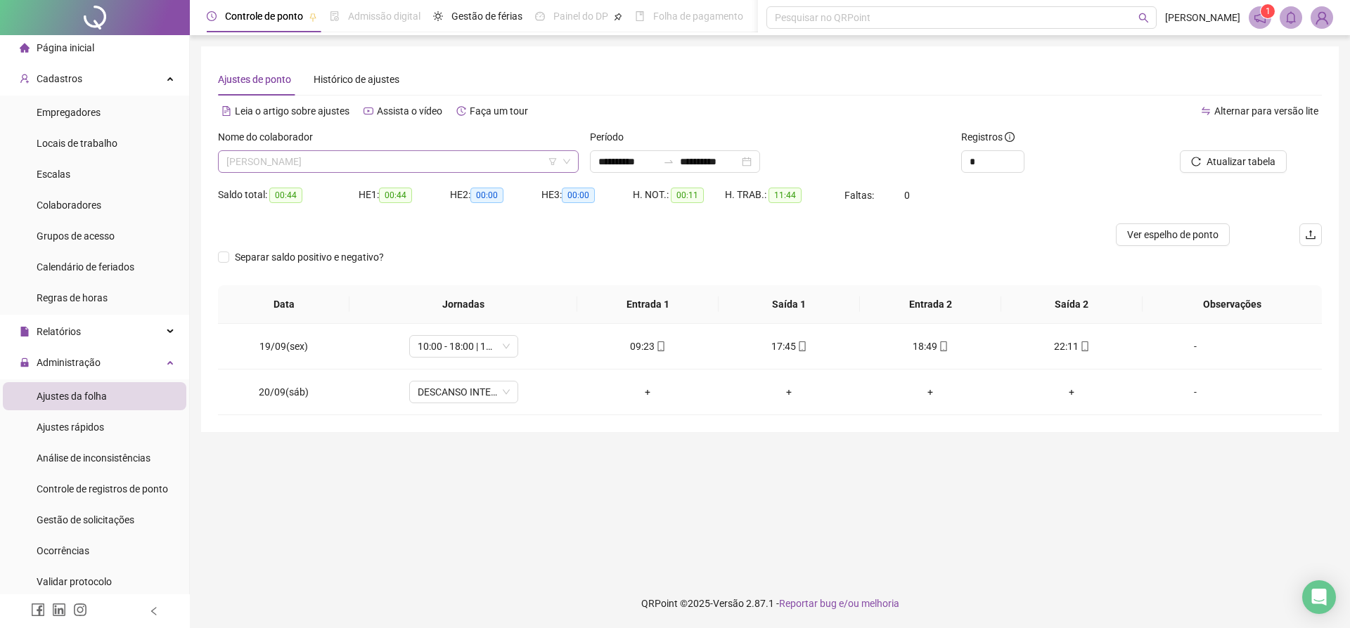
click at [322, 160] on span "[PERSON_NAME]" at bounding box center [398, 161] width 344 height 21
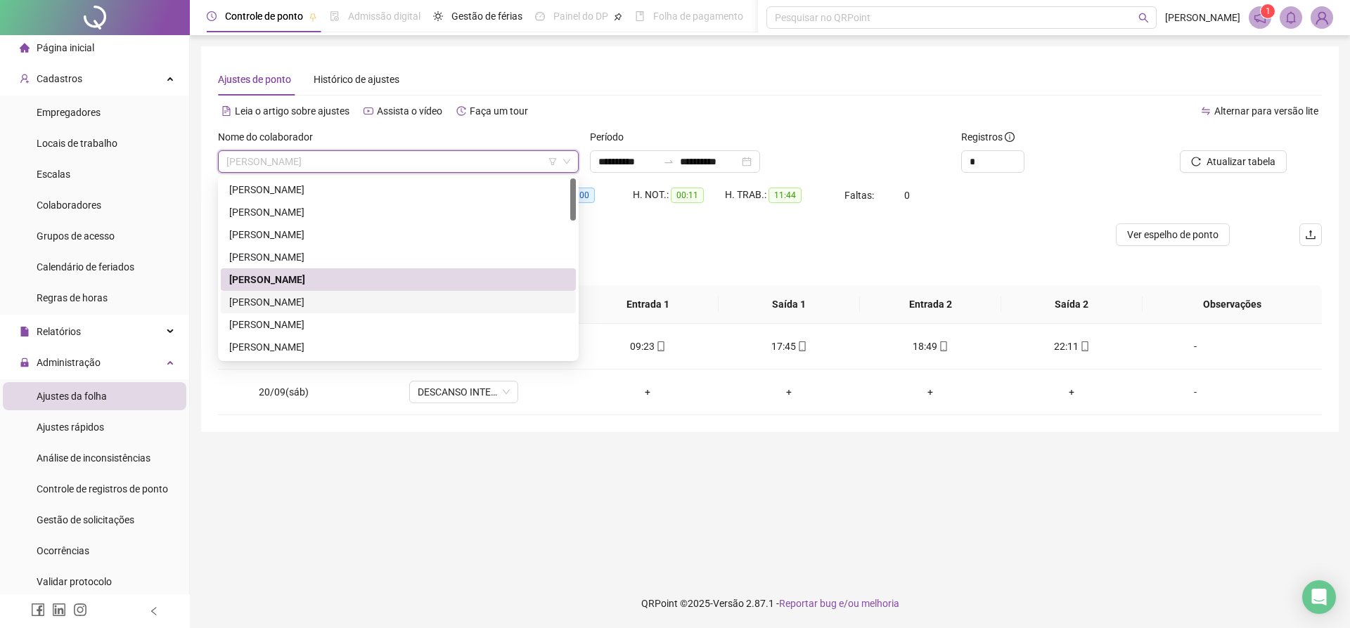
click at [301, 300] on div "[PERSON_NAME]" at bounding box center [398, 302] width 338 height 15
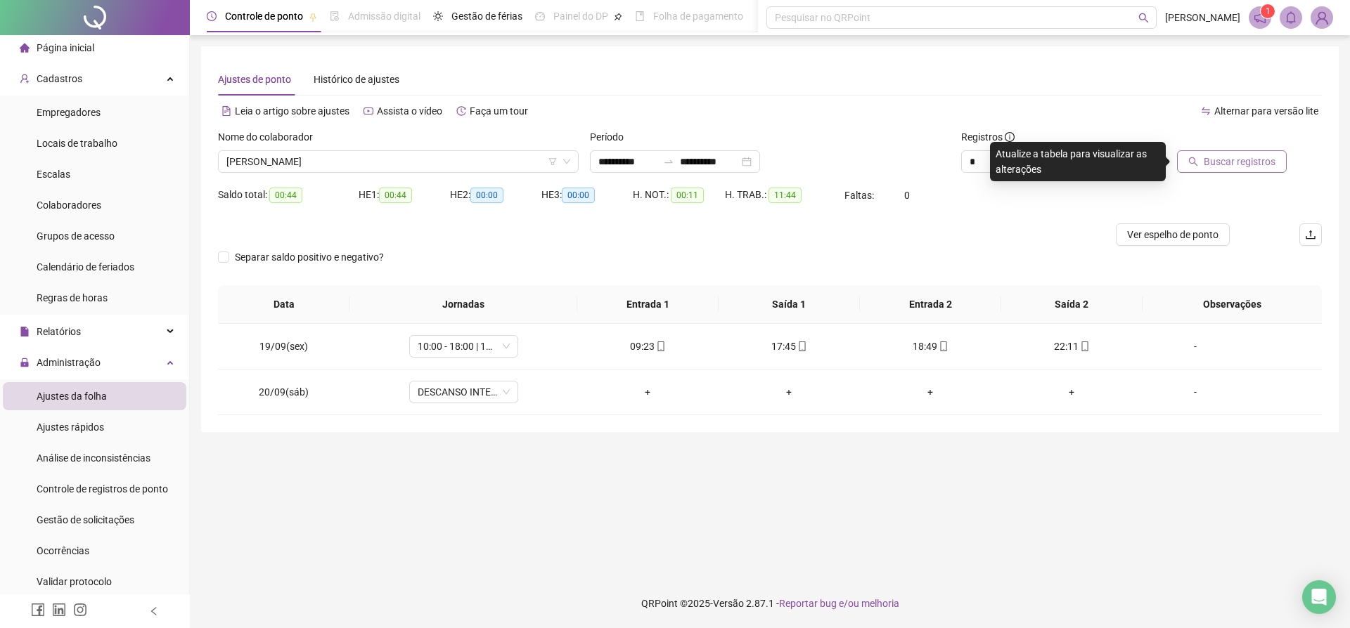
click at [1235, 160] on span "Buscar registros" at bounding box center [1240, 161] width 72 height 15
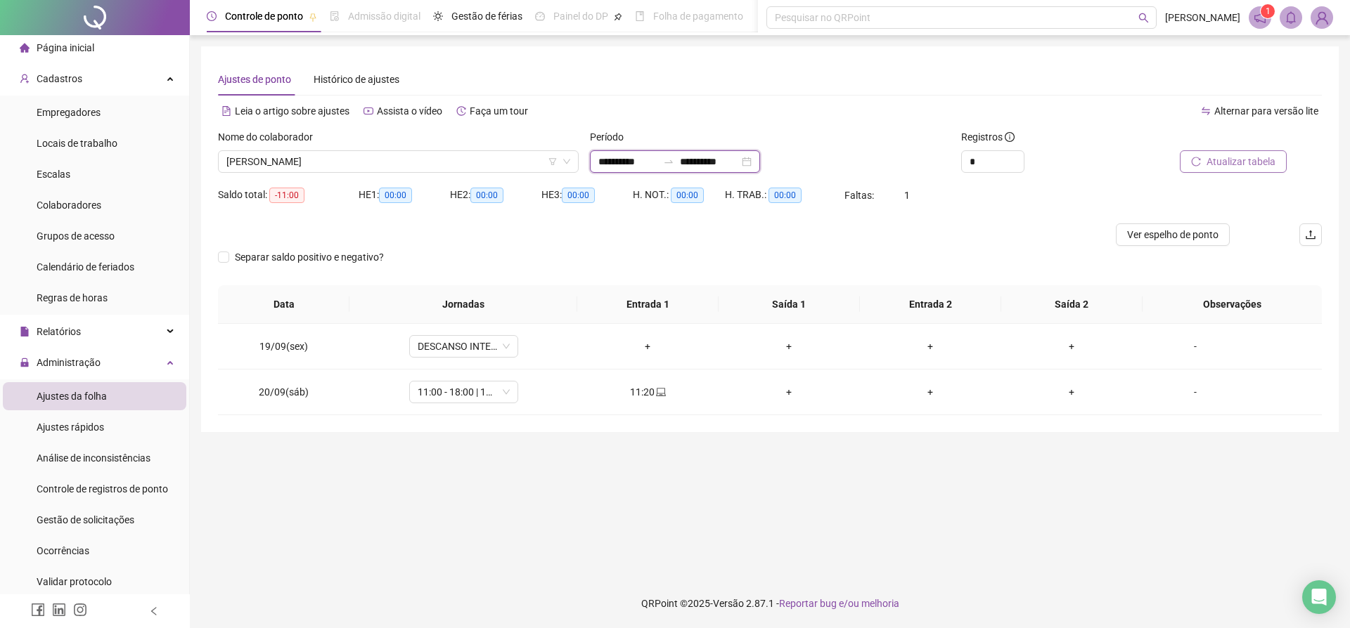
click at [614, 160] on input "**********" at bounding box center [627, 161] width 59 height 15
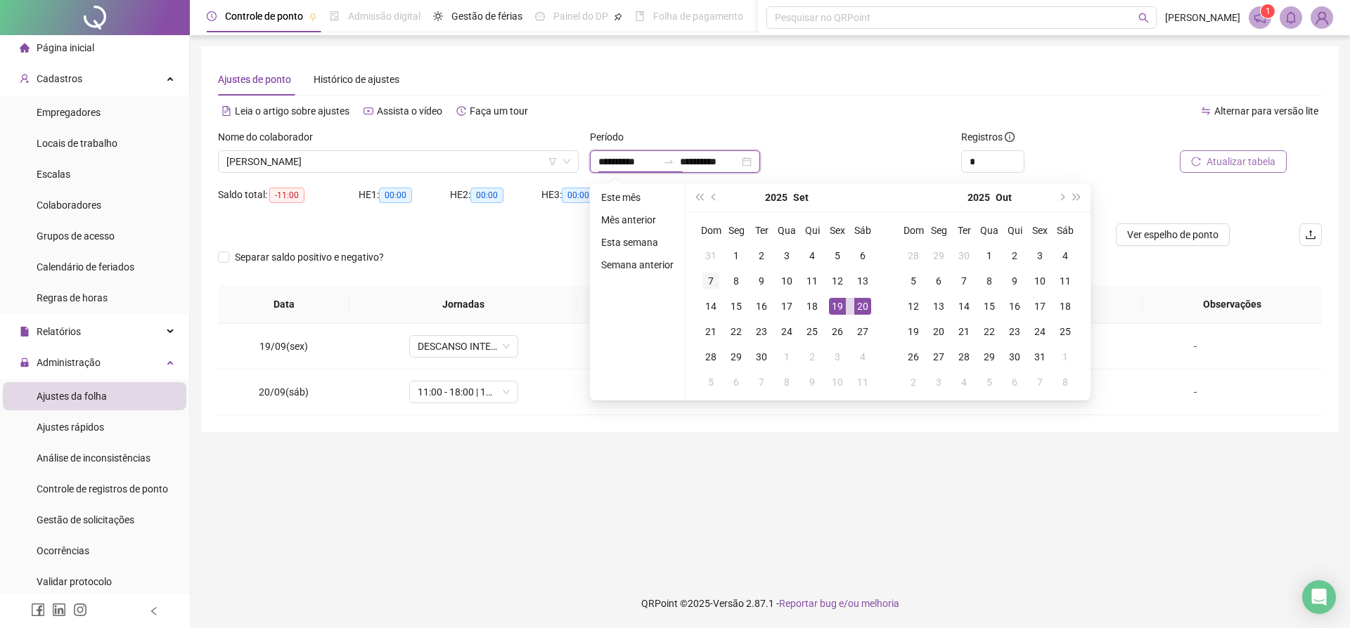
type input "**********"
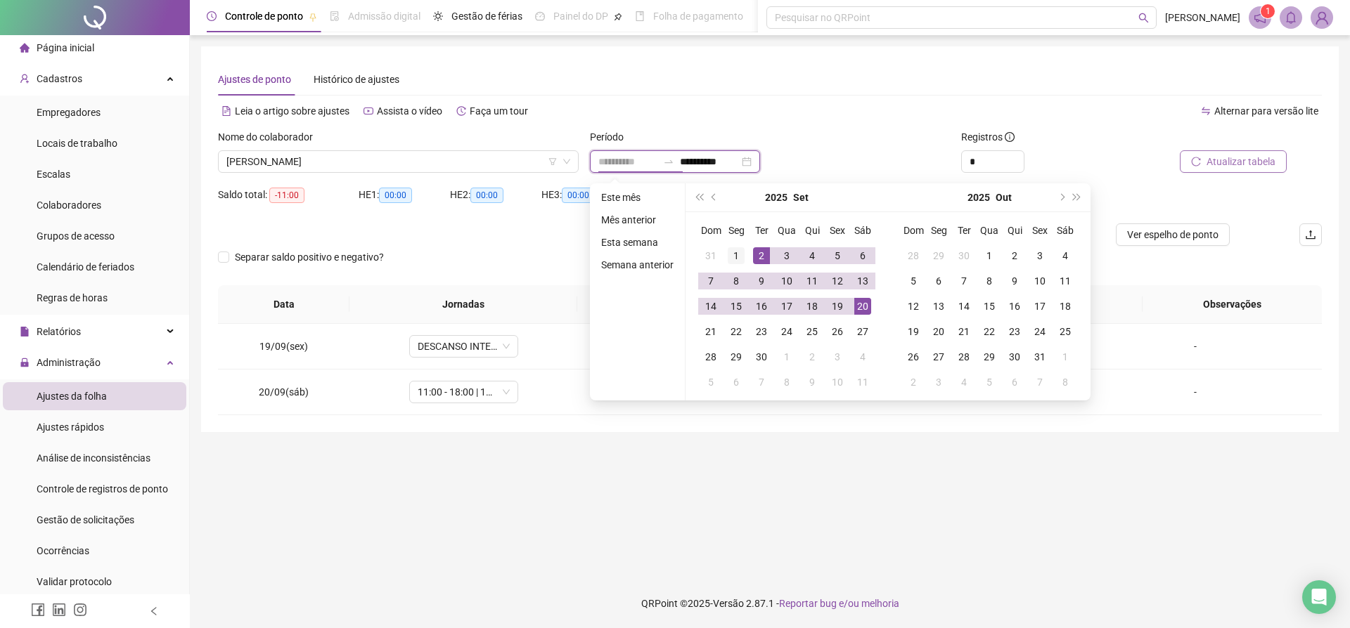
type input "**********"
click at [742, 252] on div "1" at bounding box center [736, 255] width 17 height 17
type input "**********"
click at [1073, 149] on div "Registros" at bounding box center [1048, 139] width 174 height 21
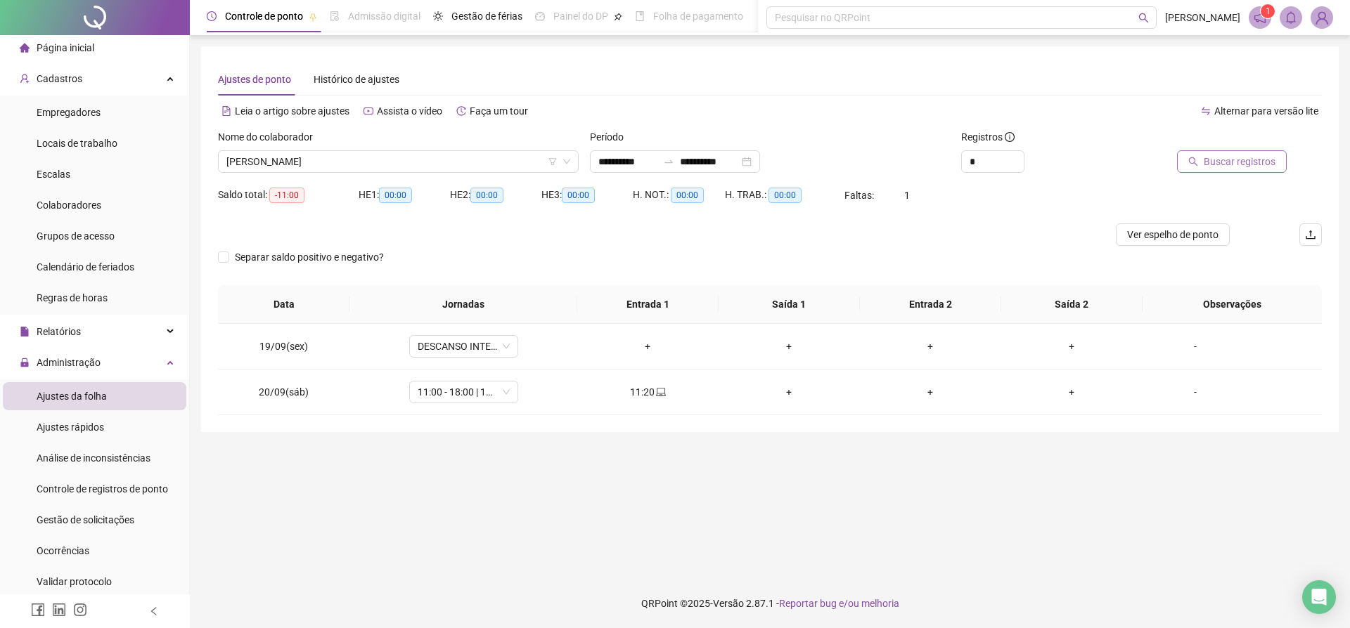
click at [1239, 166] on span "Buscar registros" at bounding box center [1240, 161] width 72 height 15
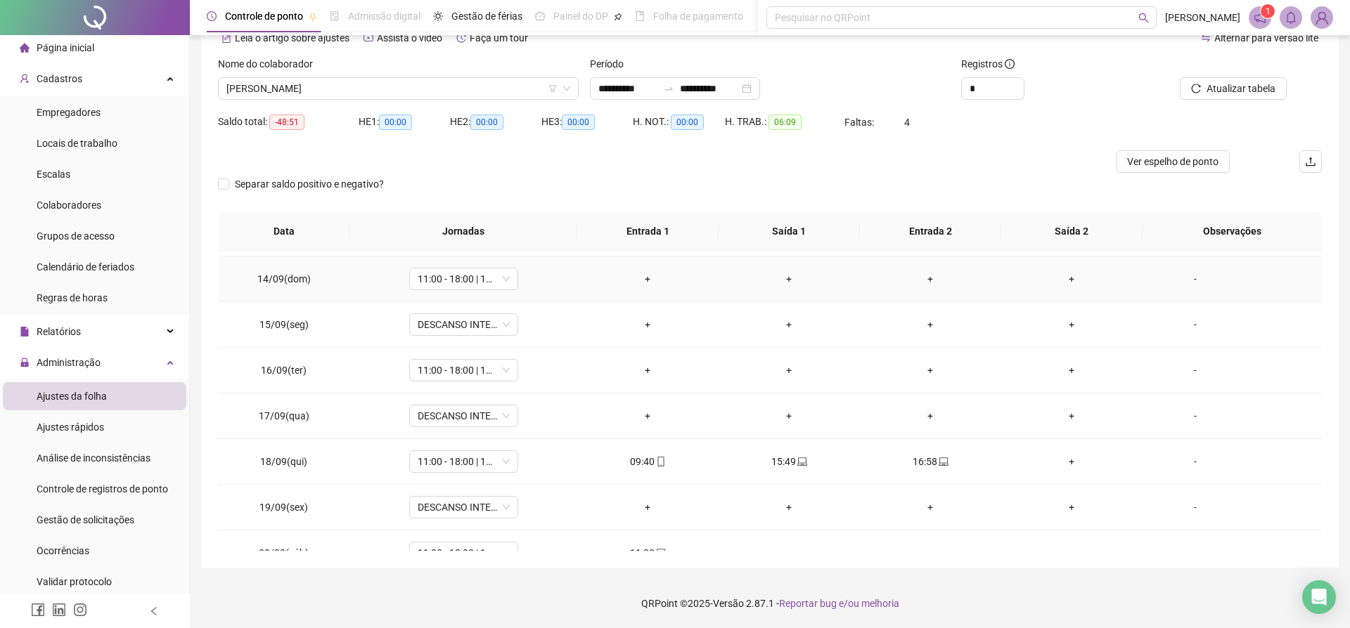
scroll to position [111, 0]
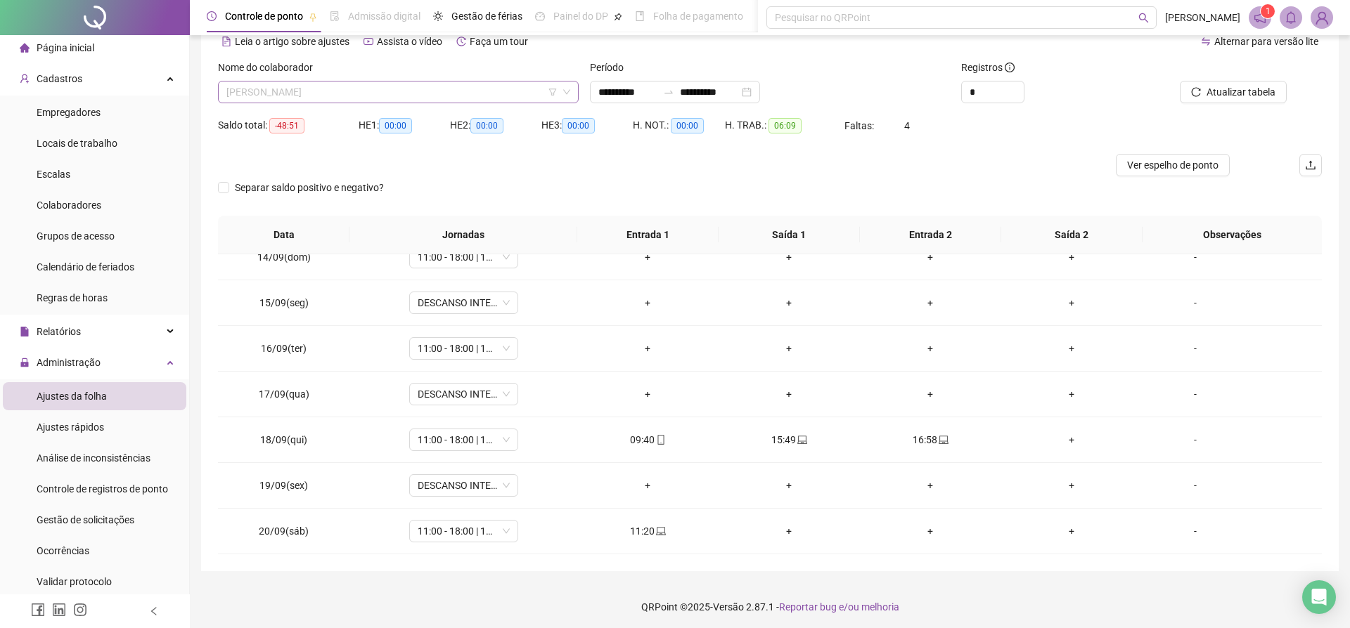
click at [437, 88] on span "[PERSON_NAME]" at bounding box center [398, 92] width 344 height 21
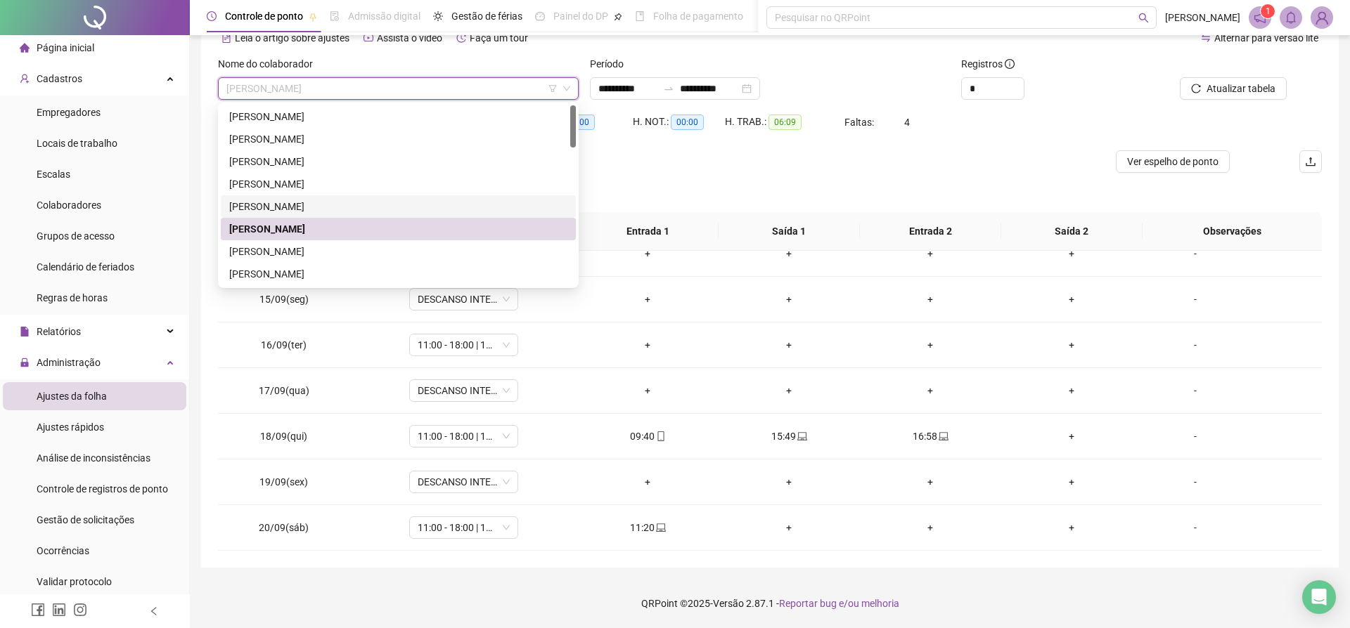
click at [328, 205] on div "[PERSON_NAME]" at bounding box center [398, 206] width 338 height 15
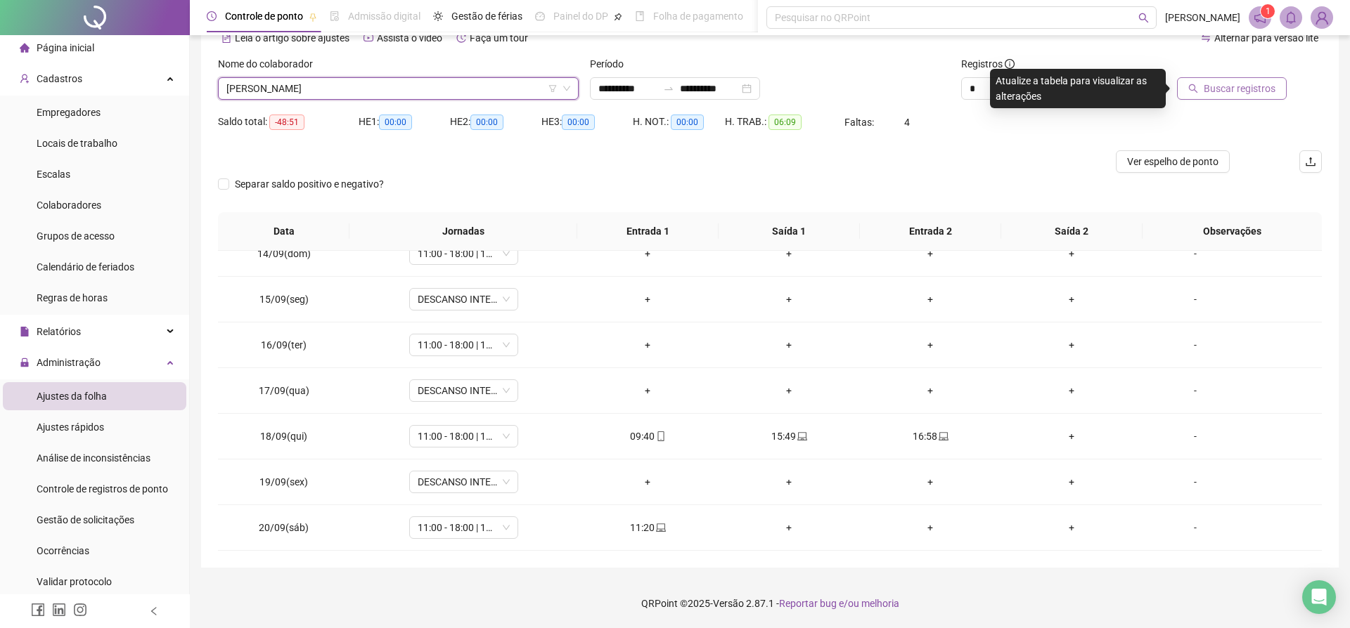
click at [1213, 89] on span "Buscar registros" at bounding box center [1240, 88] width 72 height 15
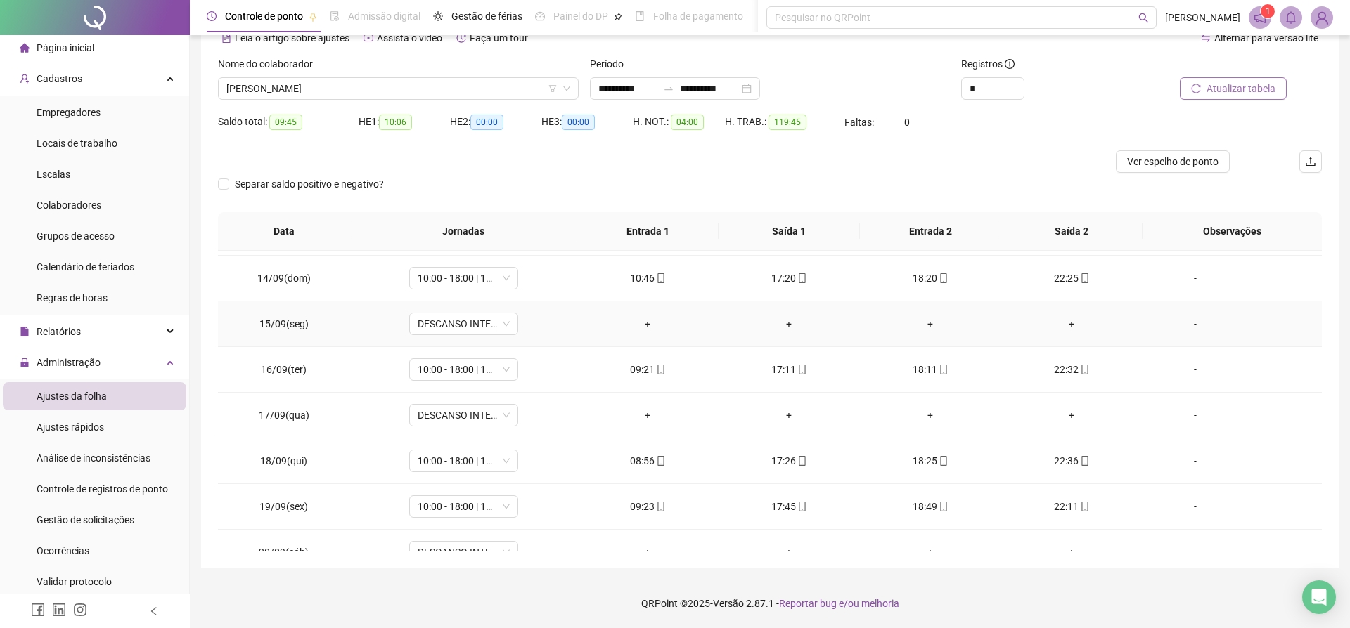
scroll to position [614, 0]
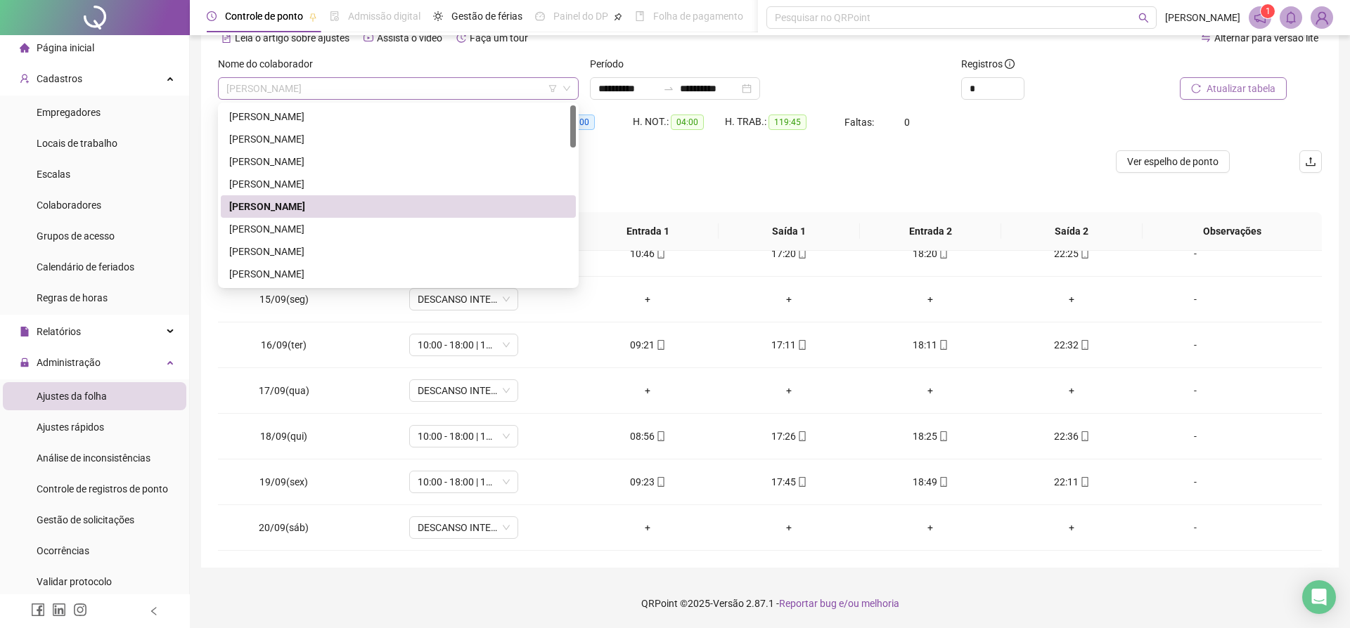
click at [280, 85] on span "[PERSON_NAME]" at bounding box center [398, 88] width 344 height 21
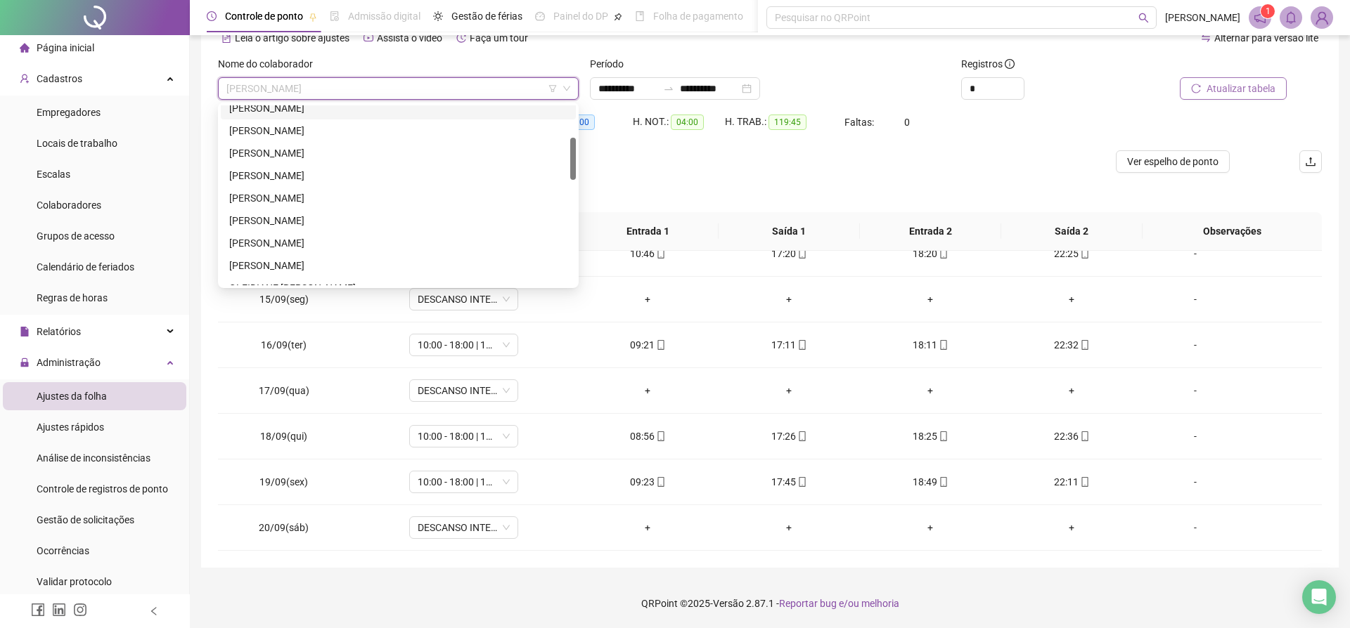
scroll to position [136, 0]
click at [318, 202] on div "[PERSON_NAME] DIAS [PERSON_NAME] [PERSON_NAME] [PERSON_NAME]" at bounding box center [398, 206] width 355 height 225
click at [299, 157] on div "[PERSON_NAME]" at bounding box center [398, 155] width 338 height 15
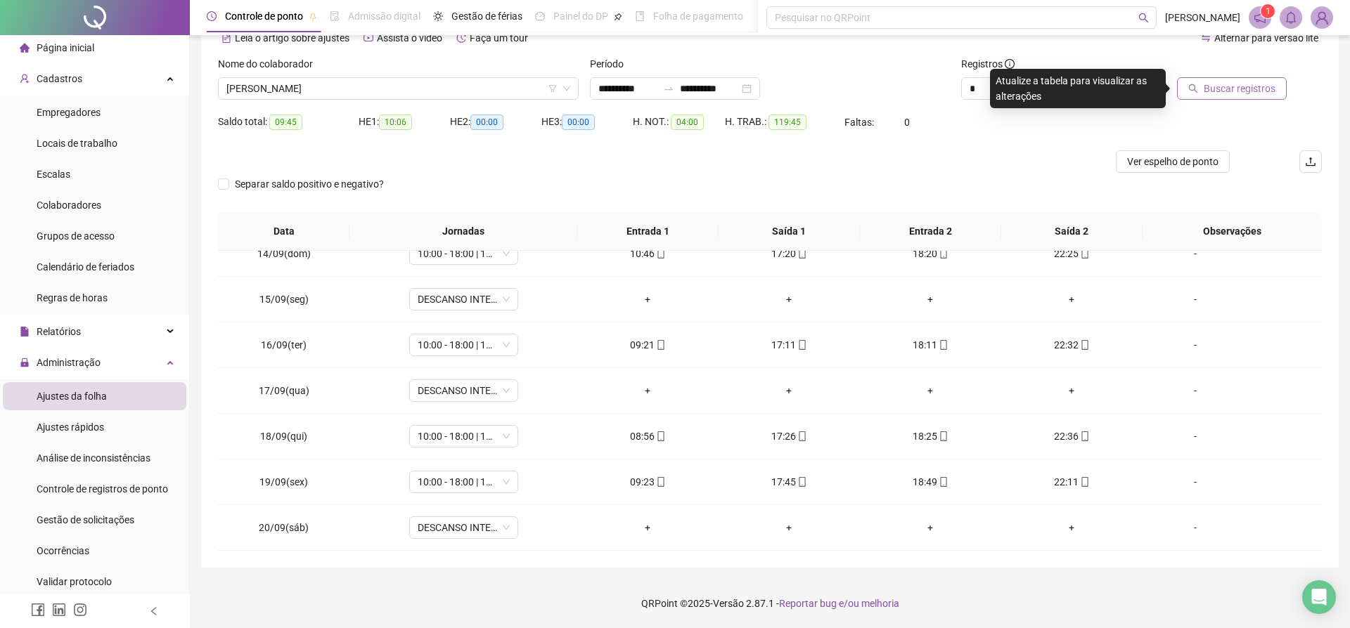
click at [1216, 94] on span "Buscar registros" at bounding box center [1240, 88] width 72 height 15
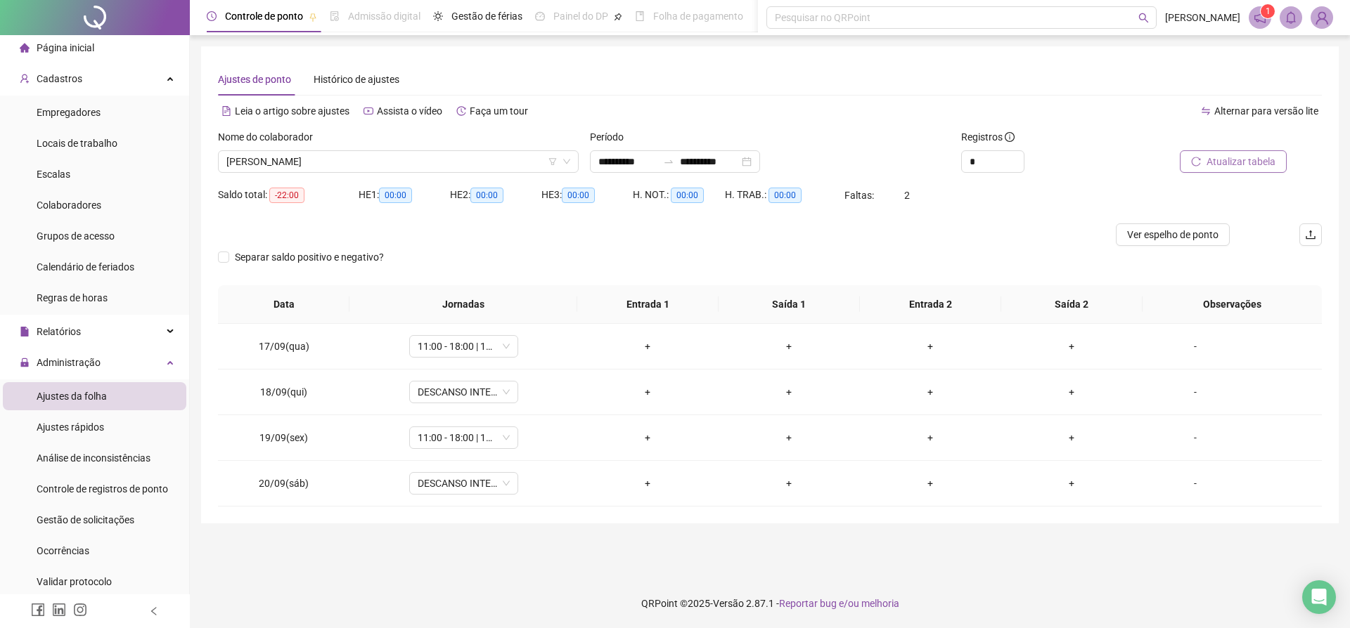
scroll to position [0, 0]
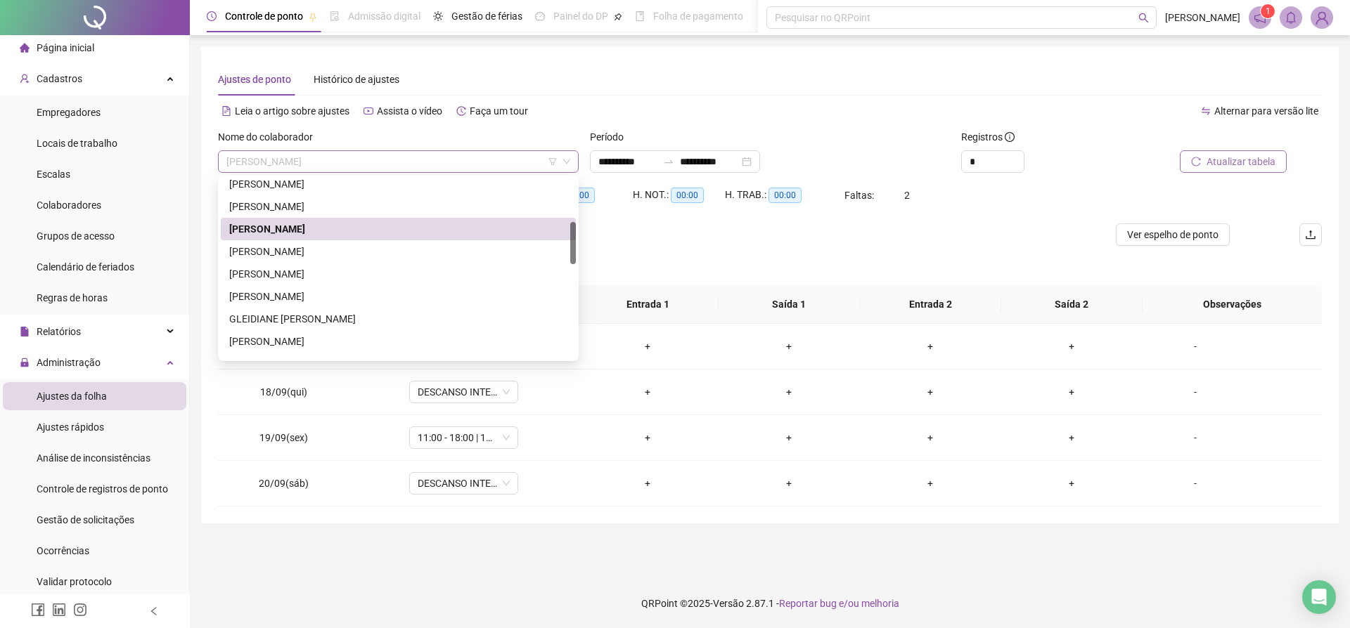
click at [431, 160] on span "[PERSON_NAME]" at bounding box center [398, 161] width 344 height 21
click at [350, 253] on div "[PERSON_NAME]" at bounding box center [398, 251] width 338 height 15
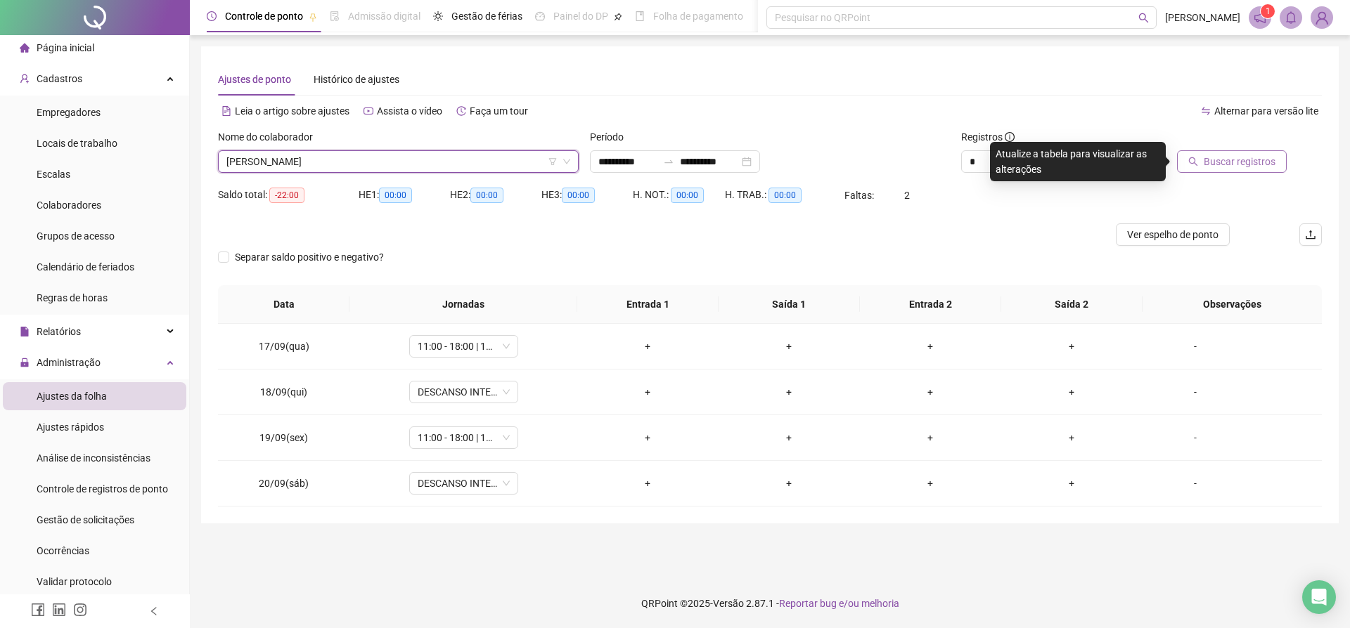
click at [1227, 161] on span "Buscar registros" at bounding box center [1240, 161] width 72 height 15
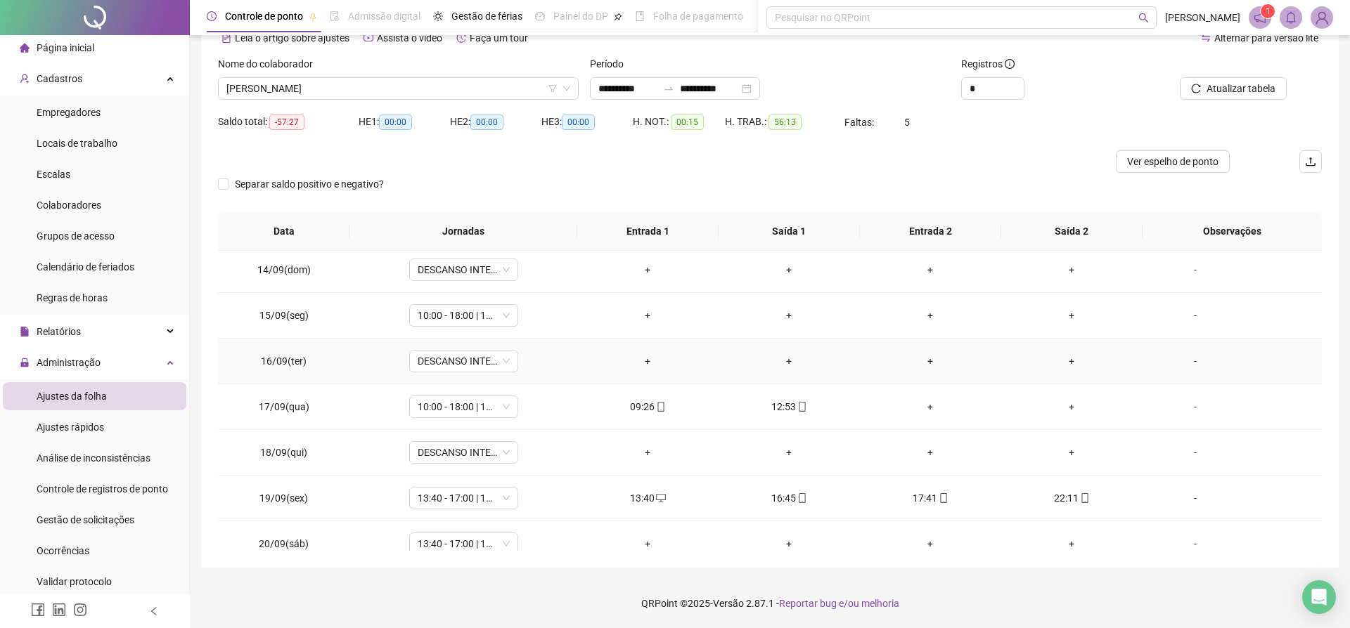
scroll to position [614, 0]
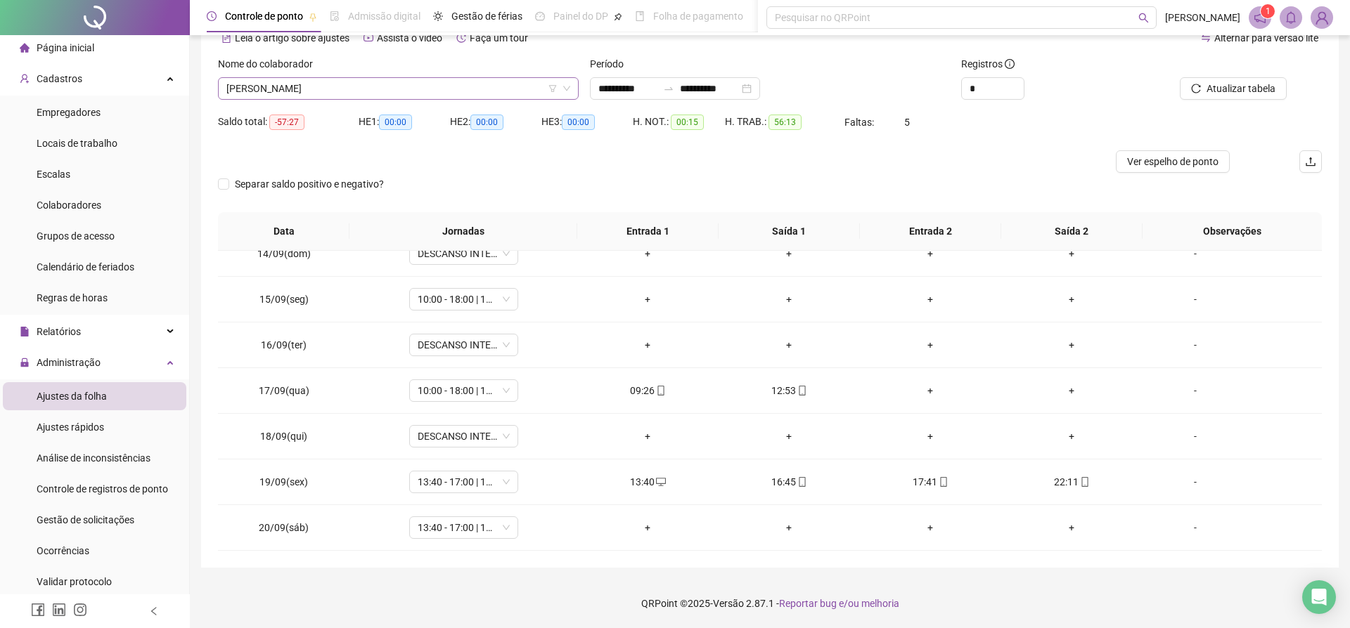
click at [411, 86] on span "[PERSON_NAME]" at bounding box center [398, 88] width 344 height 21
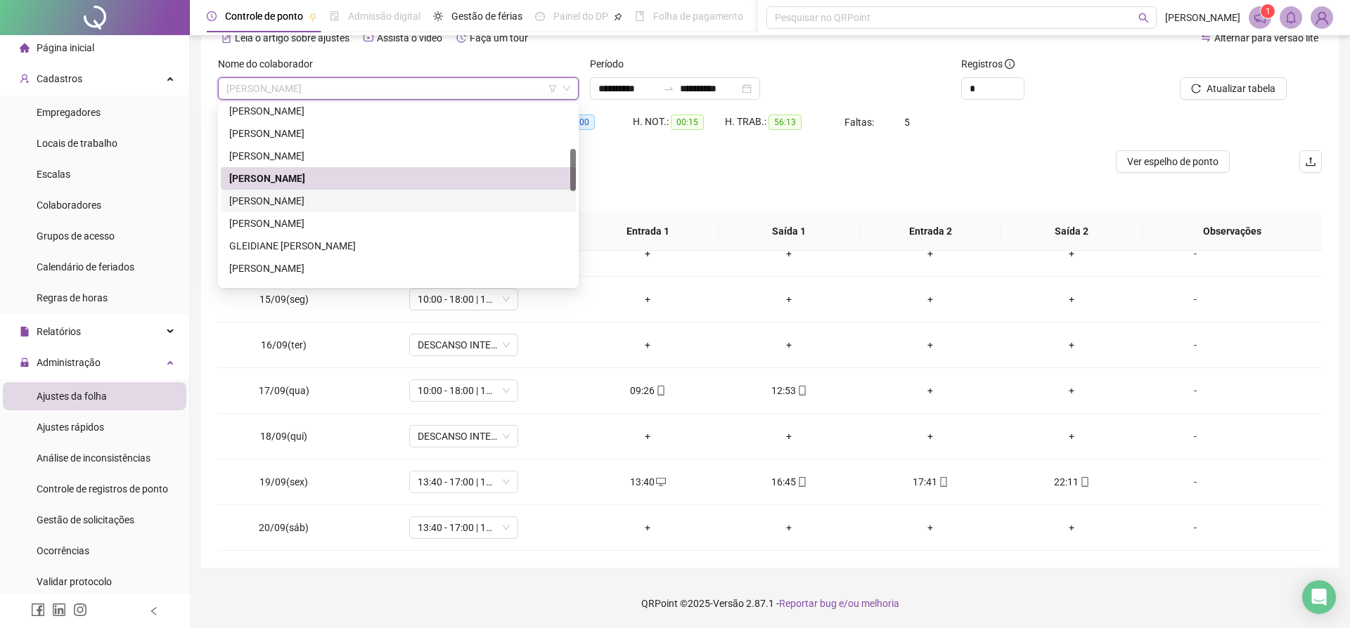
click at [405, 200] on div "[PERSON_NAME]" at bounding box center [398, 200] width 338 height 15
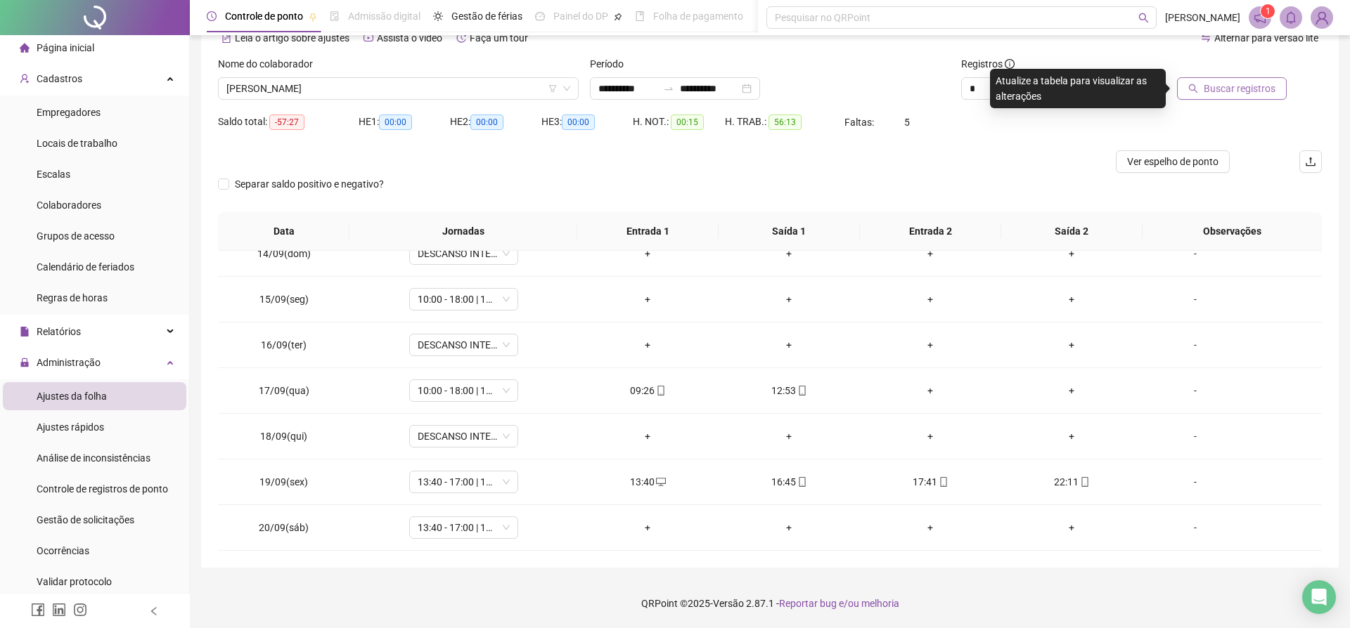
click at [1206, 90] on span "Buscar registros" at bounding box center [1240, 88] width 72 height 15
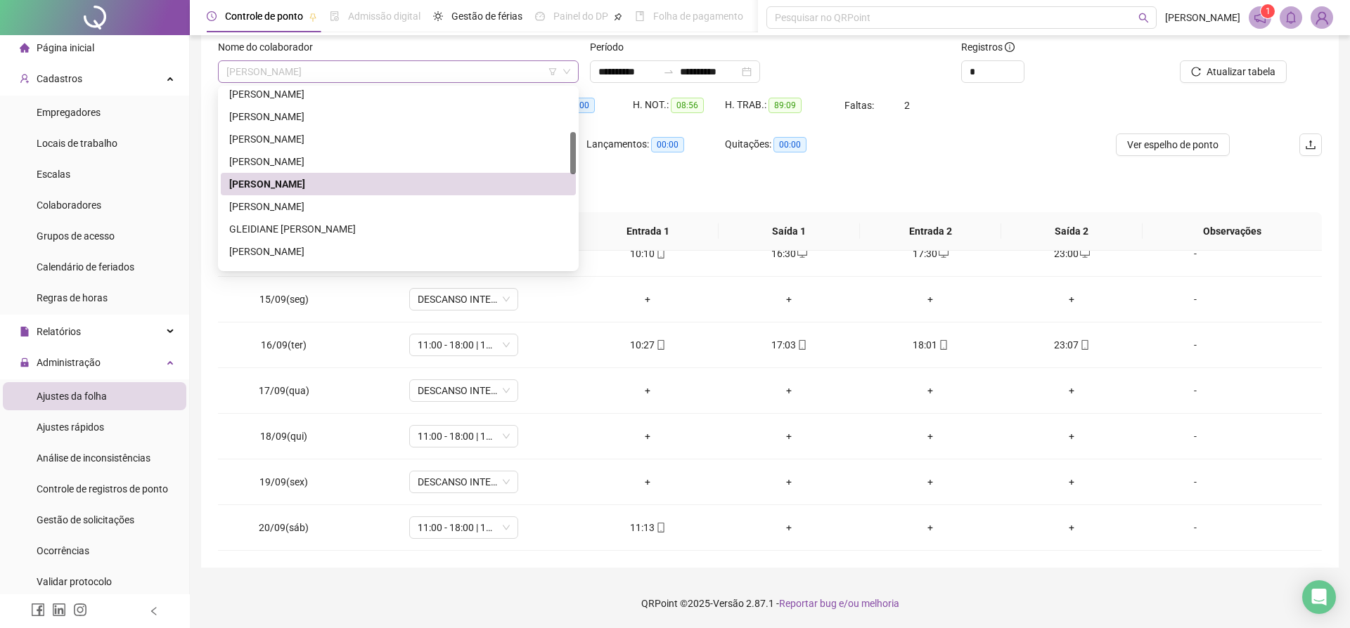
click at [284, 71] on span "[PERSON_NAME]" at bounding box center [398, 71] width 344 height 21
click at [300, 205] on div "[PERSON_NAME]" at bounding box center [398, 206] width 338 height 15
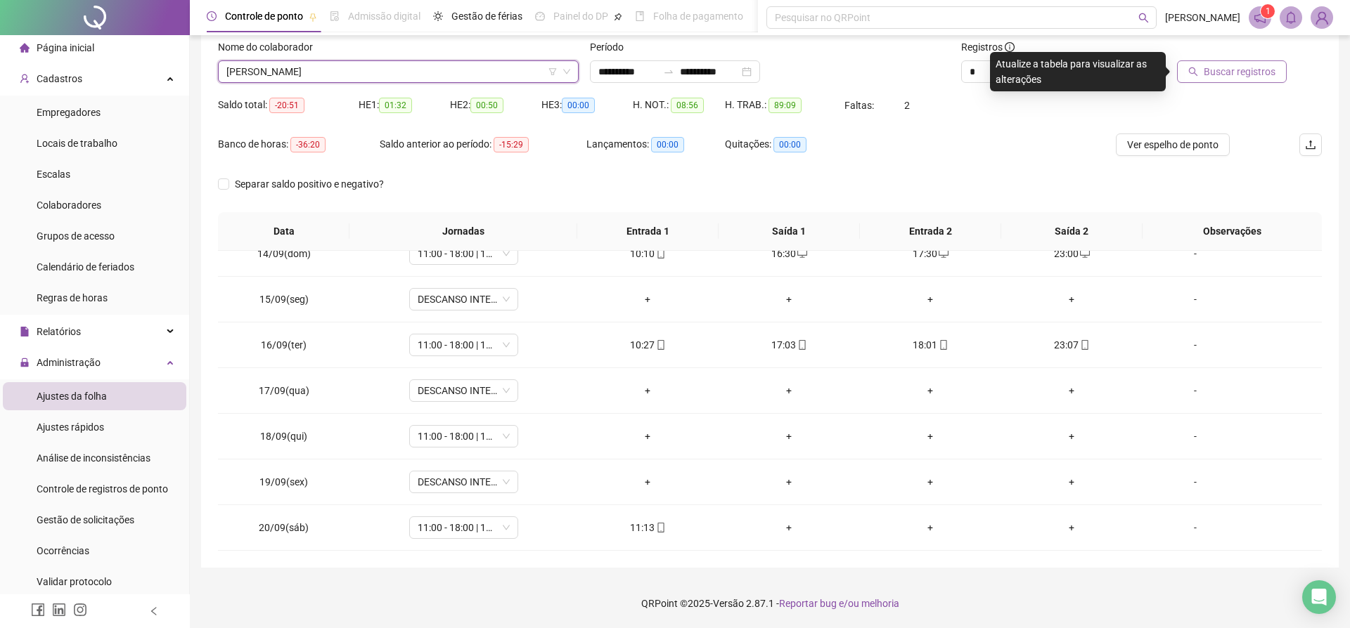
click at [1224, 75] on span "Buscar registros" at bounding box center [1240, 71] width 72 height 15
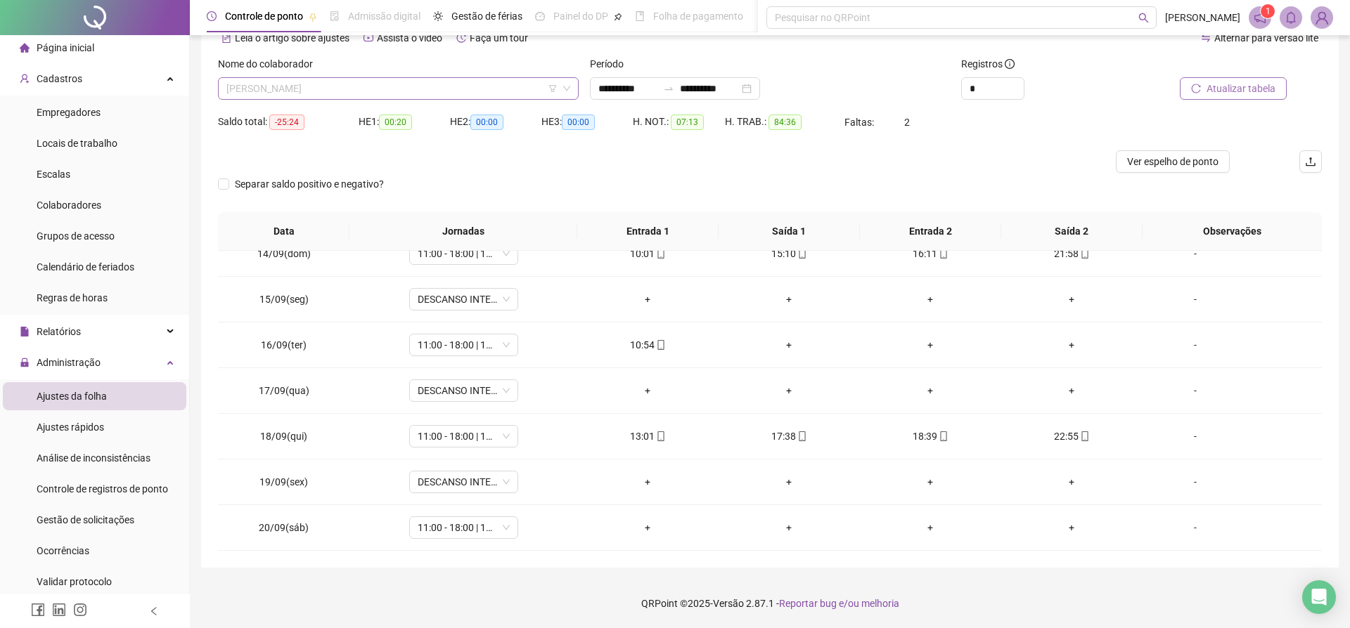
click at [281, 91] on span "[PERSON_NAME]" at bounding box center [398, 88] width 344 height 21
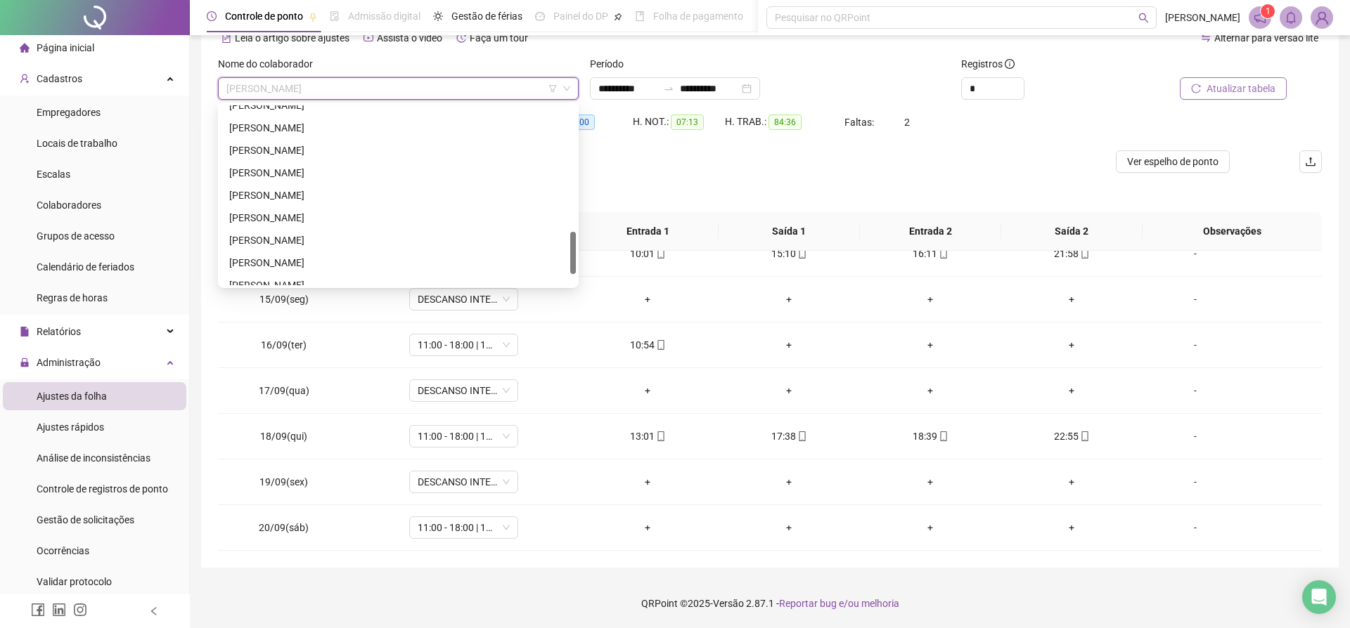
scroll to position [558, 0]
click at [268, 230] on div "[PERSON_NAME]" at bounding box center [398, 220] width 355 height 22
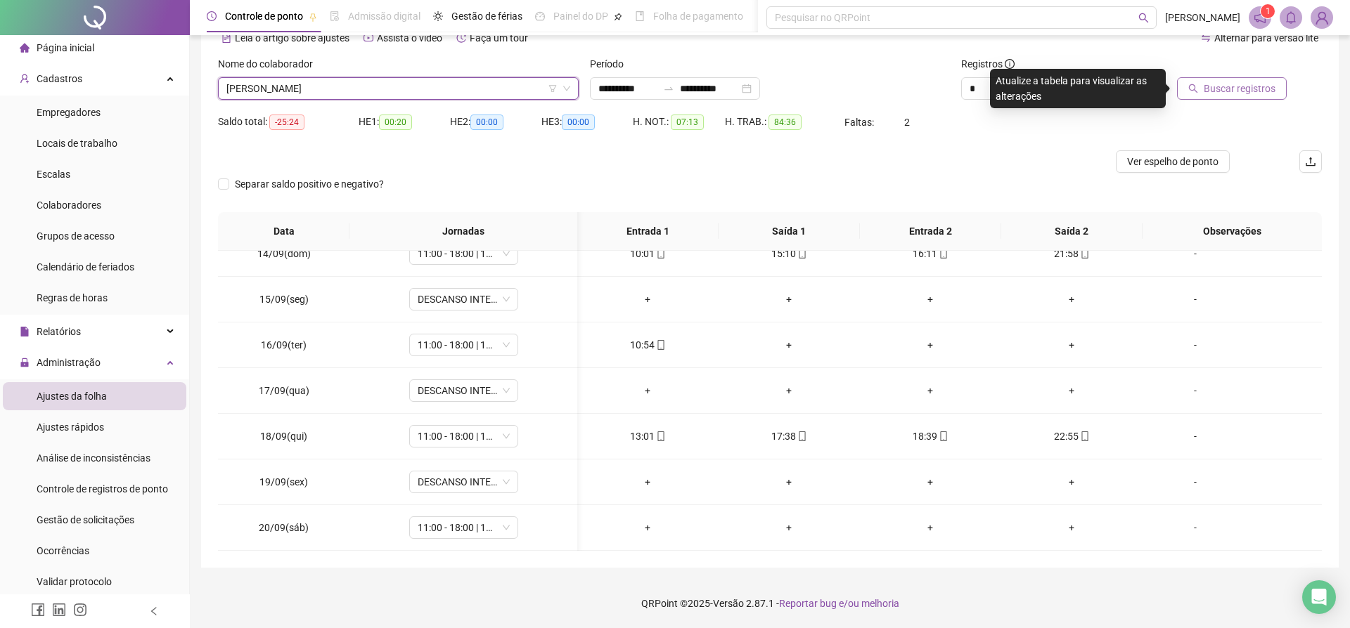
scroll to position [65, 0]
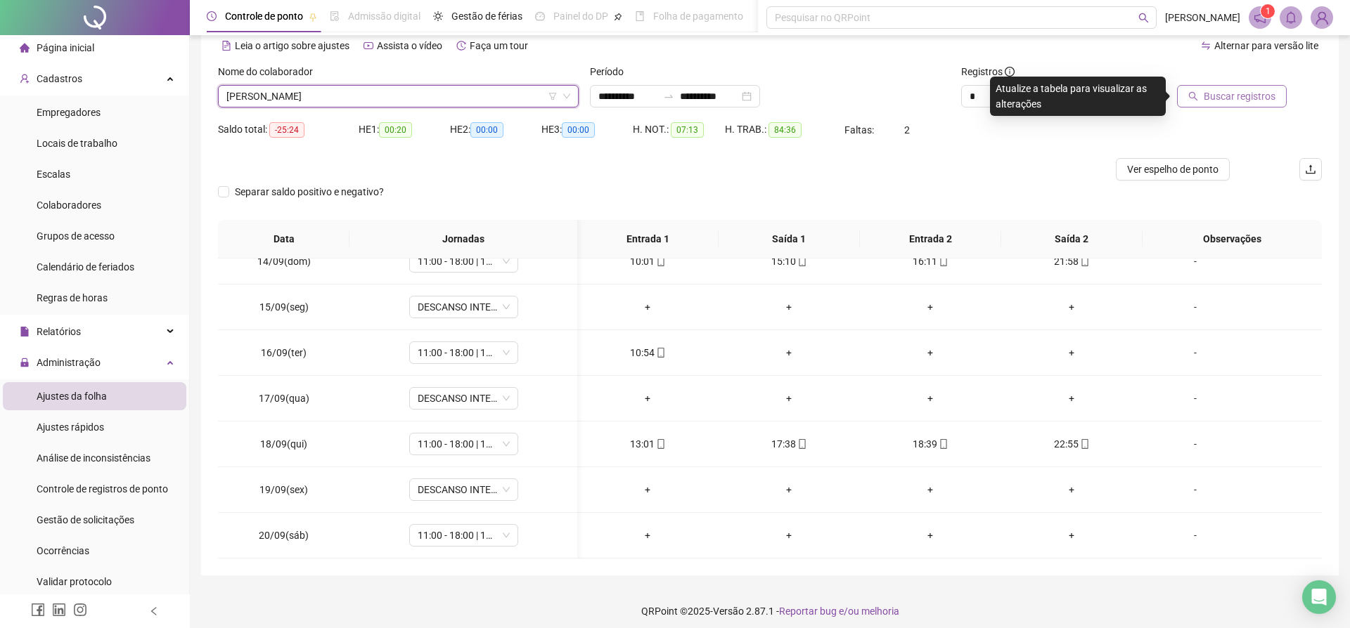
click at [303, 86] on span "[PERSON_NAME]" at bounding box center [398, 96] width 344 height 21
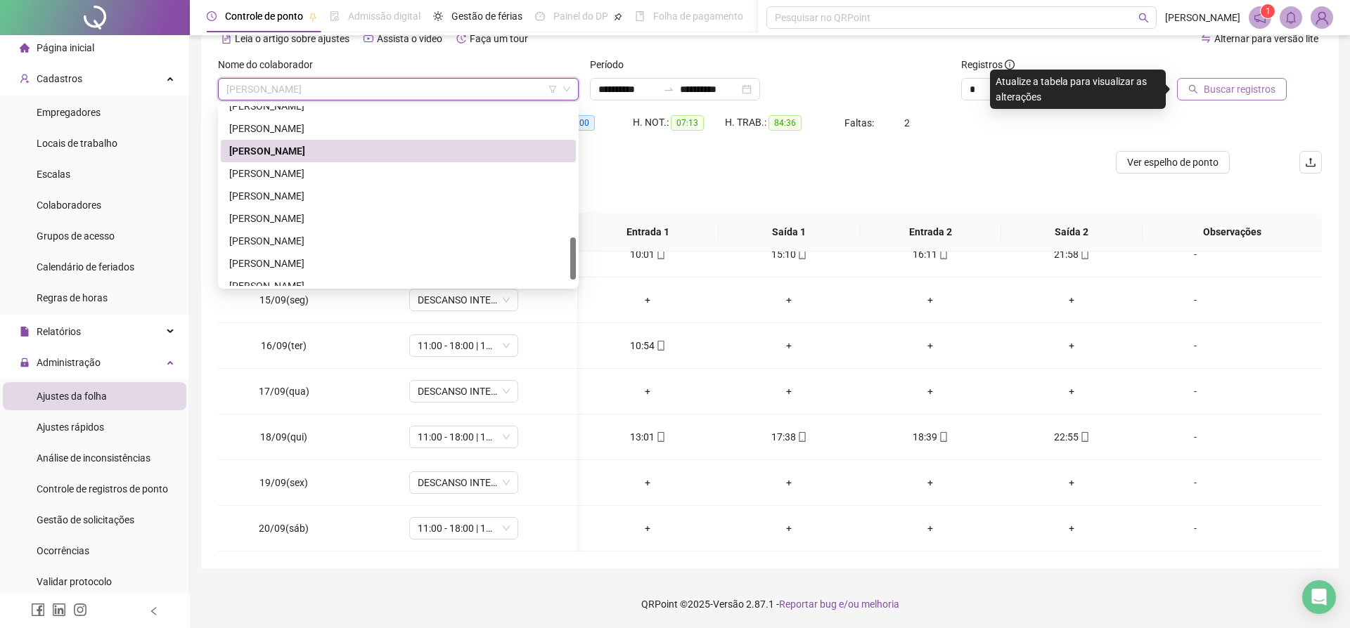
scroll to position [585, 0]
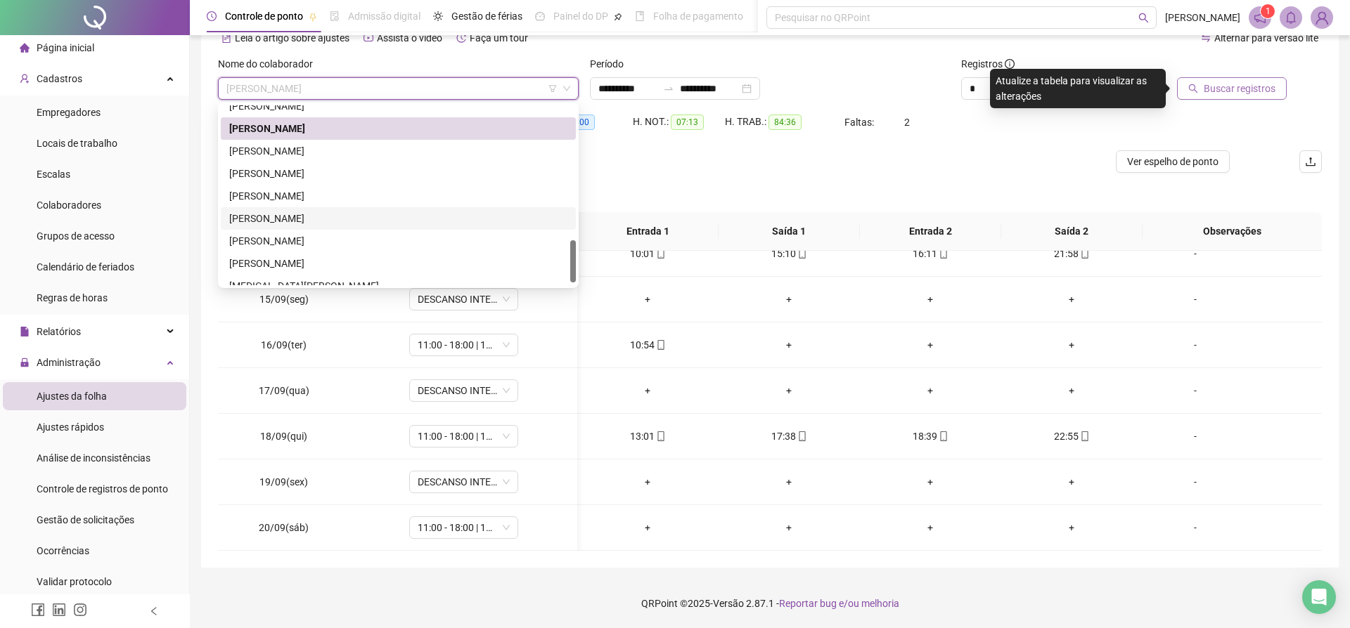
click at [277, 208] on div "[PERSON_NAME]" at bounding box center [398, 218] width 355 height 22
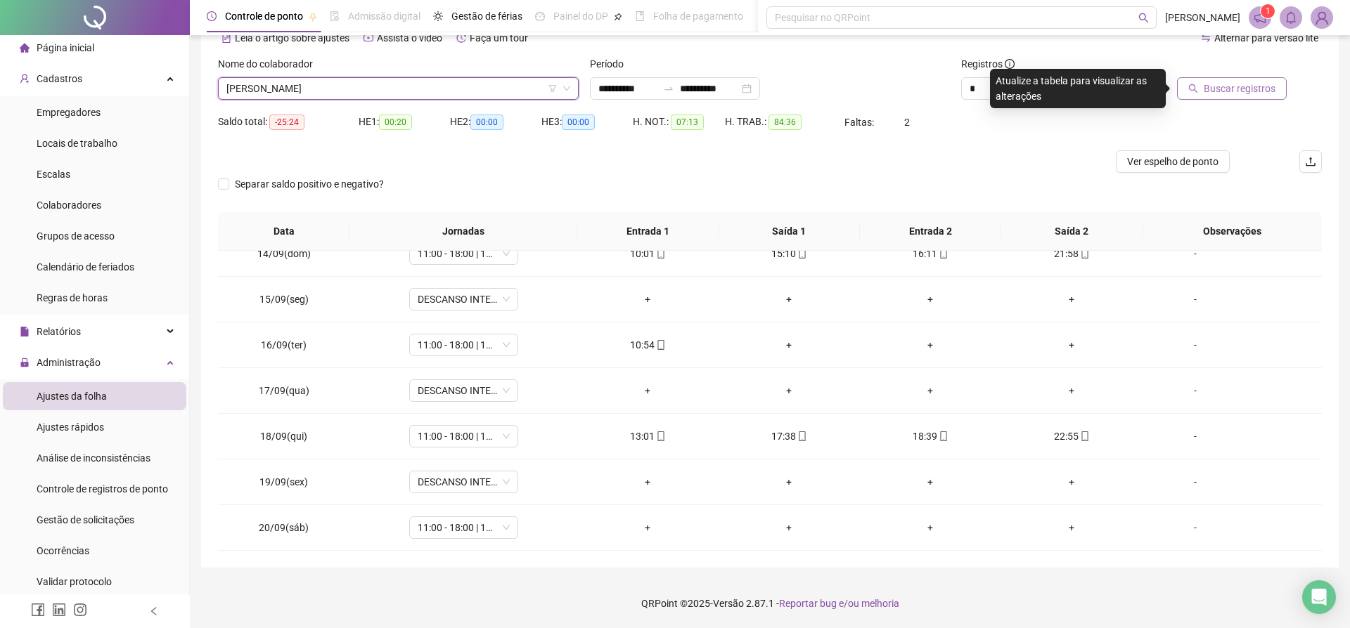
scroll to position [70, 0]
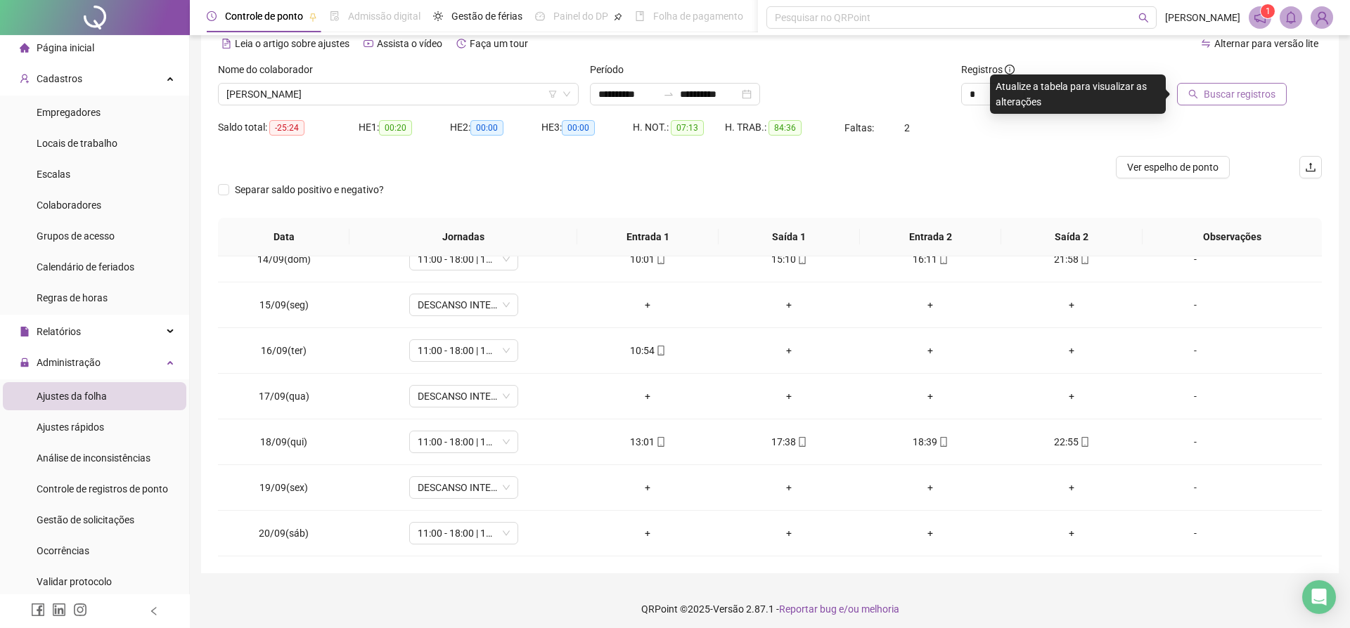
click at [1232, 92] on span "Buscar registros" at bounding box center [1240, 93] width 72 height 15
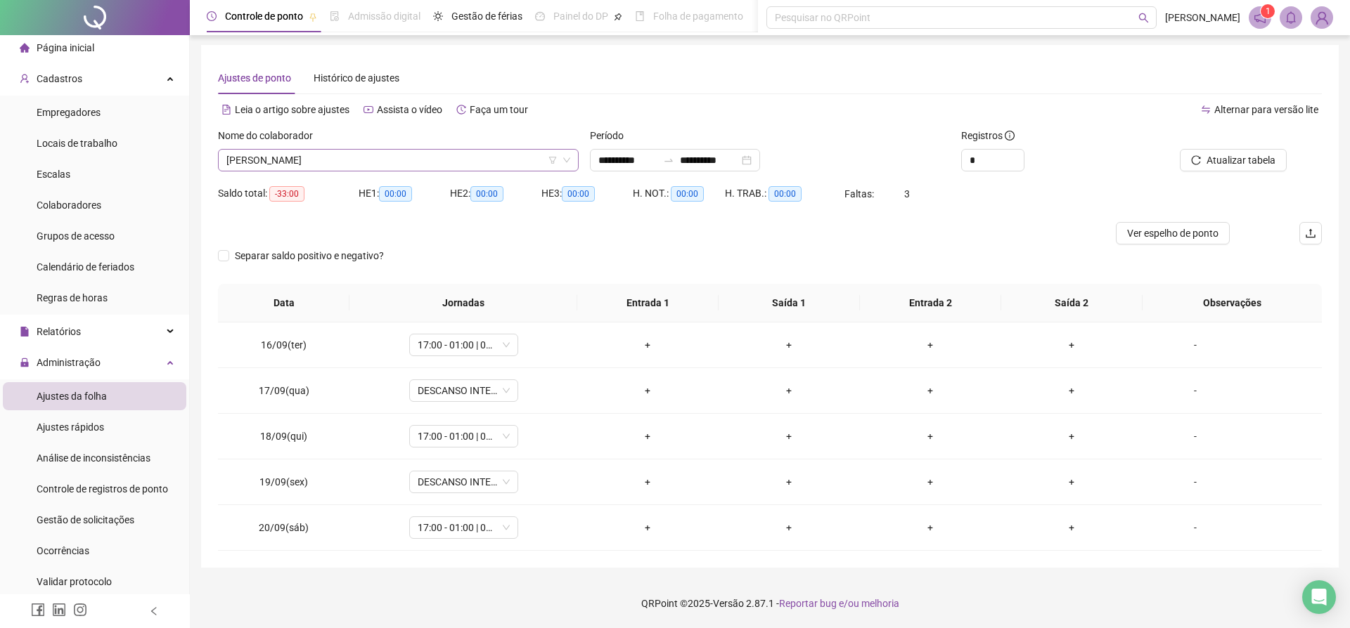
scroll to position [572, 0]
click at [318, 162] on span "[PERSON_NAME]" at bounding box center [398, 160] width 344 height 21
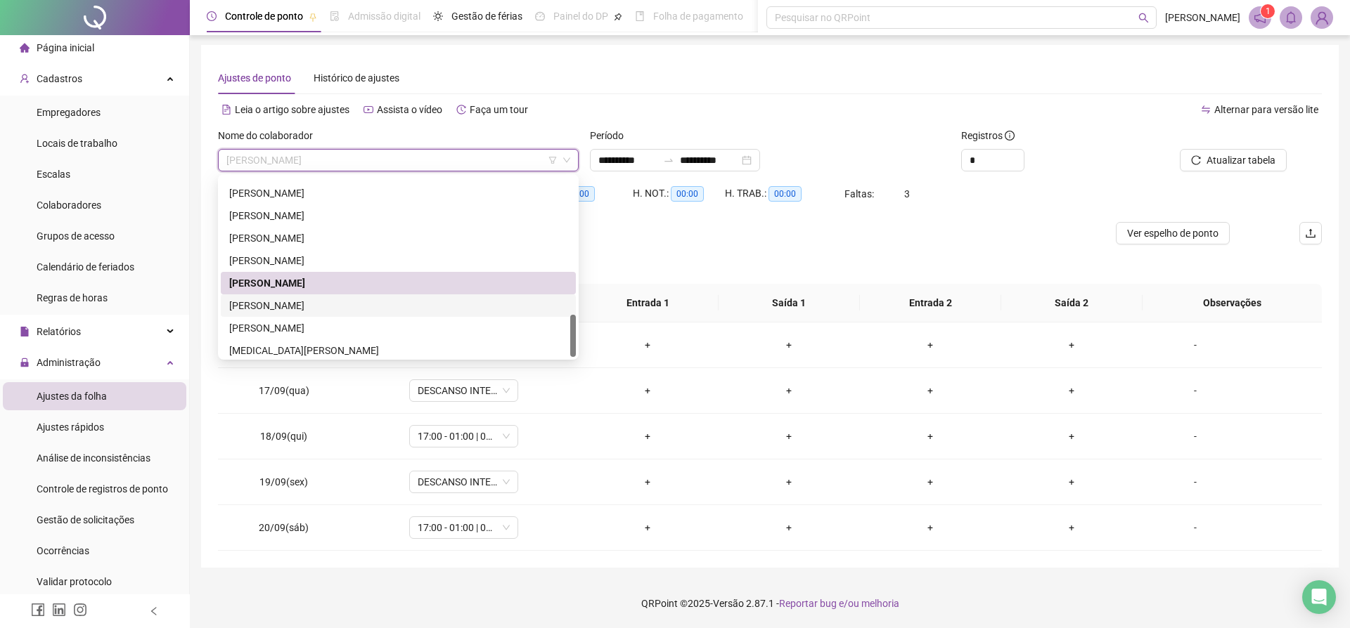
scroll to position [585, 0]
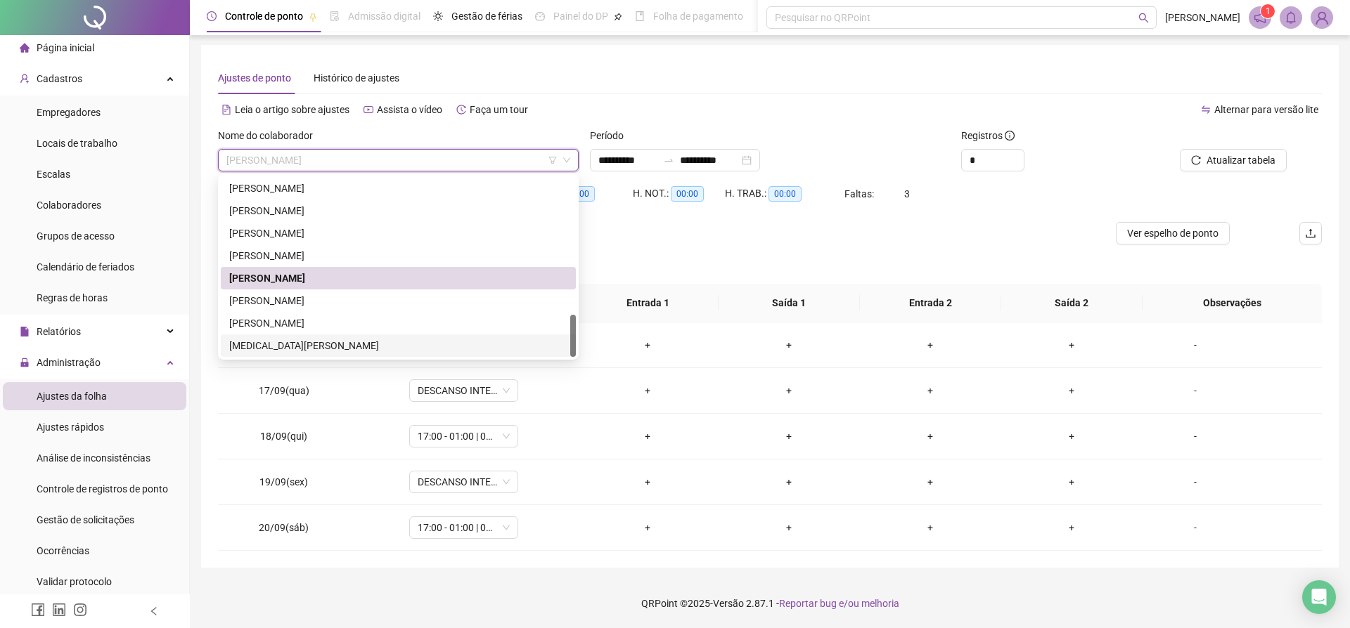
click at [286, 346] on div "[MEDICAL_DATA][PERSON_NAME]" at bounding box center [398, 345] width 338 height 15
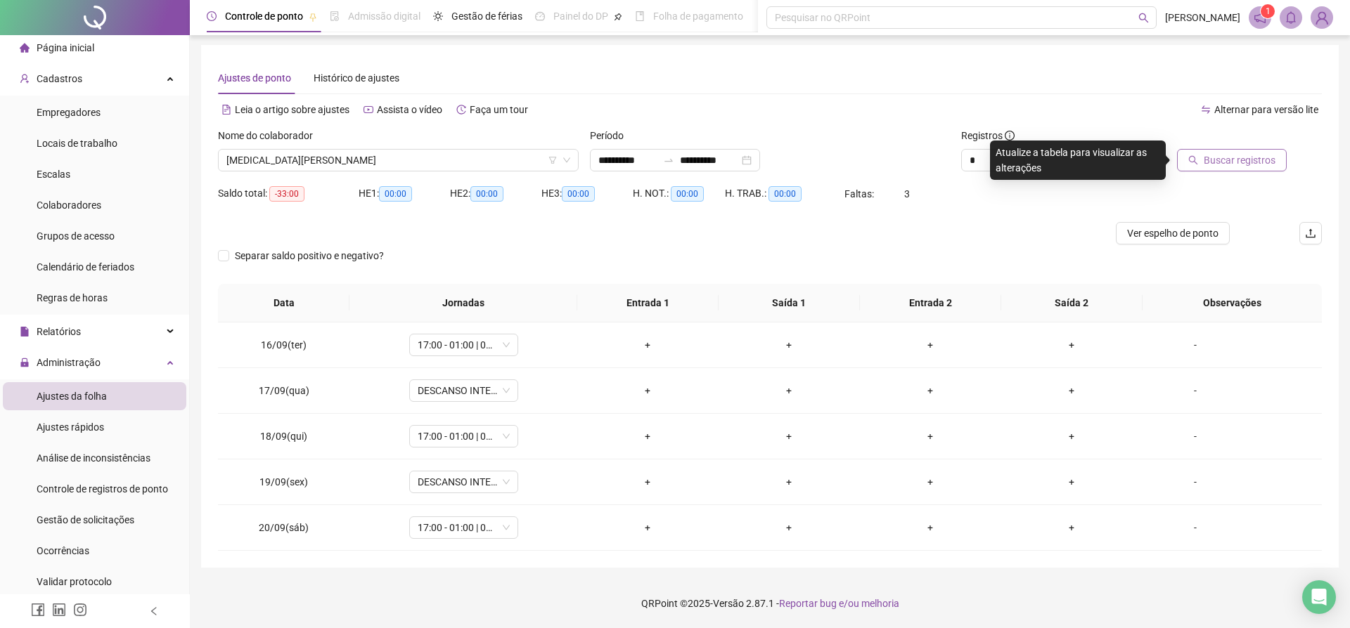
click at [1209, 162] on span "Buscar registros" at bounding box center [1240, 160] width 72 height 15
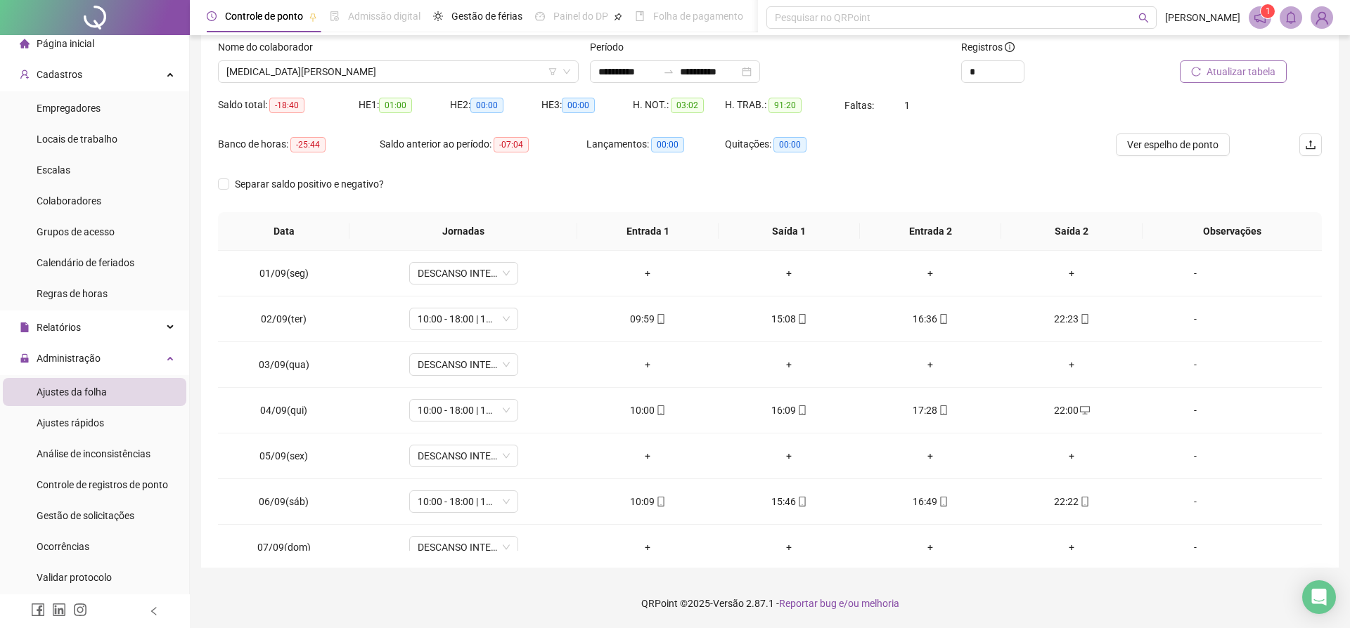
scroll to position [0, 0]
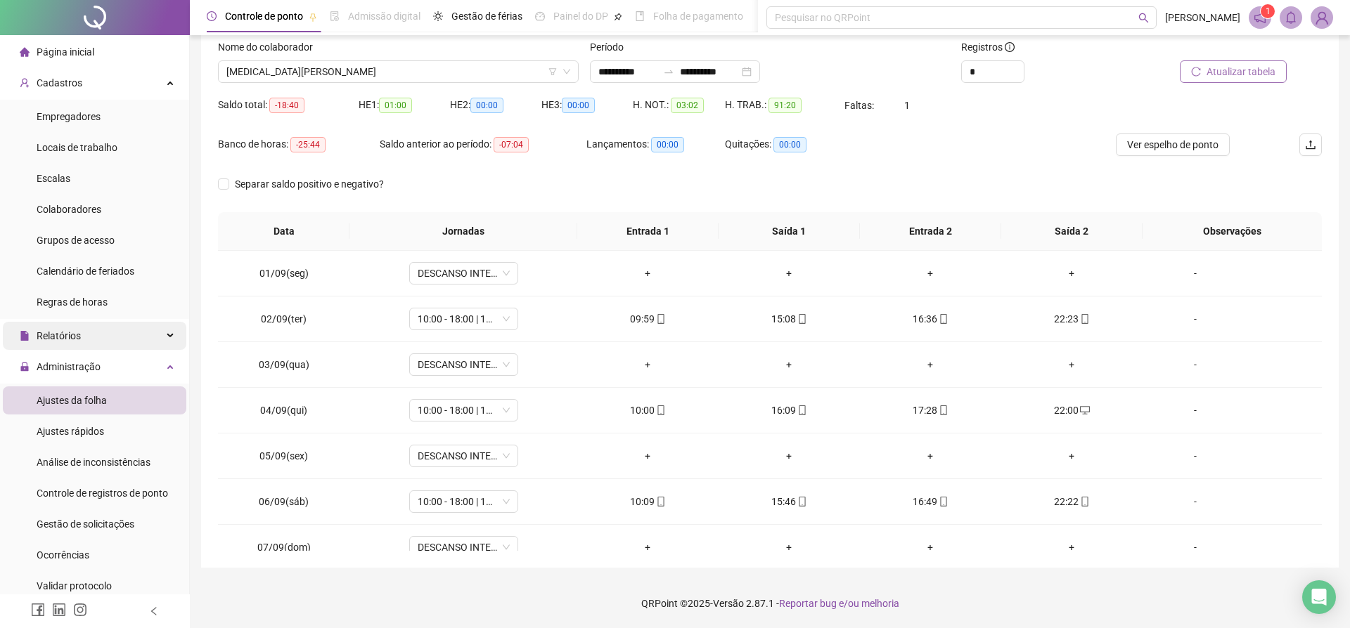
click at [96, 339] on div "Relatórios" at bounding box center [94, 336] width 183 height 28
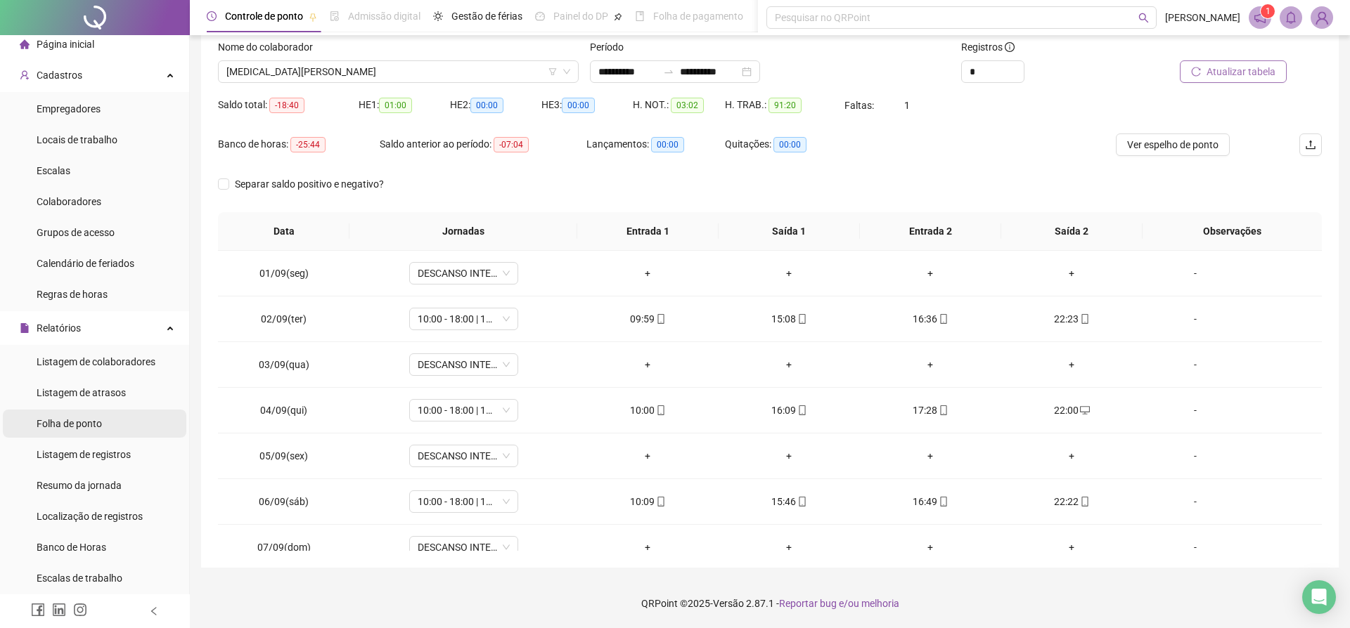
click at [94, 426] on span "Folha de ponto" at bounding box center [69, 423] width 65 height 11
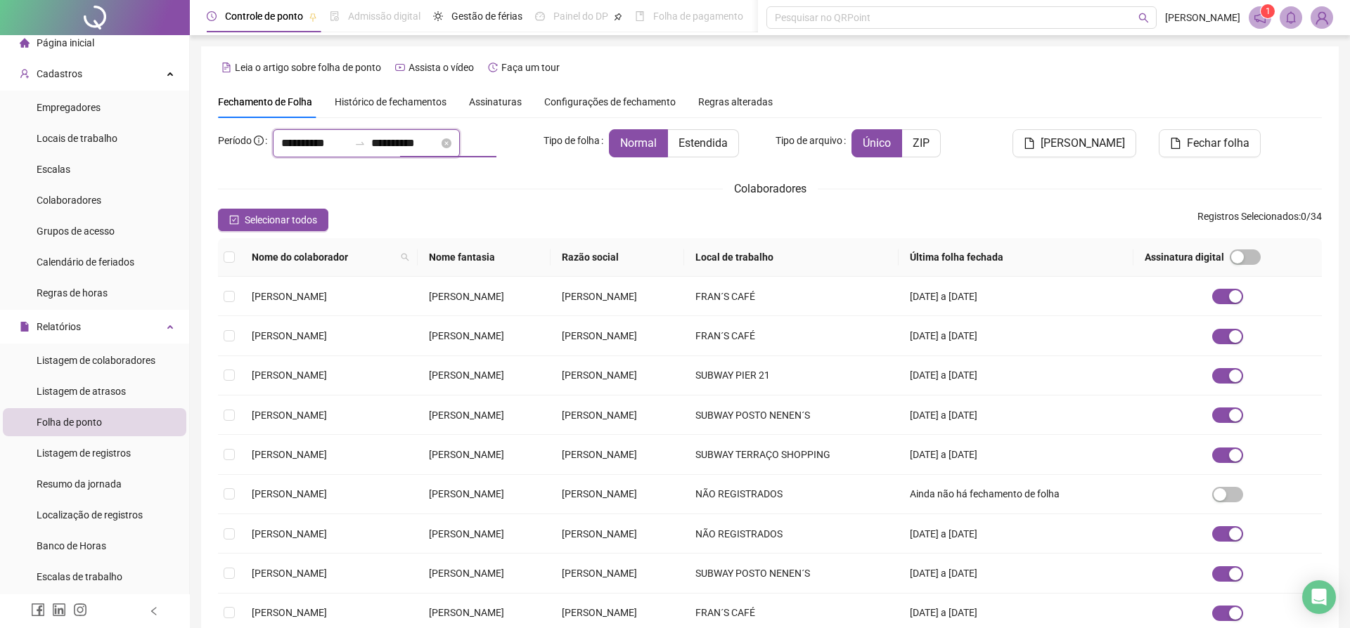
click at [430, 143] on input "**********" at bounding box center [404, 143] width 67 height 17
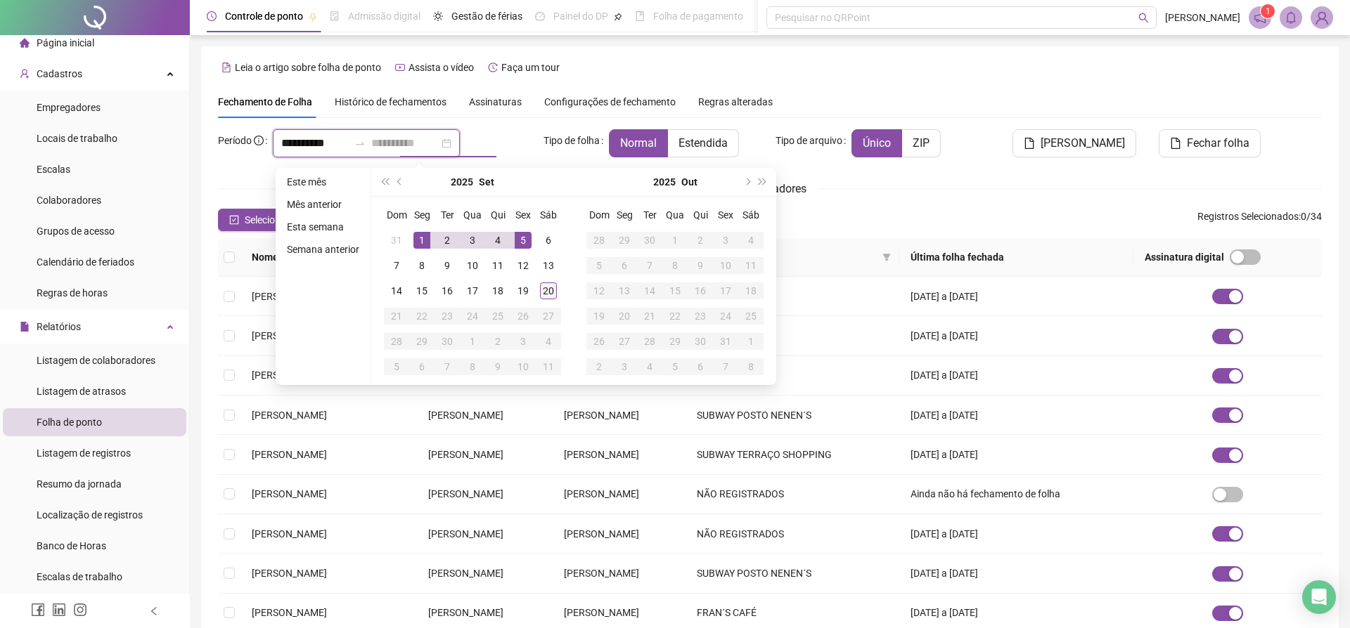
type input "**********"
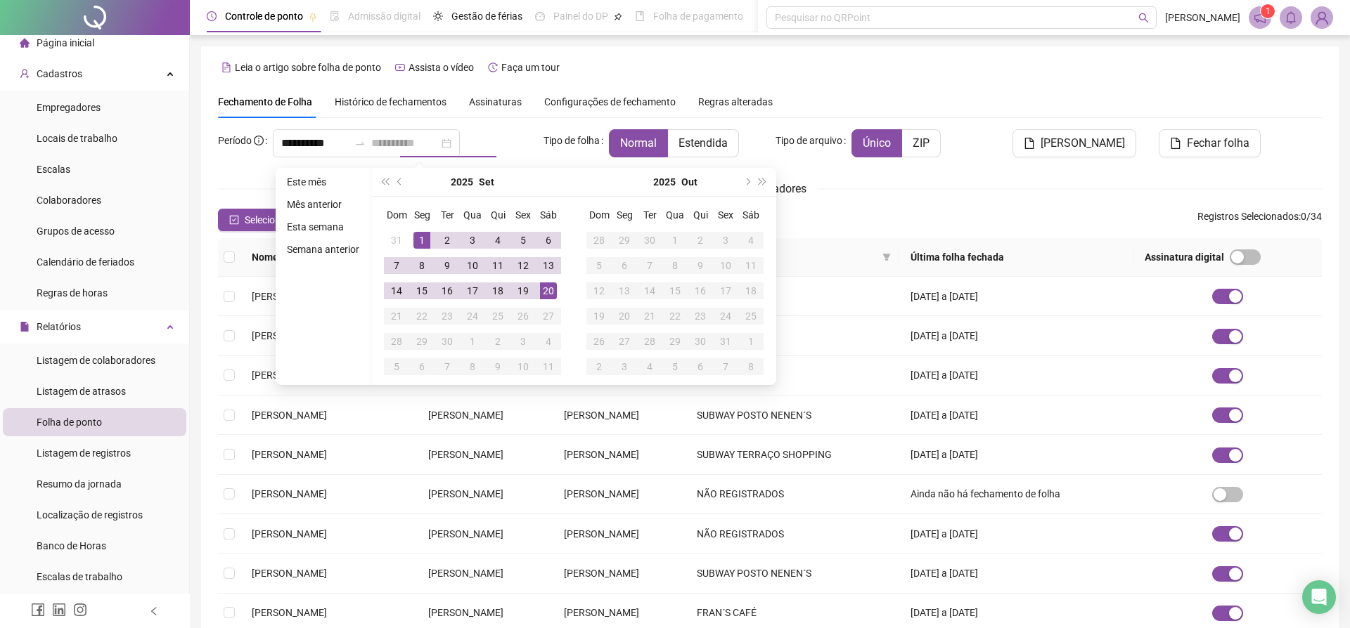
click at [553, 285] on div "20" at bounding box center [548, 291] width 17 height 17
click at [389, 435] on td "[PERSON_NAME]" at bounding box center [328, 415] width 176 height 39
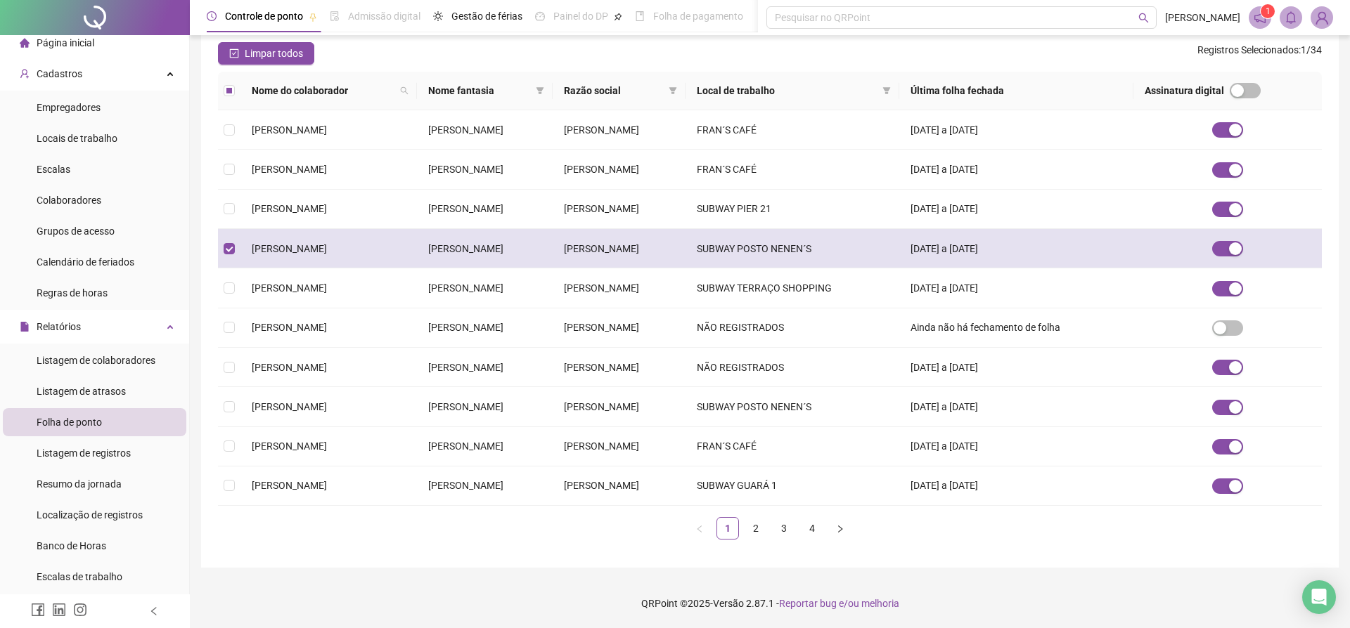
scroll to position [312, 0]
click at [231, 243] on span at bounding box center [229, 248] width 11 height 11
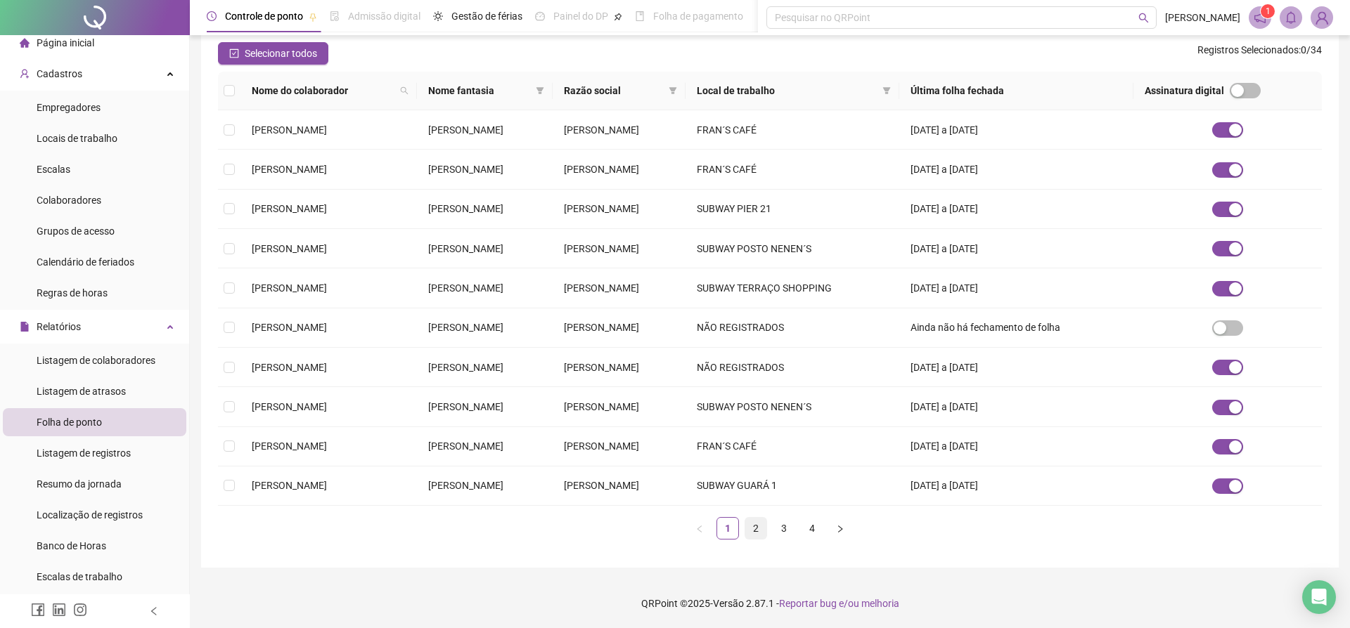
click at [757, 529] on link "2" at bounding box center [755, 528] width 21 height 21
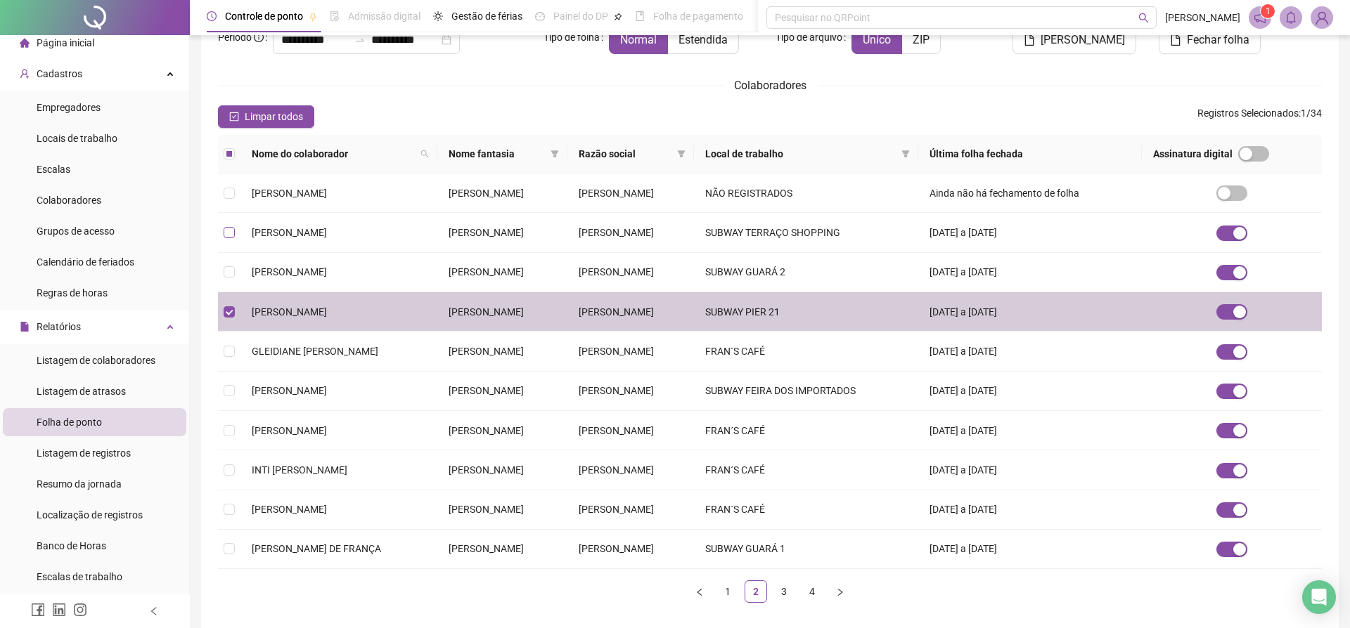
scroll to position [0, 0]
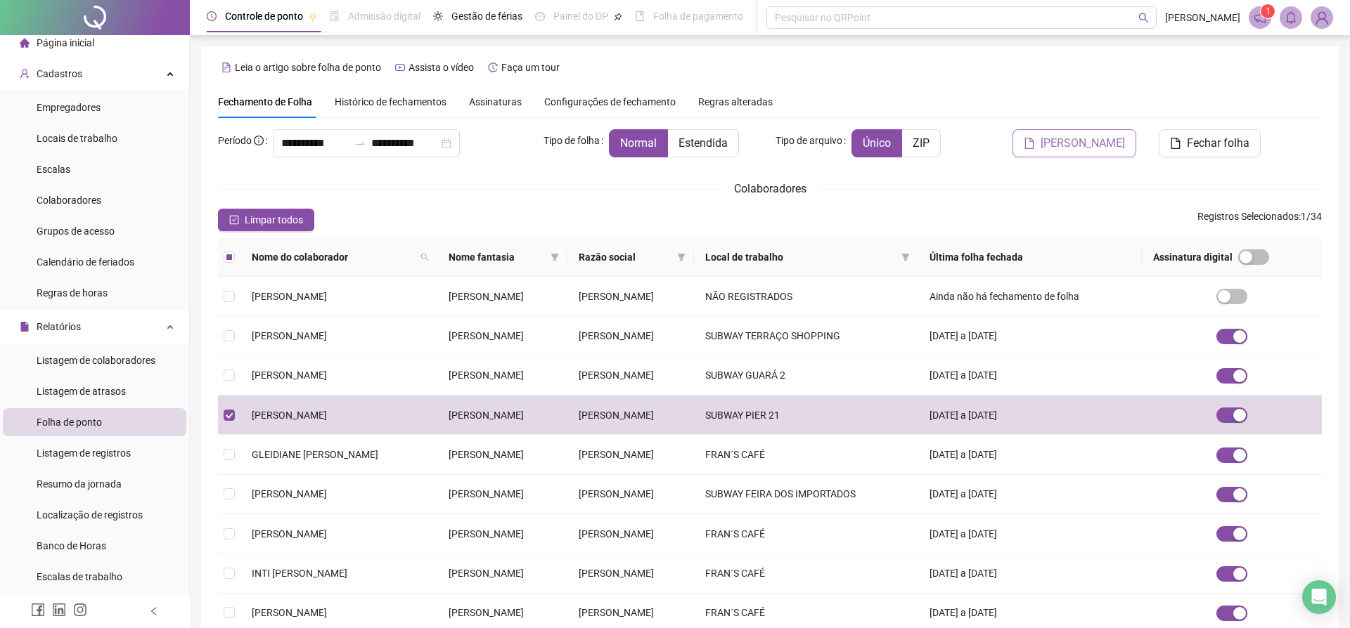
click at [1085, 144] on span "[PERSON_NAME]" at bounding box center [1082, 143] width 84 height 17
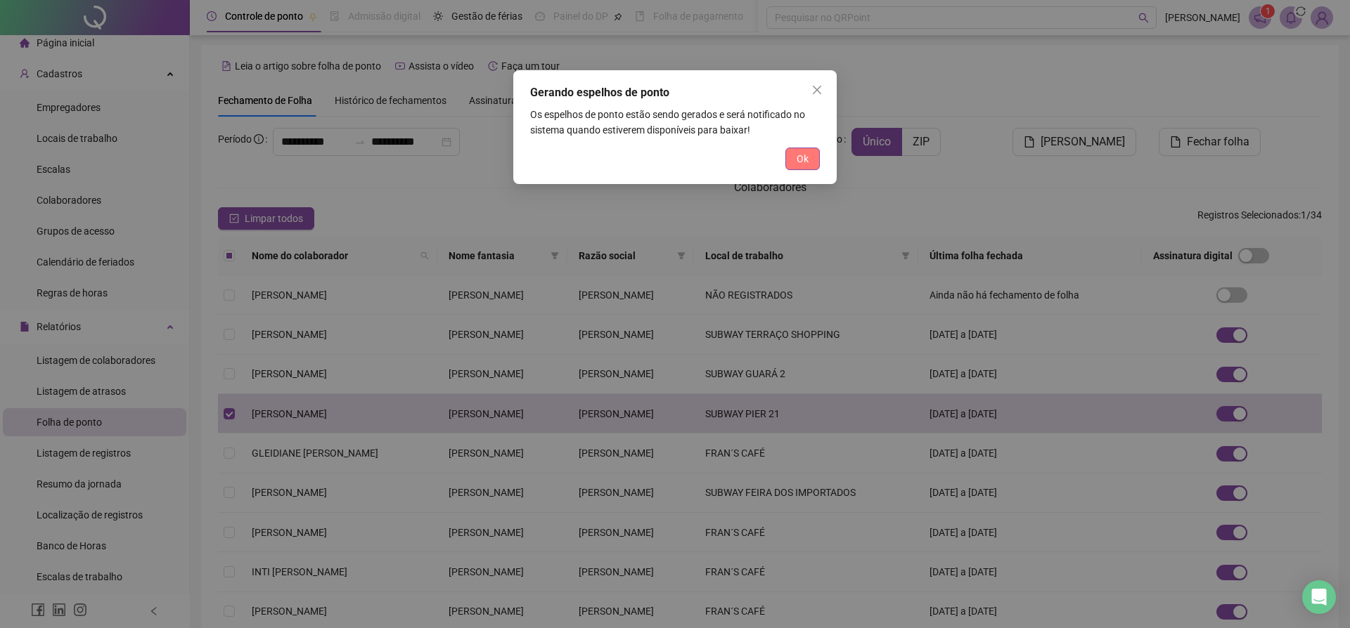
click at [797, 159] on span "Ok" at bounding box center [803, 158] width 12 height 15
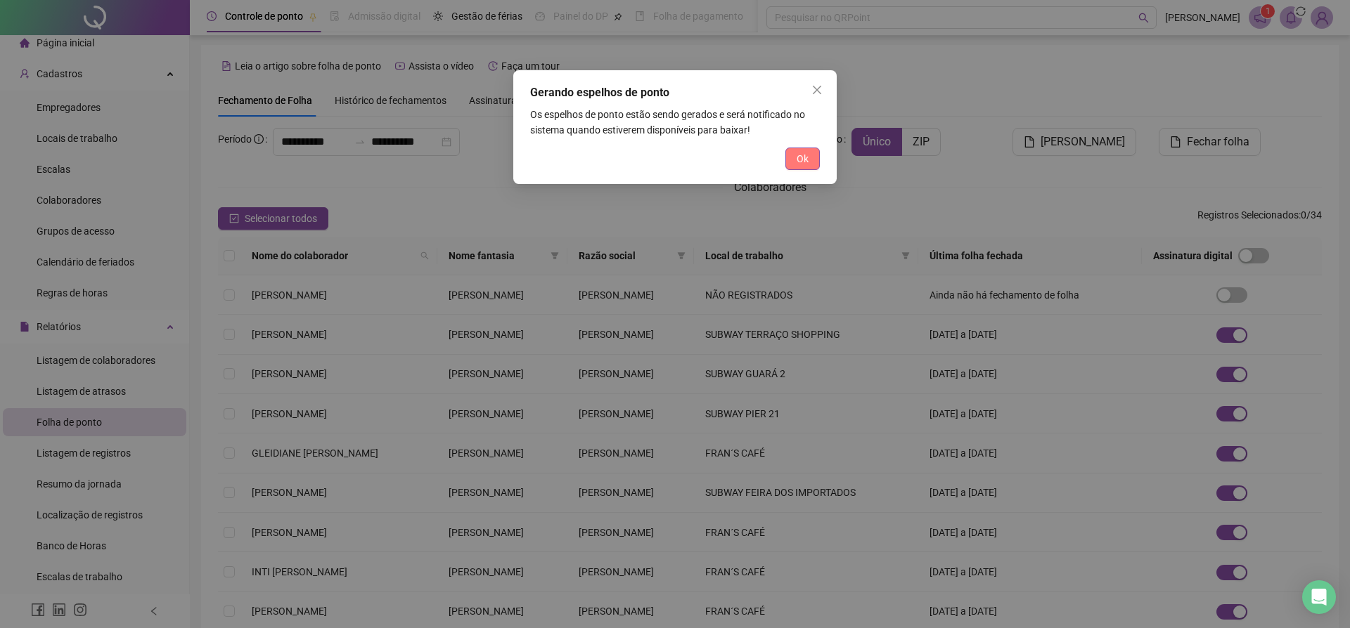
scroll to position [0, 0]
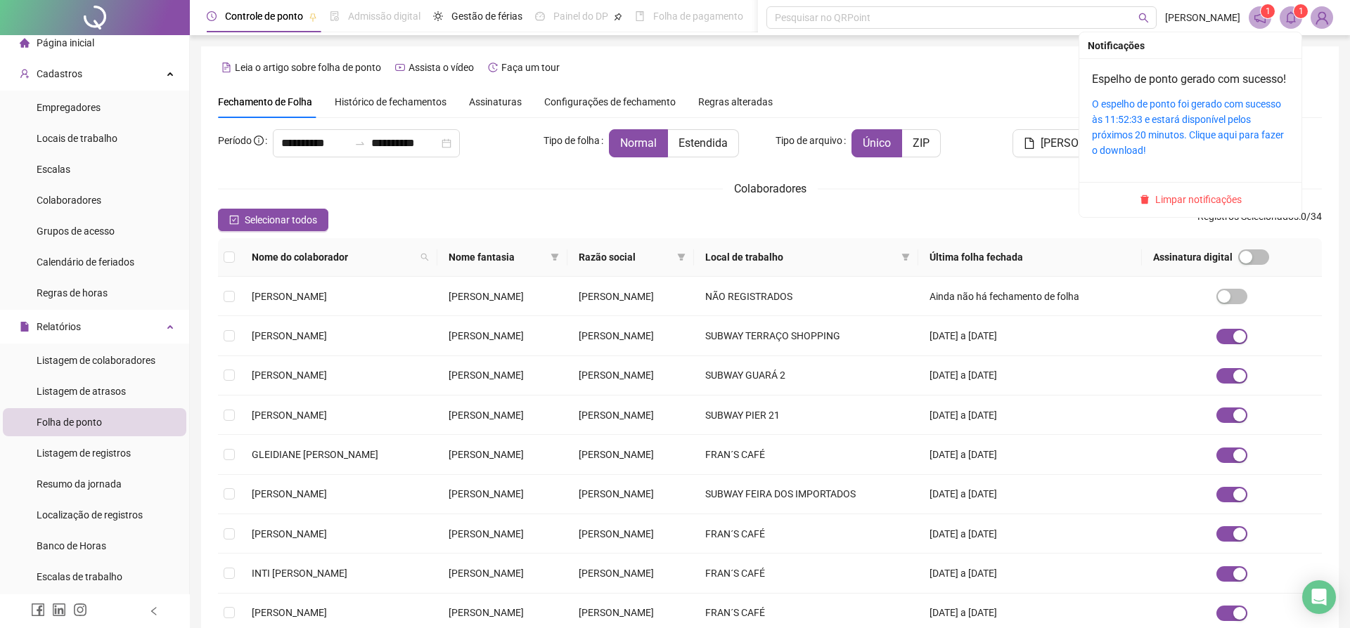
click at [1289, 19] on icon "bell" at bounding box center [1290, 17] width 13 height 13
click at [1154, 145] on div "O espelho de ponto foi gerado com sucesso às 11:52:33 e estará disponível pelos…" at bounding box center [1190, 127] width 197 height 62
click at [1147, 143] on div "O espelho de ponto foi gerado com sucesso às 11:52:33 e estará disponível pelos…" at bounding box center [1190, 127] width 197 height 62
click at [1149, 133] on link "O espelho de ponto foi gerado com sucesso às 11:52:33 e estará disponível pelos…" at bounding box center [1188, 127] width 192 height 58
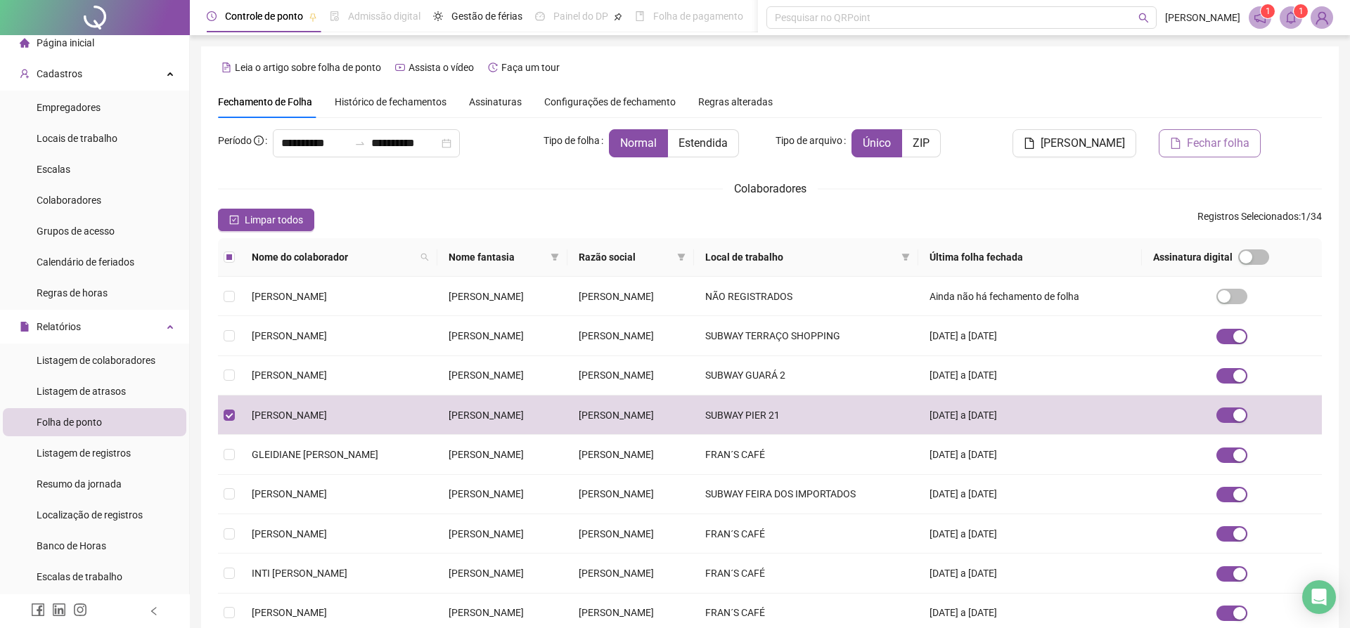
click at [1201, 146] on span "Fechar folha" at bounding box center [1218, 143] width 63 height 17
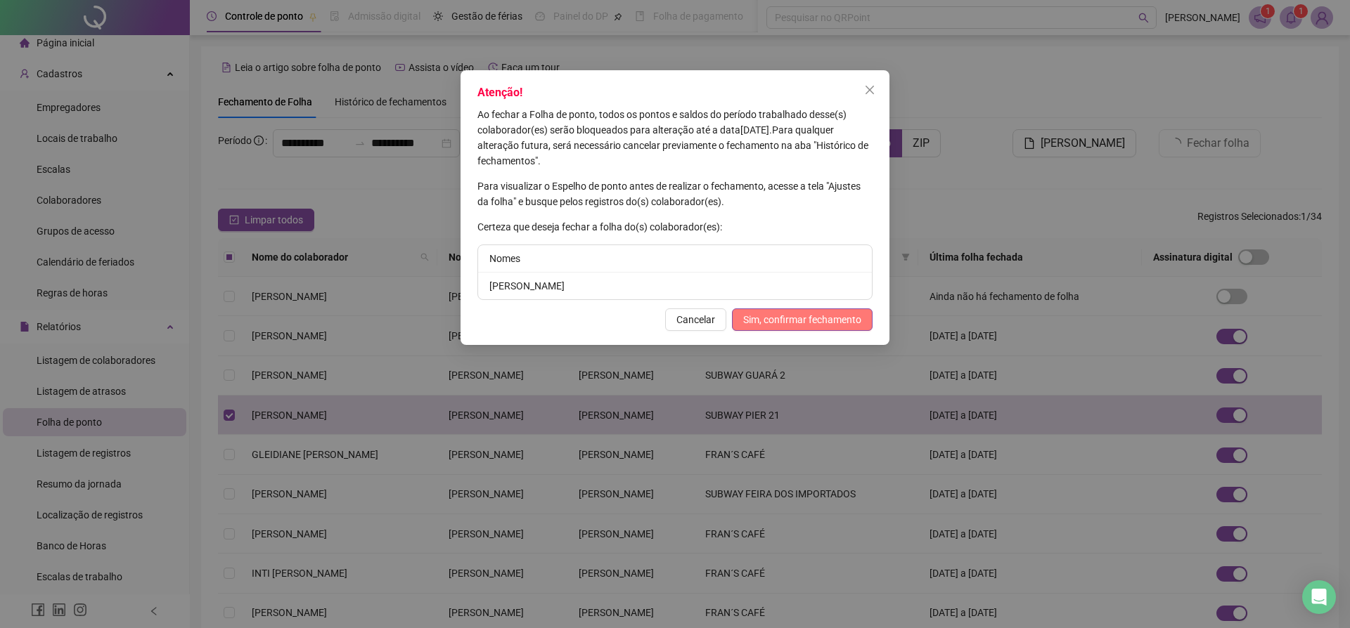
click at [793, 317] on span "Sim, confirmar fechamento" at bounding box center [802, 319] width 118 height 15
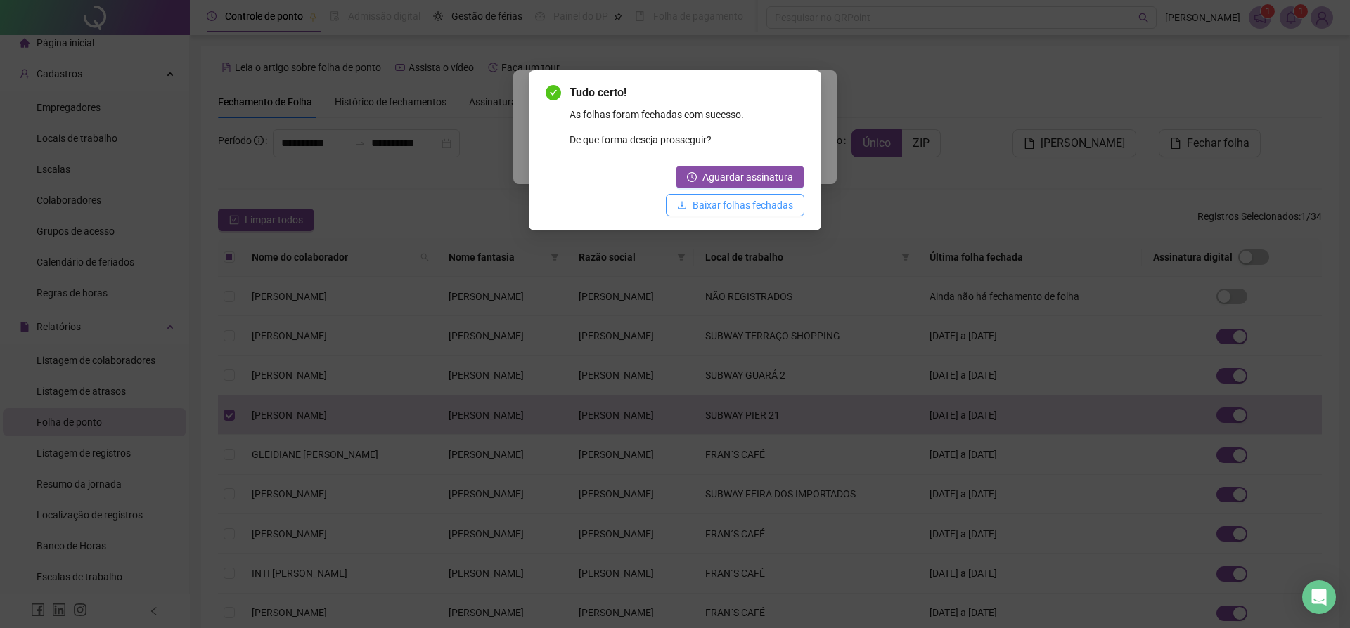
click at [737, 208] on span "Baixar folhas fechadas" at bounding box center [742, 205] width 101 height 15
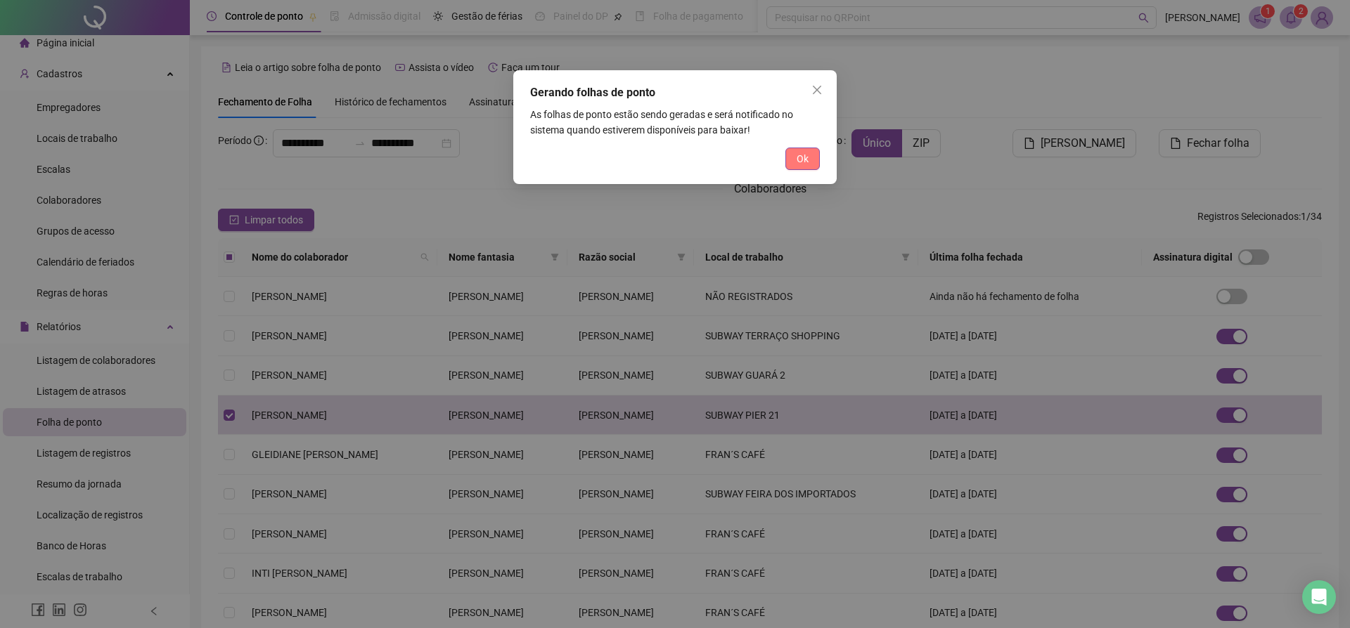
click at [797, 151] on span "Ok" at bounding box center [803, 158] width 12 height 15
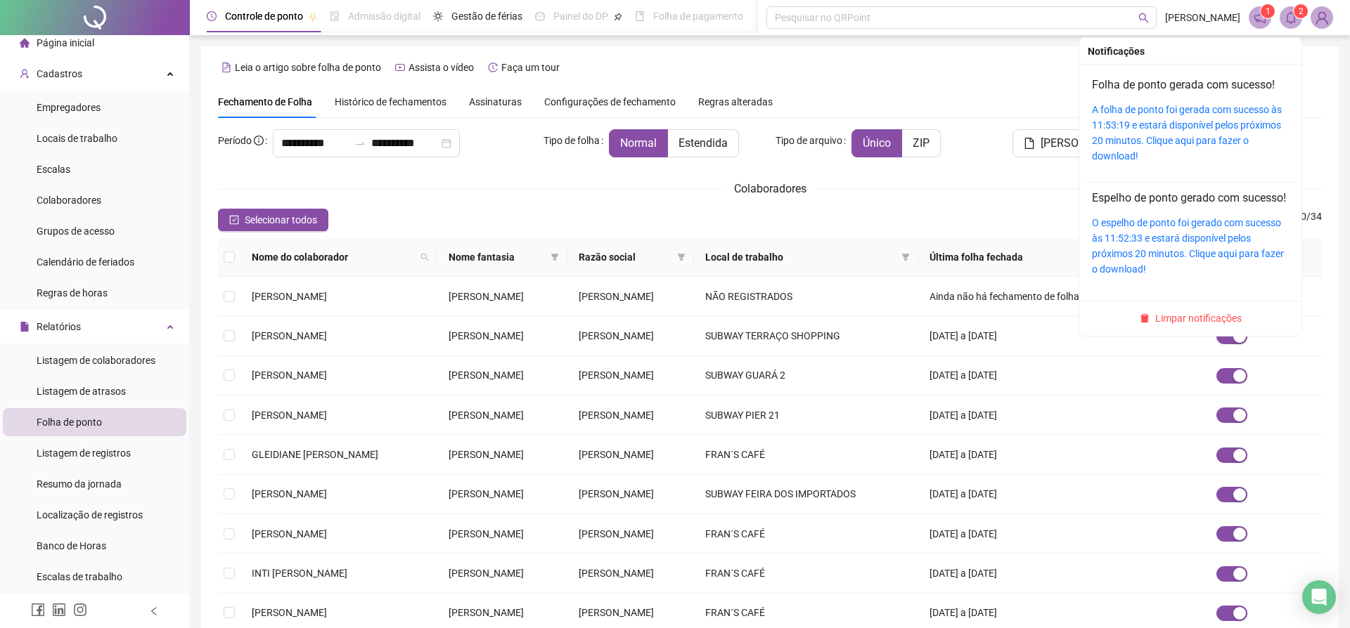
click at [1285, 22] on icon "bell" at bounding box center [1290, 17] width 13 height 13
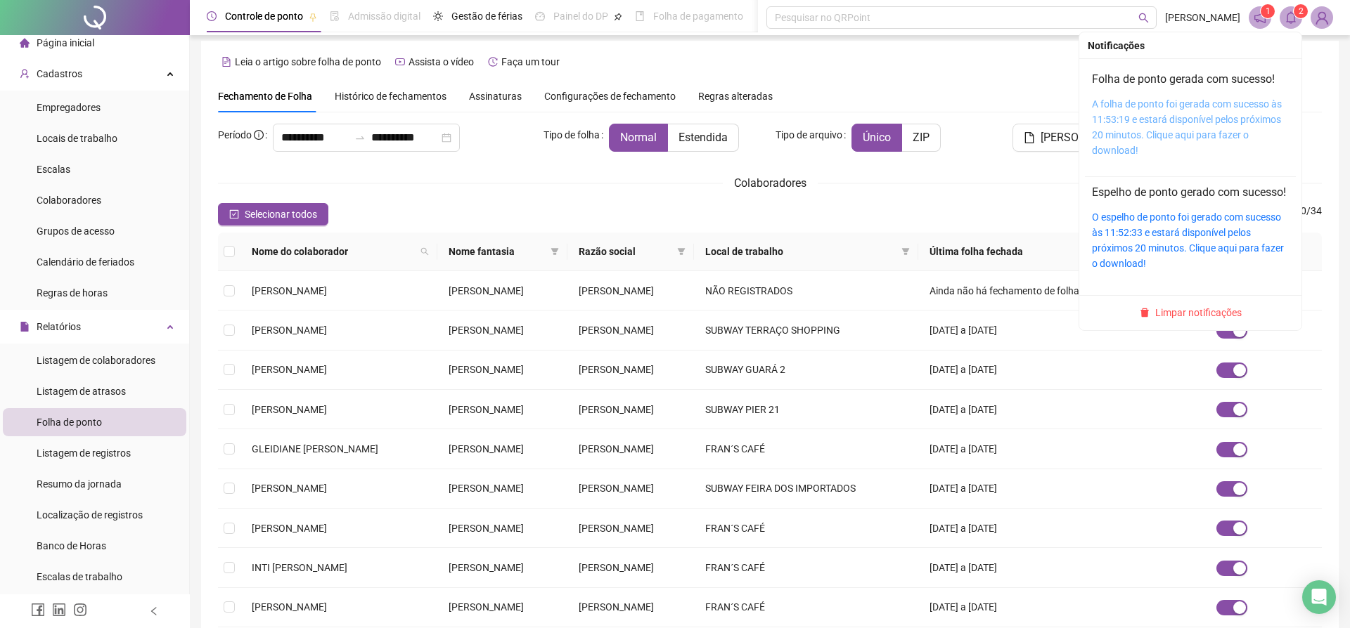
click at [1157, 133] on link "A folha de ponto foi gerada com sucesso às 11:53:19 e estará disponível pelos p…" at bounding box center [1187, 127] width 190 height 58
